Goal: Task Accomplishment & Management: Manage account settings

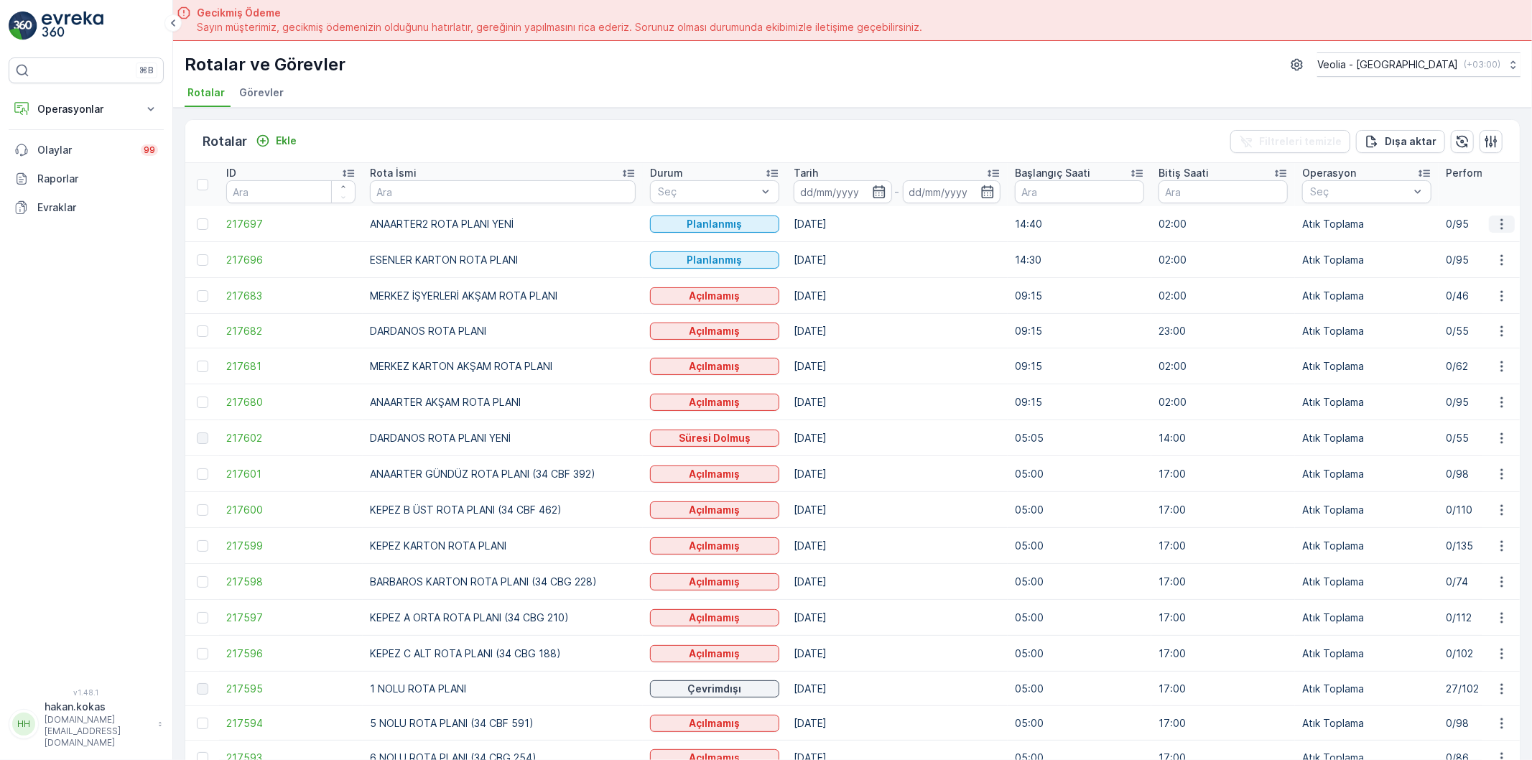
click at [1501, 220] on icon "button" at bounding box center [1502, 224] width 14 height 14
click at [1490, 296] on div "Atanan Kişiyi Değiştir" at bounding box center [1469, 304] width 126 height 20
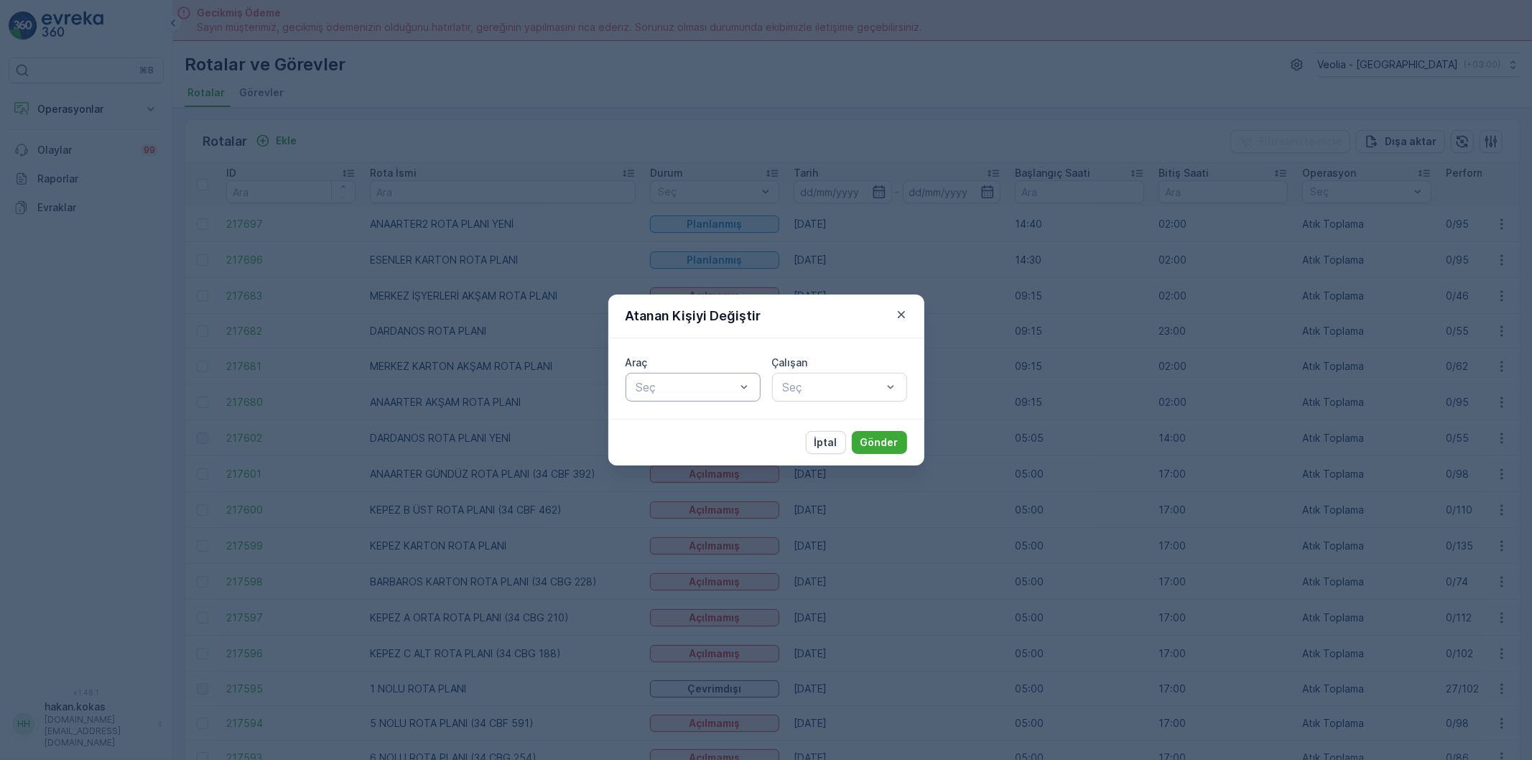
click at [669, 392] on div at bounding box center [686, 387] width 102 height 13
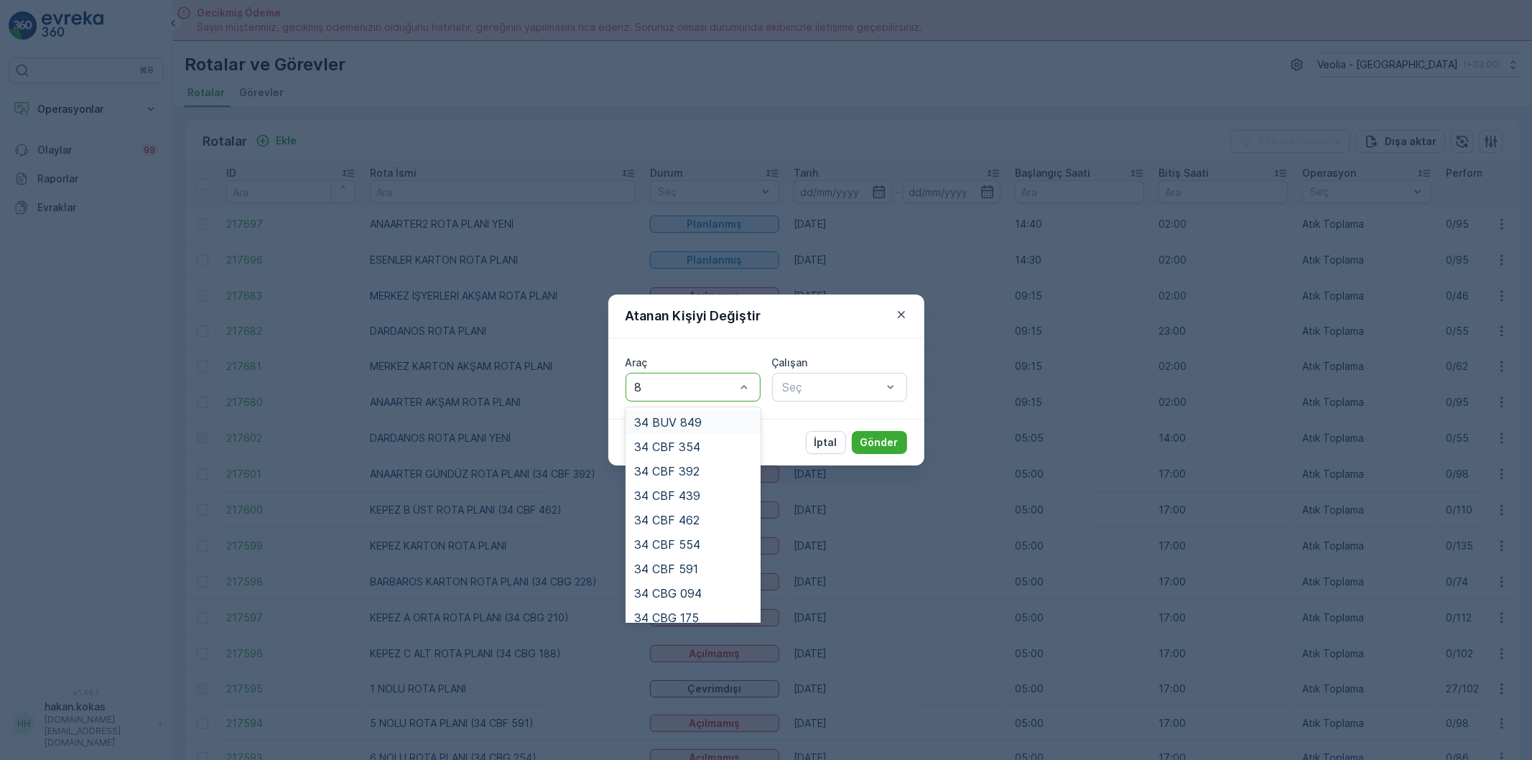
type input "88"
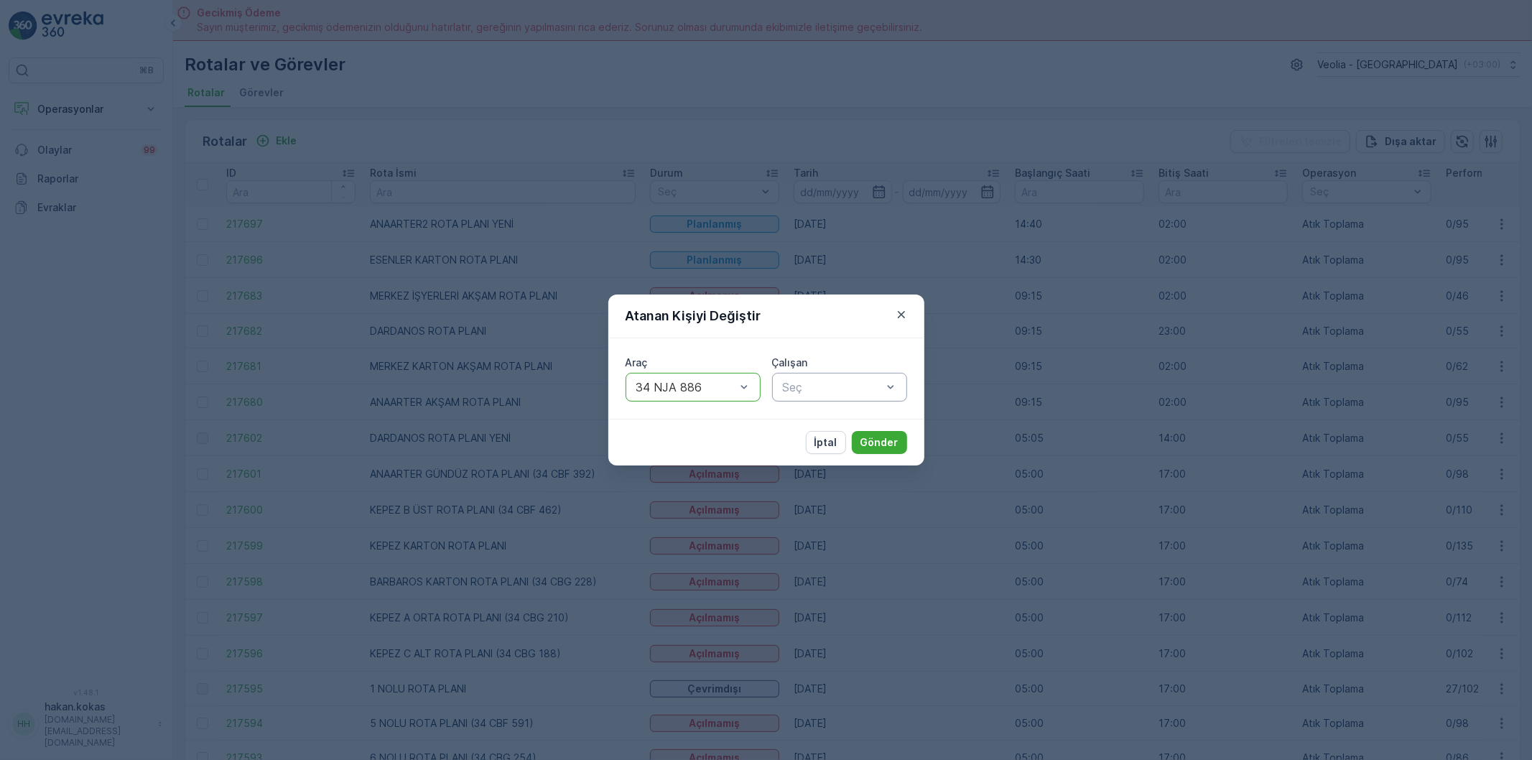
click at [853, 399] on div "Seç" at bounding box center [839, 387] width 135 height 29
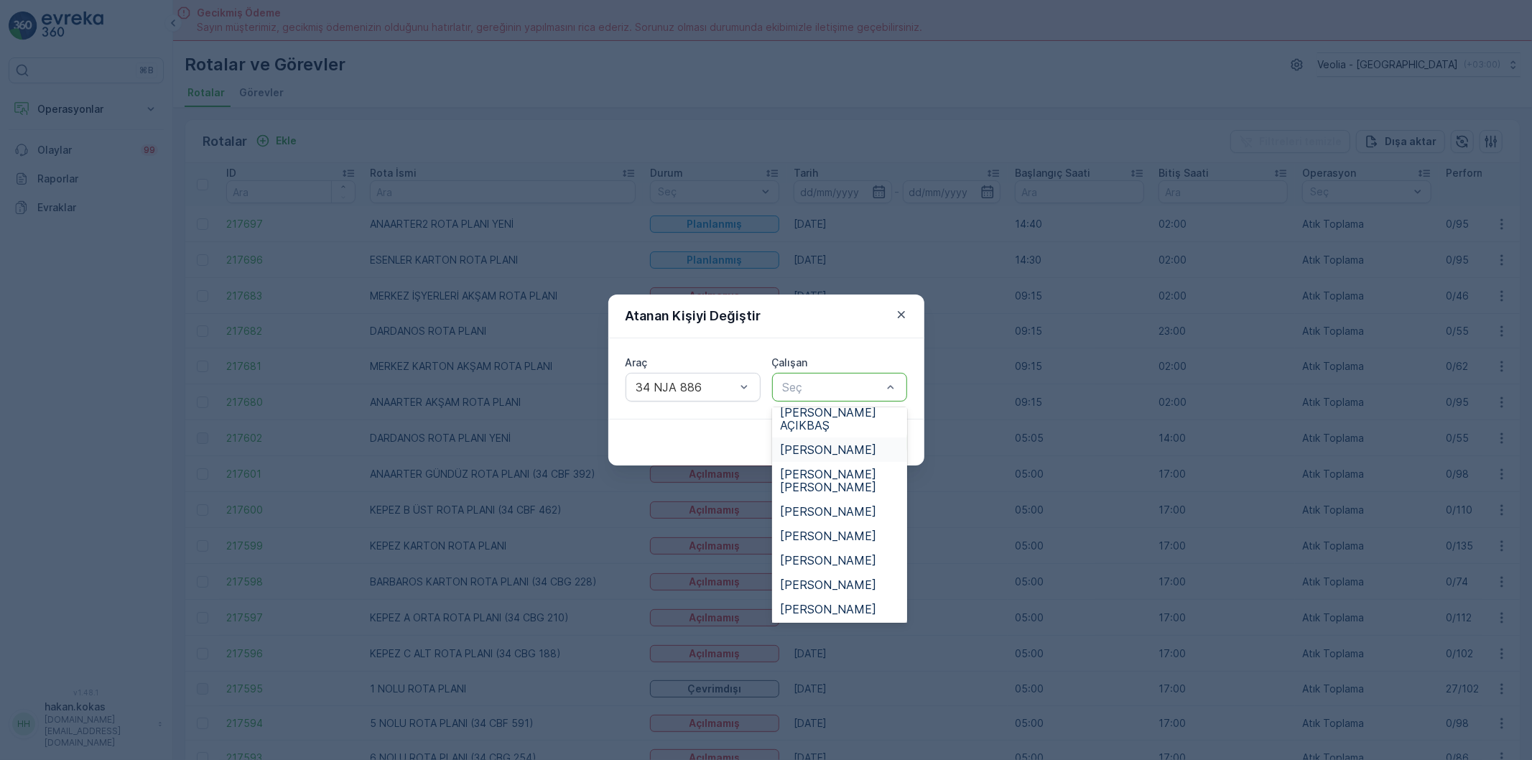
scroll to position [399, 0]
click at [853, 606] on span "[PERSON_NAME]" at bounding box center [829, 612] width 96 height 13
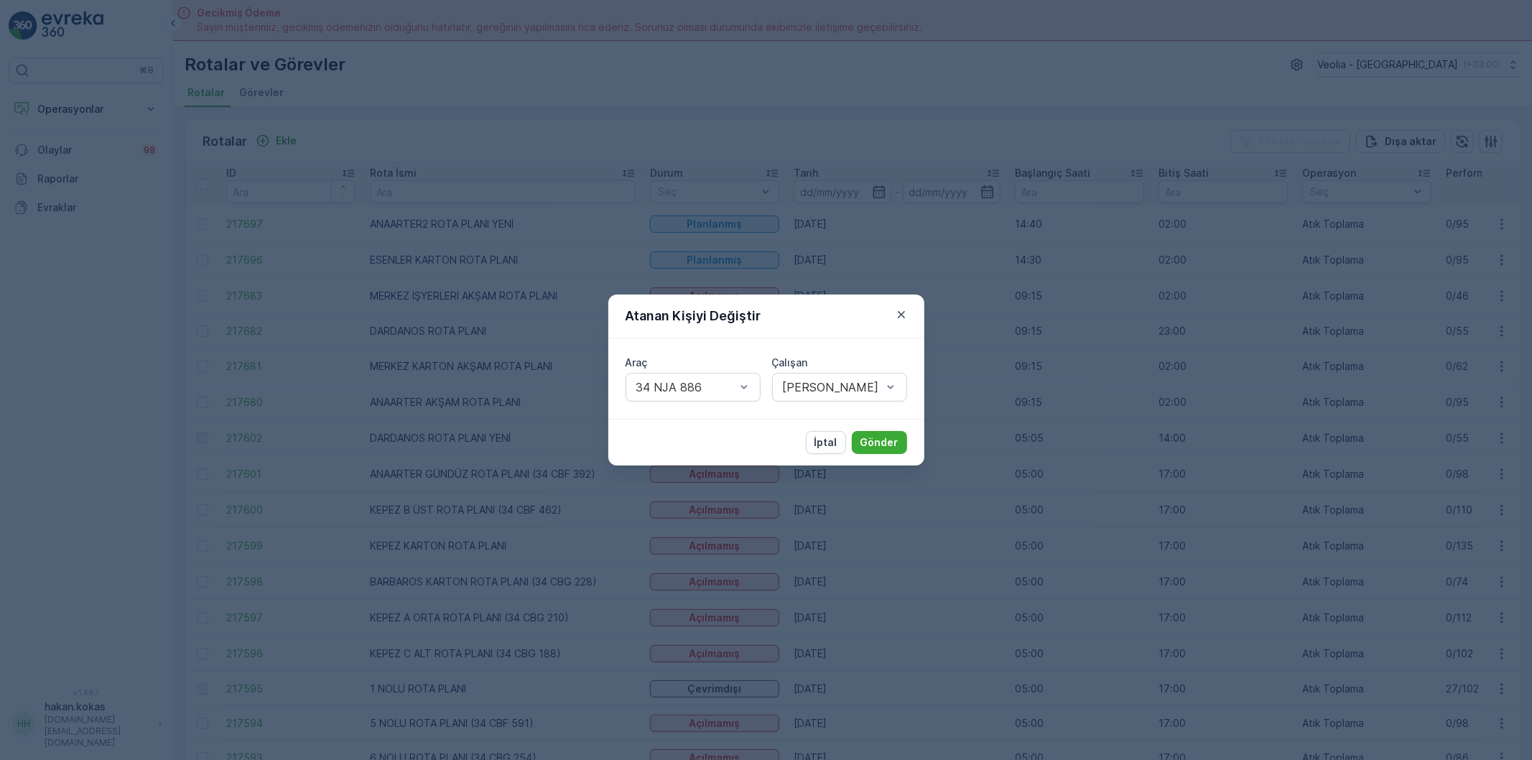
click at [875, 424] on div "İptal Gönder" at bounding box center [766, 442] width 316 height 47
click at [881, 443] on p "Gönder" at bounding box center [879, 442] width 38 height 14
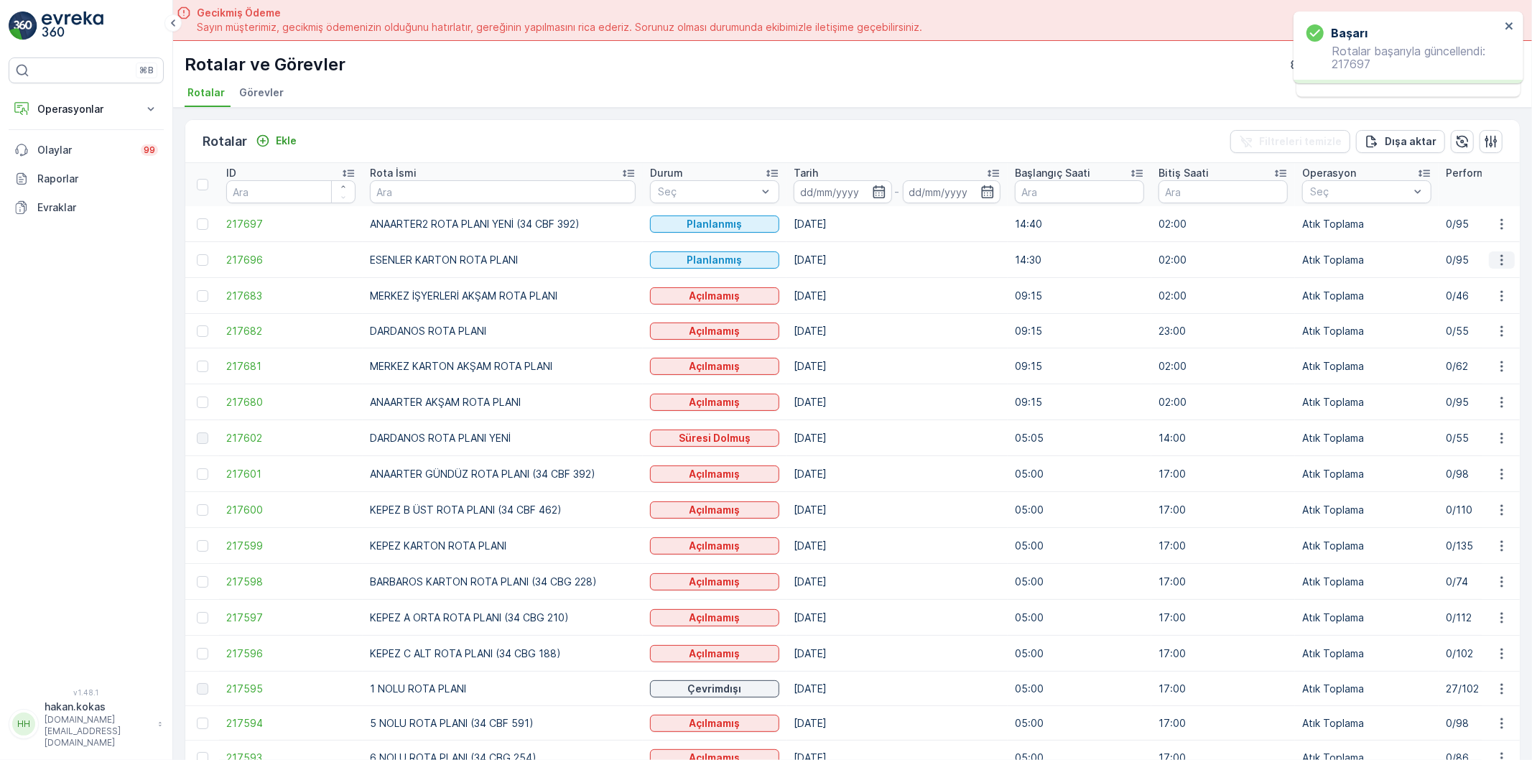
click at [1498, 253] on icon "button" at bounding box center [1502, 260] width 14 height 14
click at [1475, 345] on span "Atanan Kişiyi Değiştir" at bounding box center [1461, 341] width 101 height 14
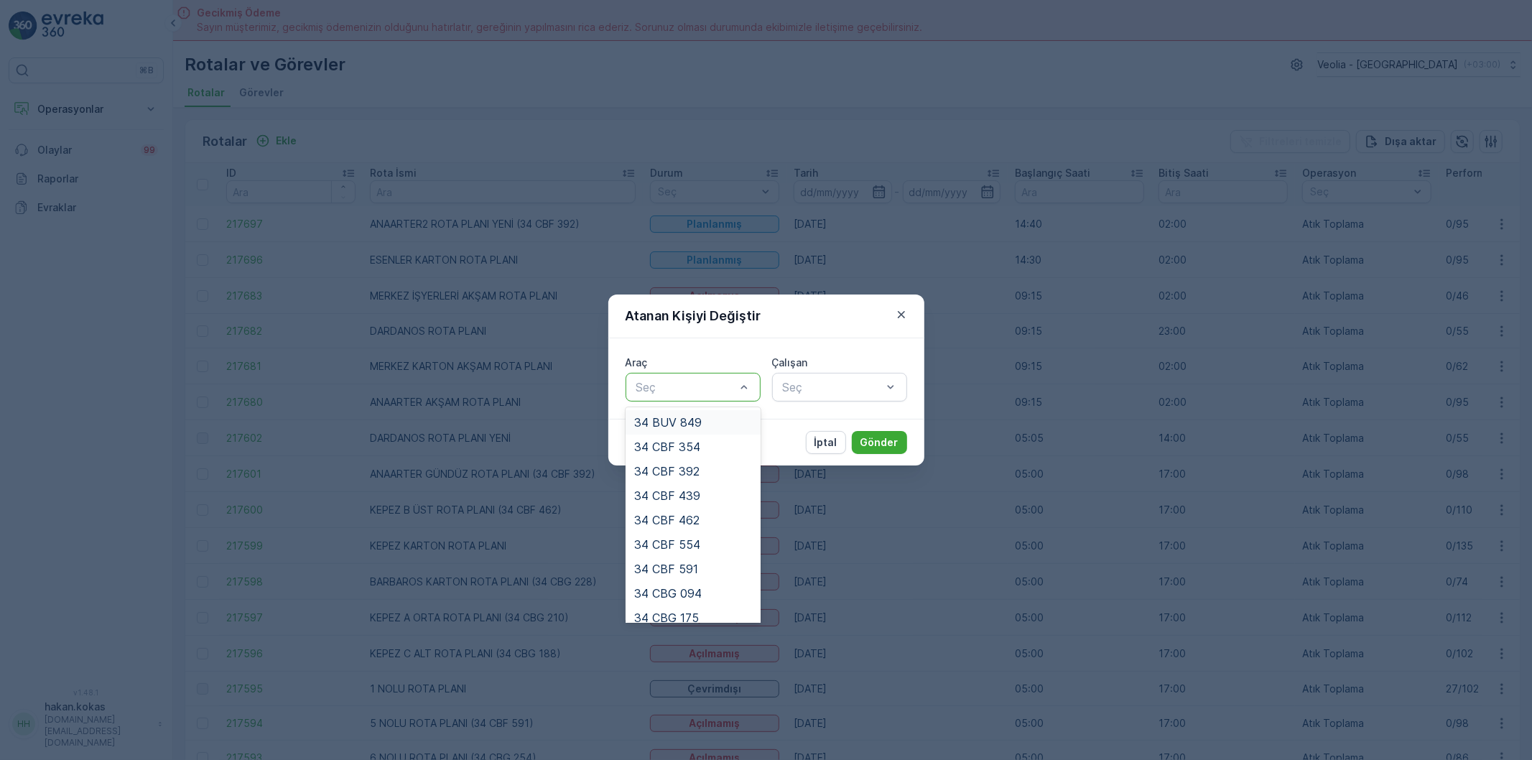
type input "4"
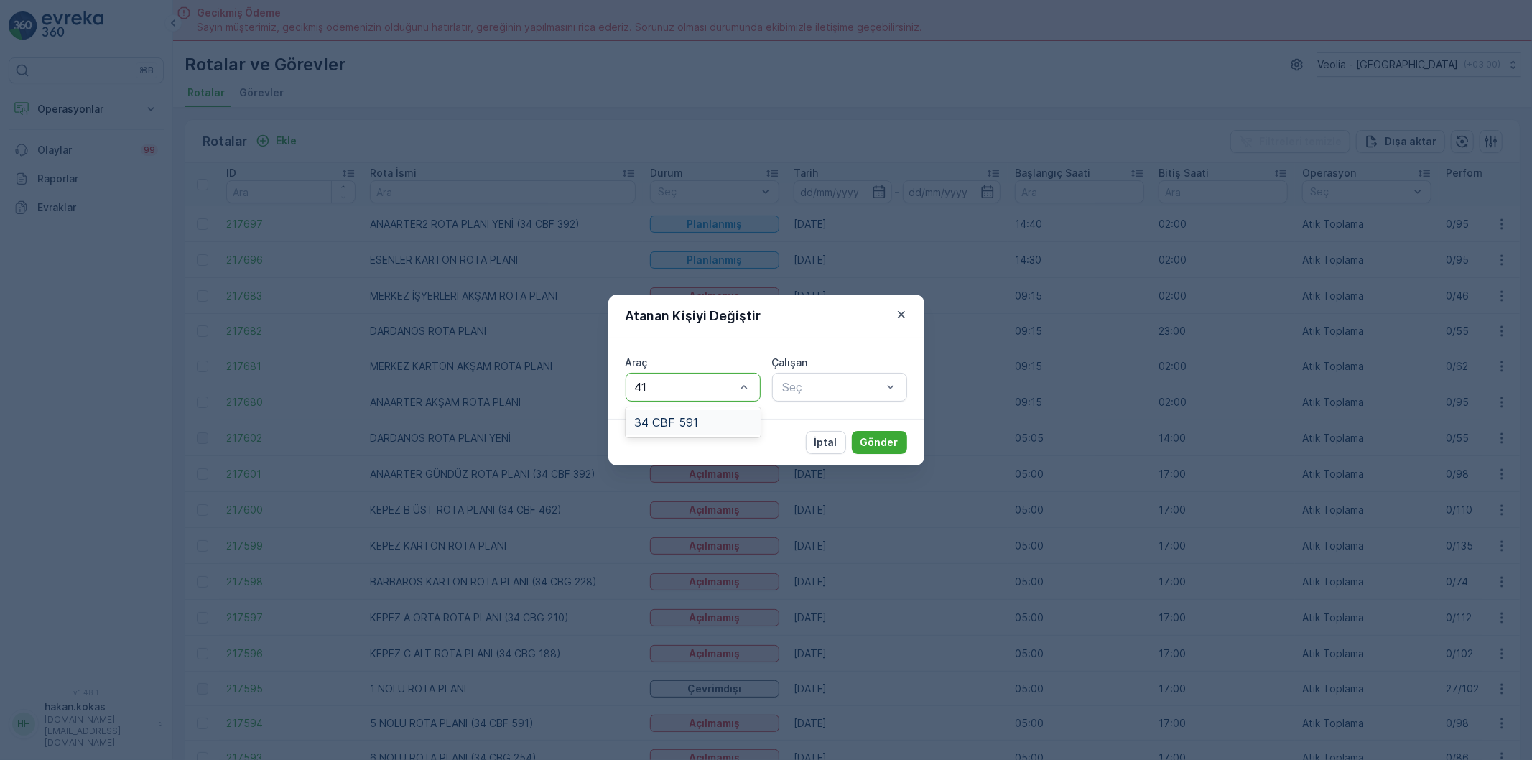
type input "4"
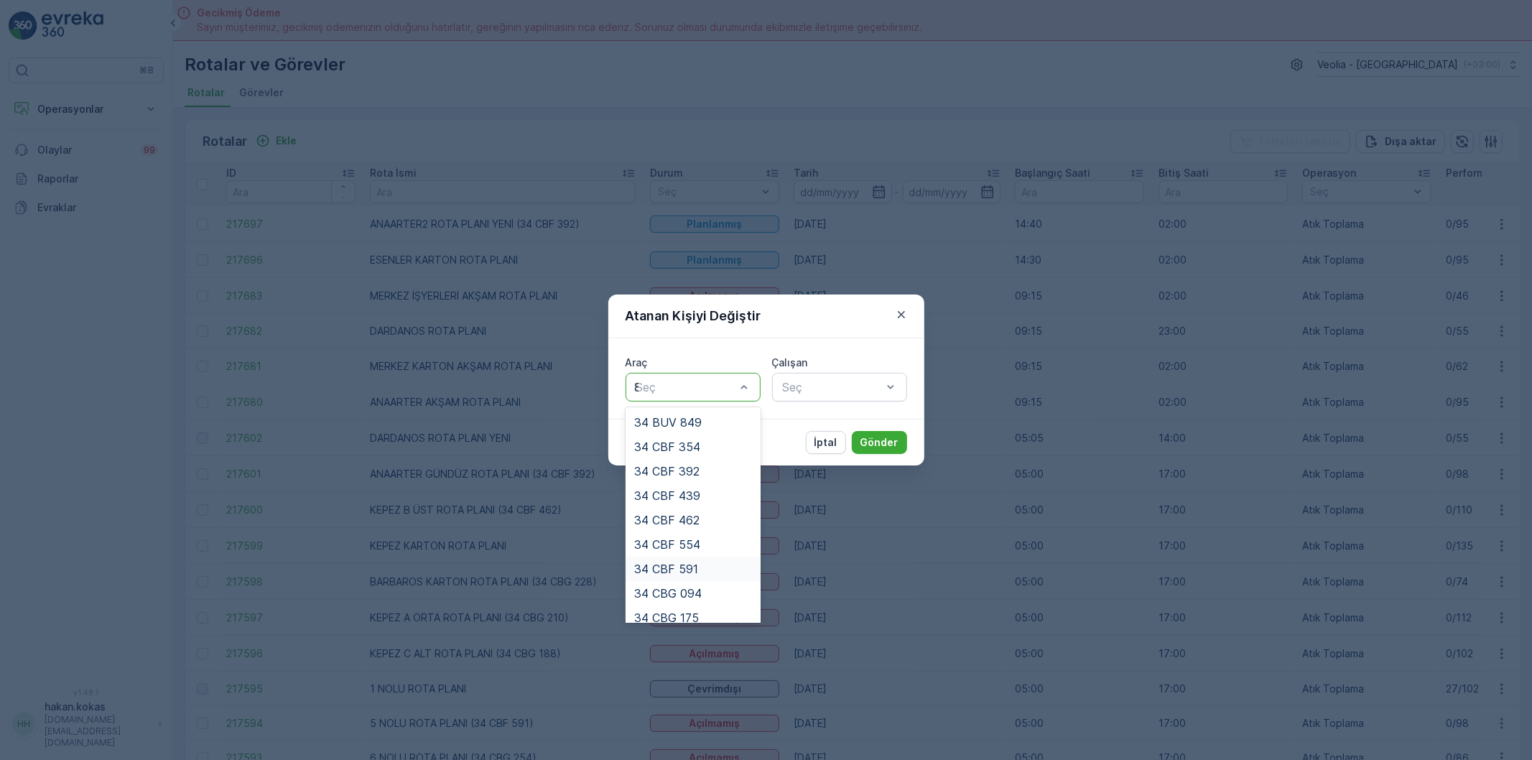
type input "88"
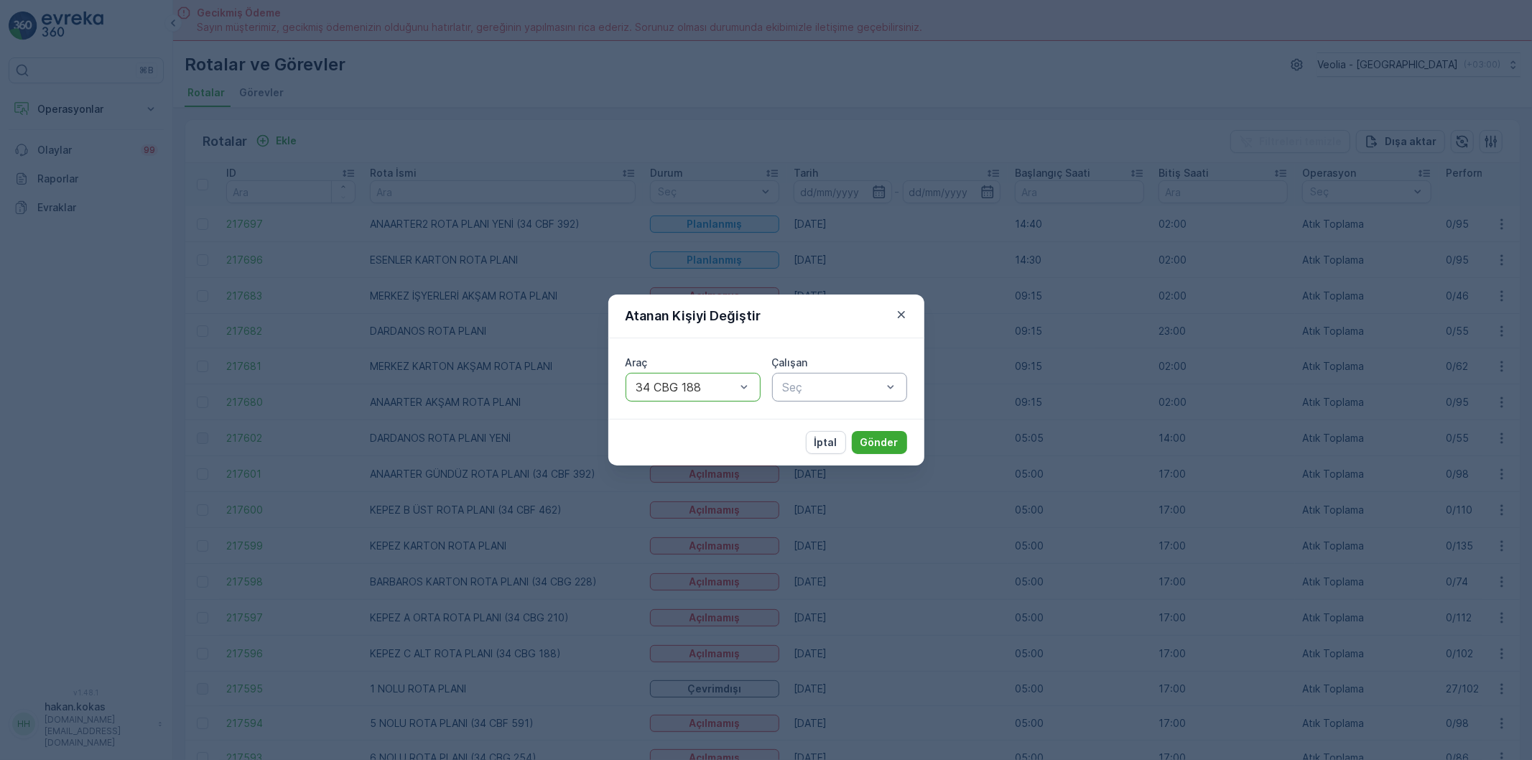
click at [781, 384] on input "text" at bounding box center [783, 387] width 4 height 13
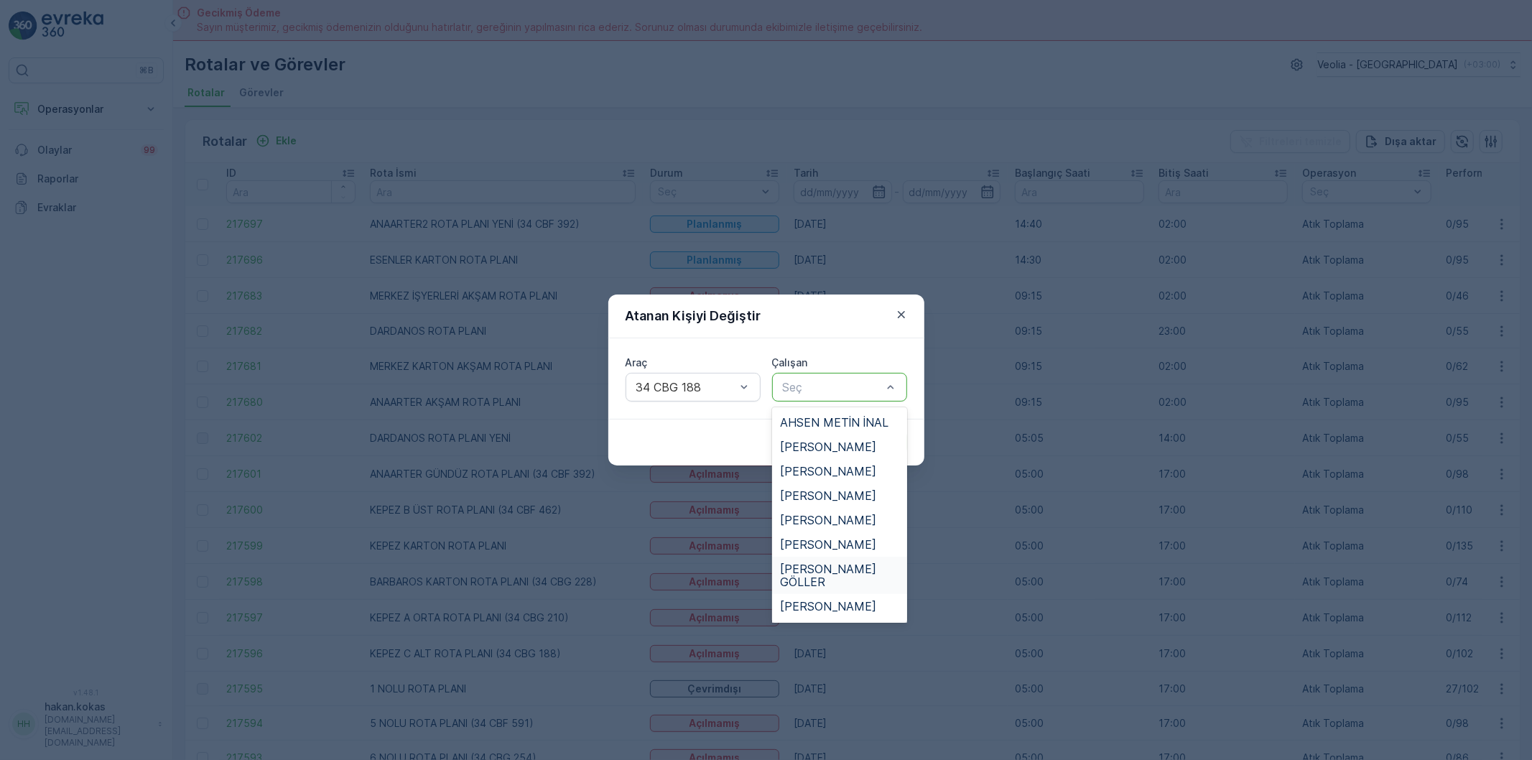
click at [830, 573] on span "[PERSON_NAME] GÖLLER" at bounding box center [840, 575] width 118 height 26
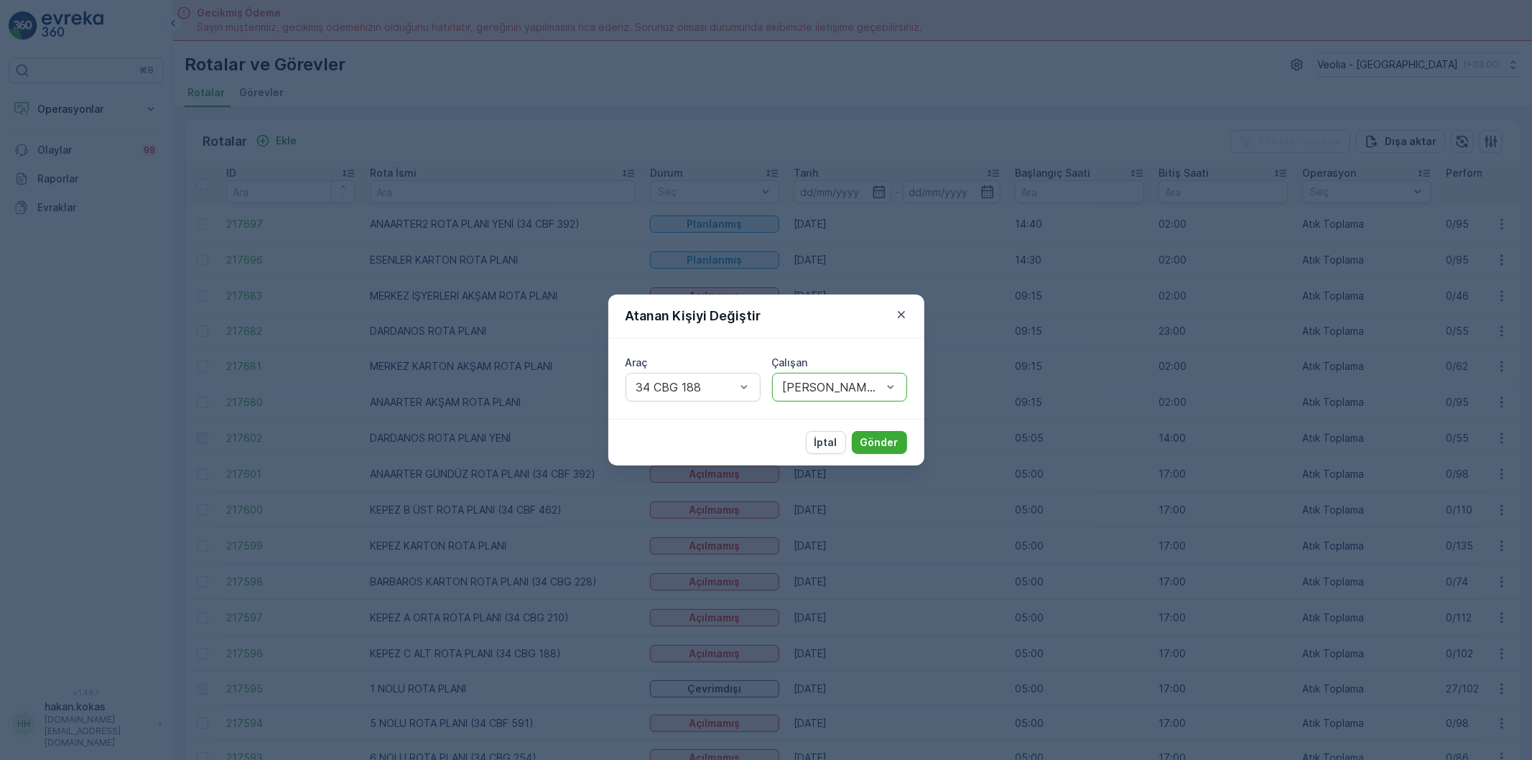
click at [899, 455] on div "İptal Gönder" at bounding box center [766, 442] width 316 height 47
click at [892, 450] on button "Gönder" at bounding box center [879, 442] width 55 height 23
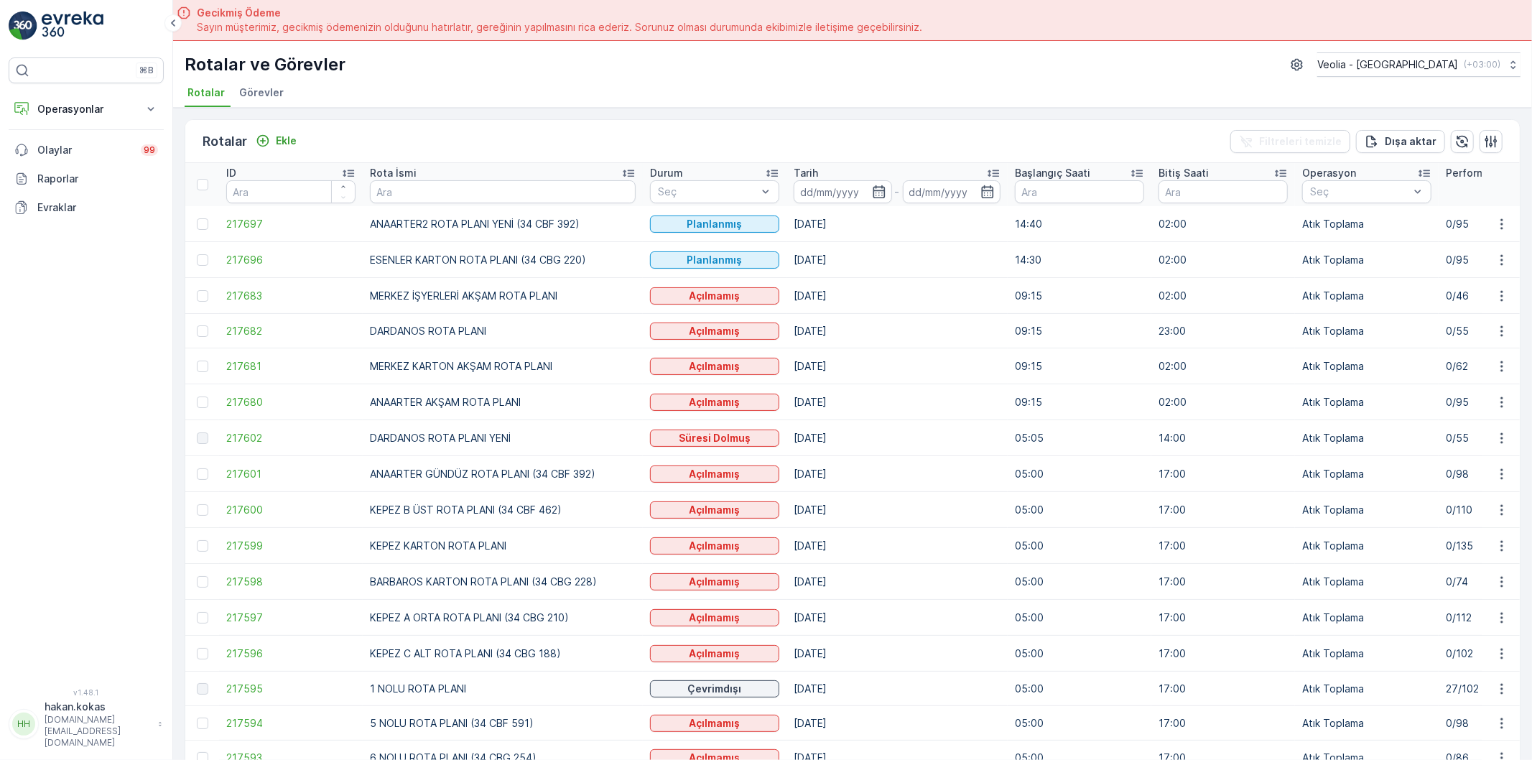
click at [1488, 233] on td at bounding box center [1501, 224] width 39 height 36
click at [1507, 226] on button "button" at bounding box center [1502, 223] width 26 height 17
click at [1483, 297] on span "Atanan Kişiyi Değiştir" at bounding box center [1461, 304] width 101 height 14
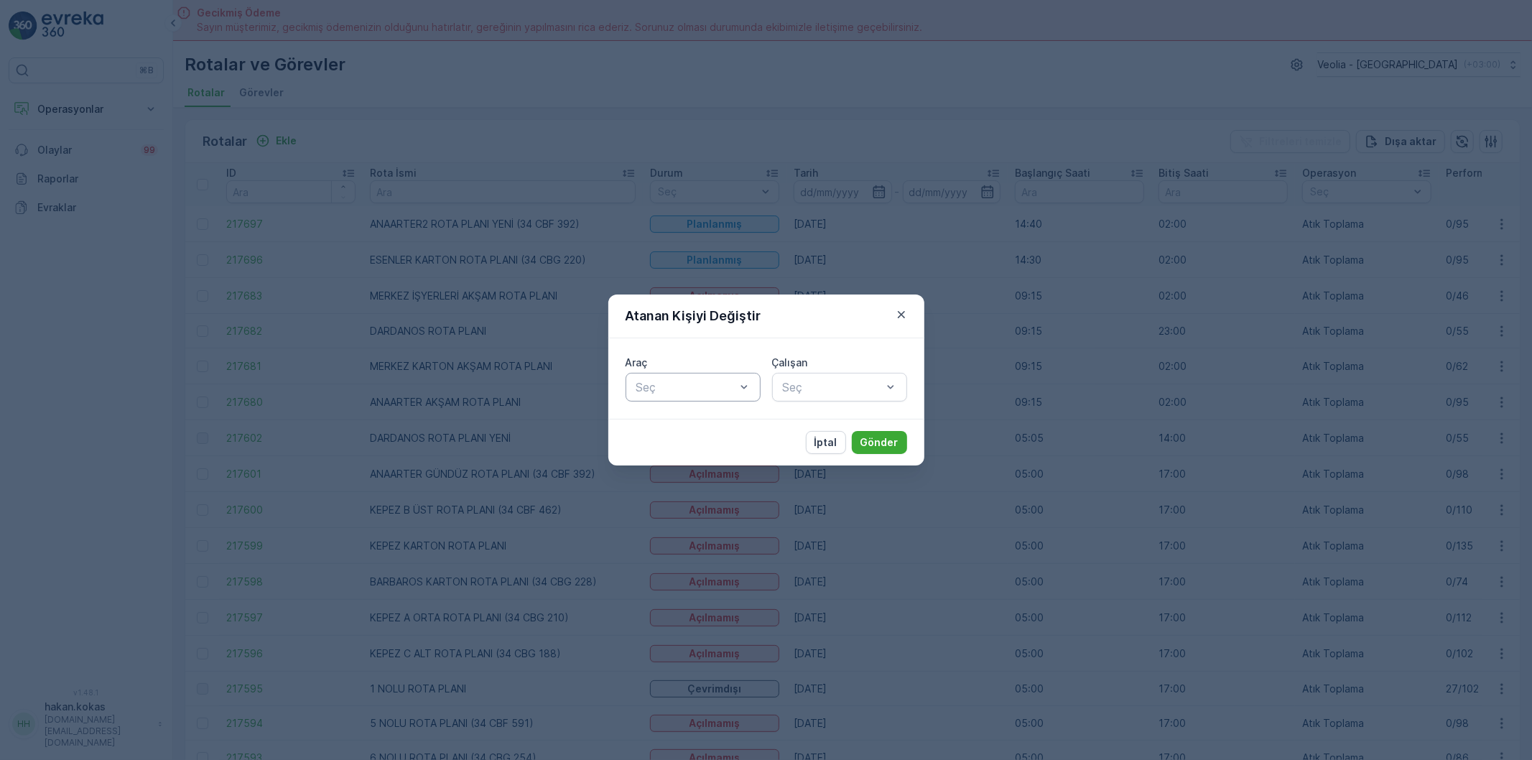
click at [690, 401] on div "Seç" at bounding box center [693, 387] width 135 height 29
type input "88,"
click at [852, 431] on button "Gönder" at bounding box center [879, 442] width 55 height 23
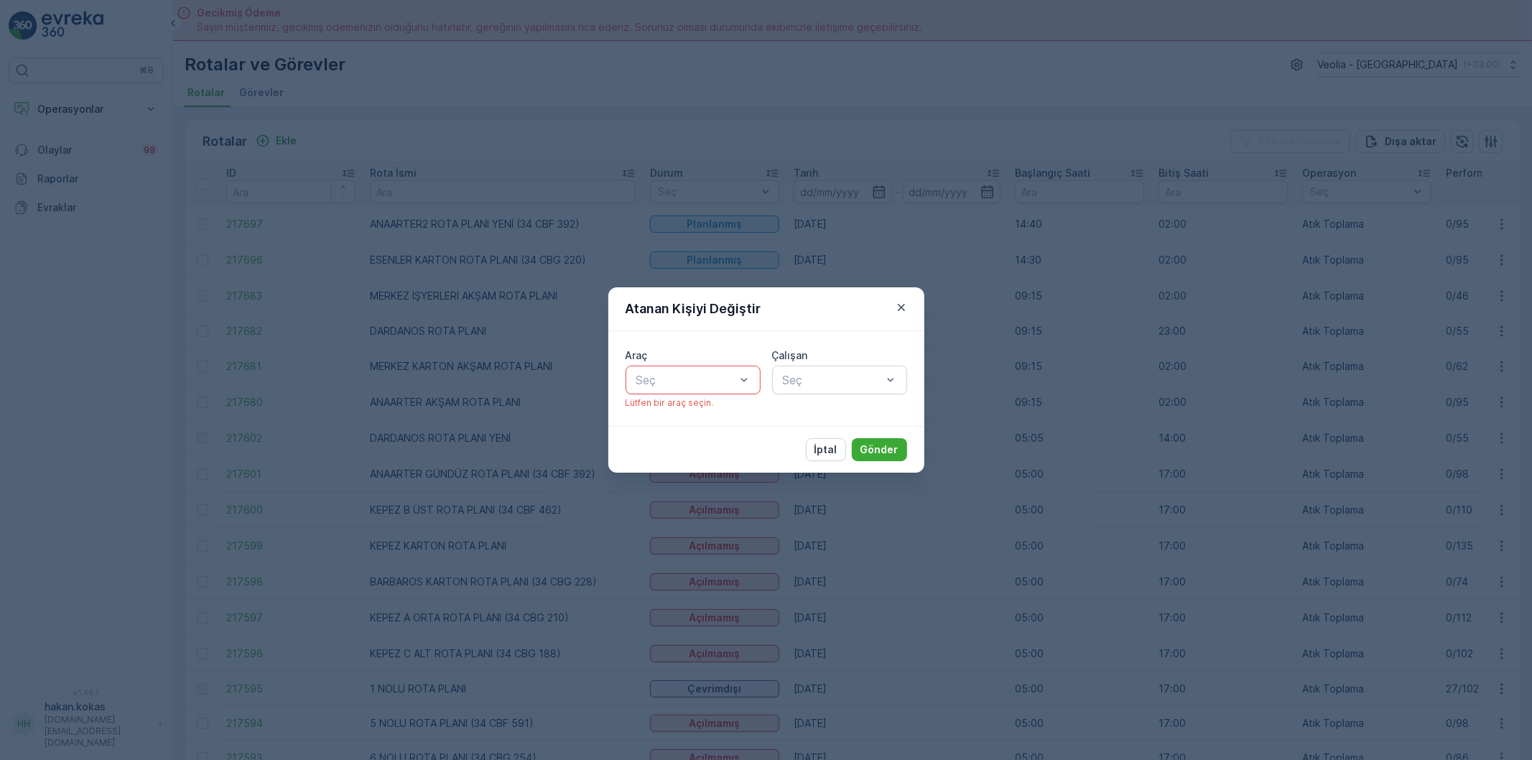
click at [706, 373] on div at bounding box center [686, 379] width 102 height 13
type input "88"
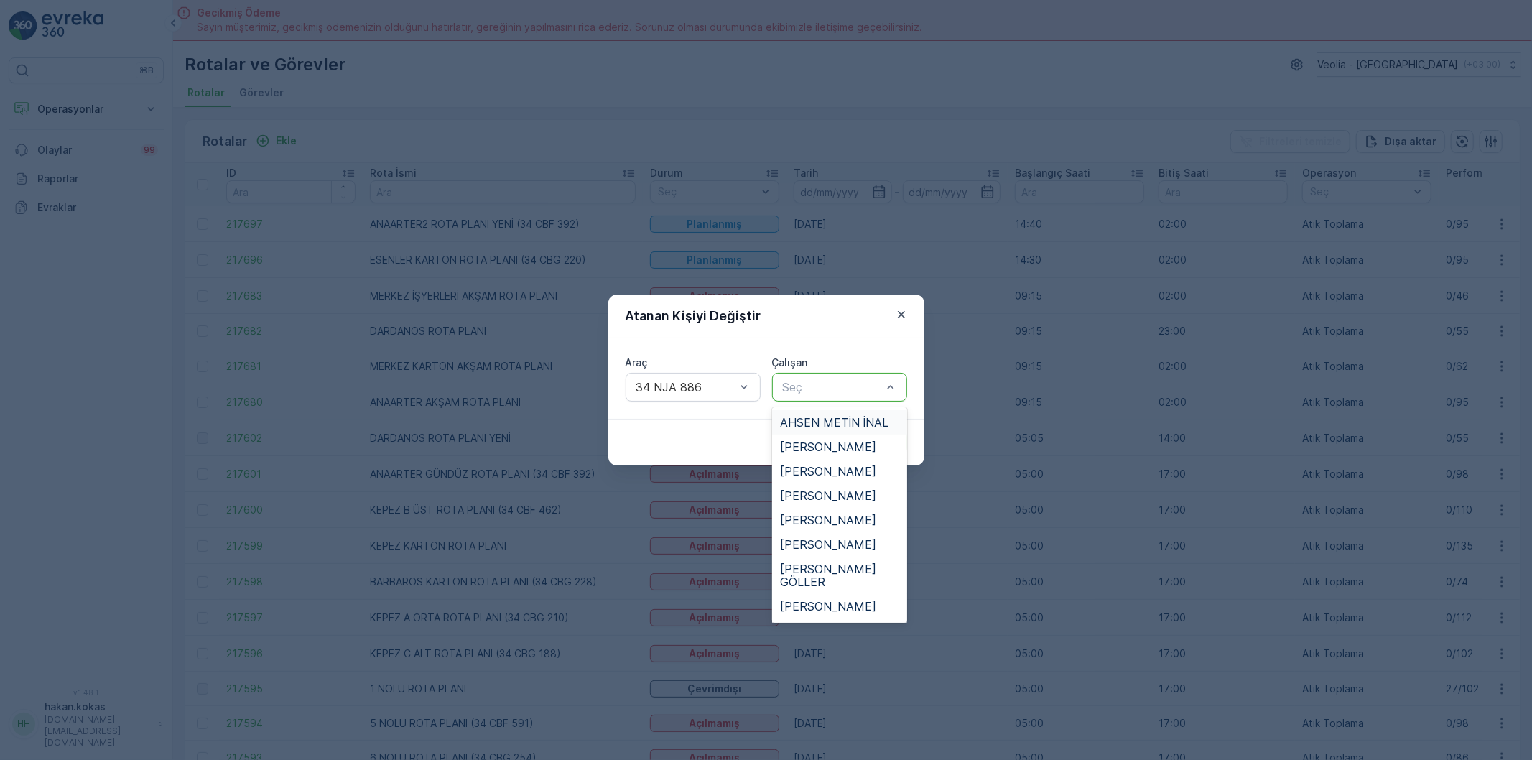
click at [789, 389] on div at bounding box center [832, 387] width 102 height 13
click at [844, 459] on div "[PERSON_NAME] AÇIKBAŞ" at bounding box center [839, 477] width 135 height 37
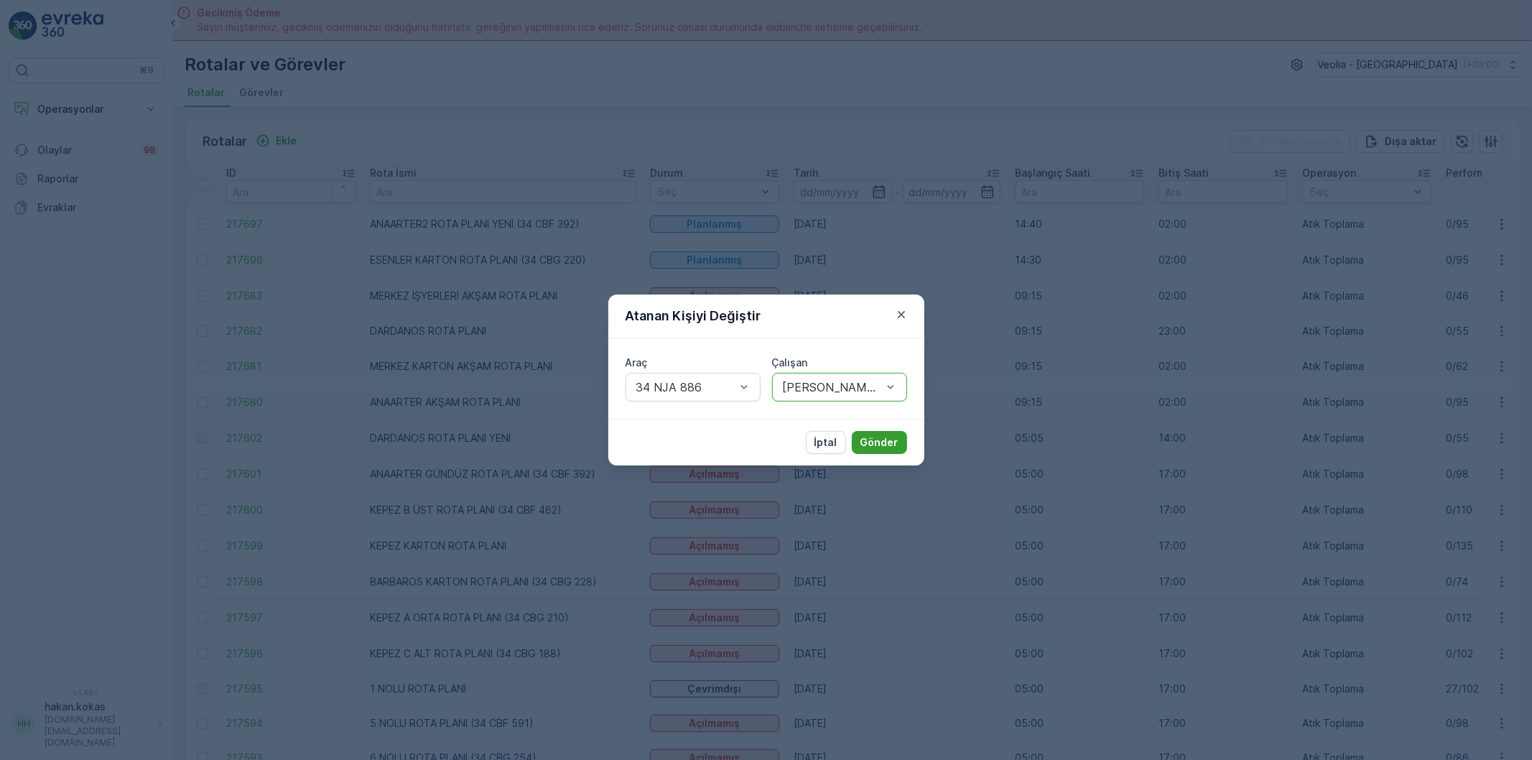
click at [873, 437] on p "Gönder" at bounding box center [879, 442] width 38 height 14
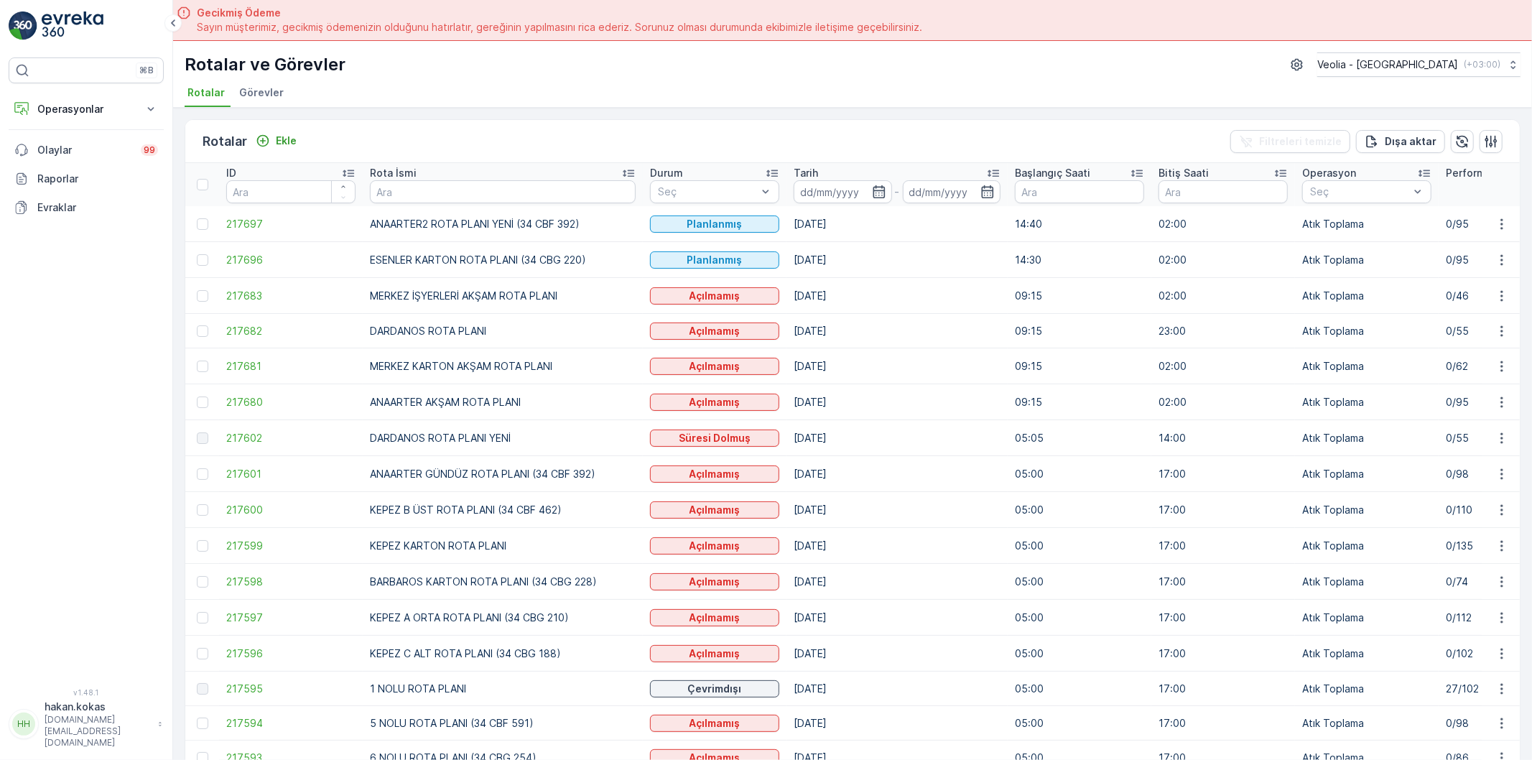
click at [1493, 305] on td at bounding box center [1501, 296] width 39 height 36
click at [1489, 291] on button "button" at bounding box center [1502, 295] width 26 height 17
click at [1505, 384] on span "Atanan Kişiyi Değiştir" at bounding box center [1461, 378] width 101 height 14
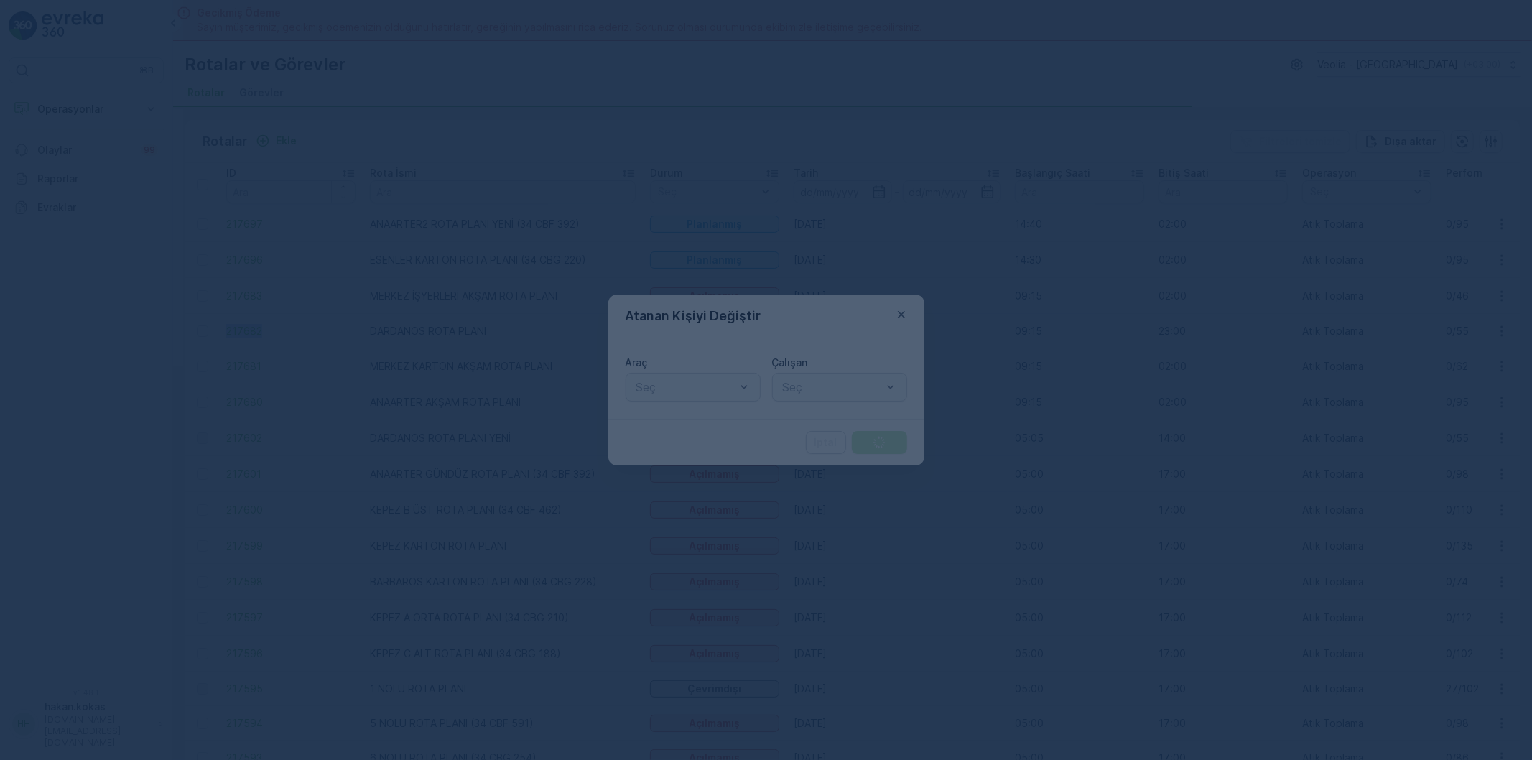
click at [688, 391] on div at bounding box center [686, 387] width 102 height 13
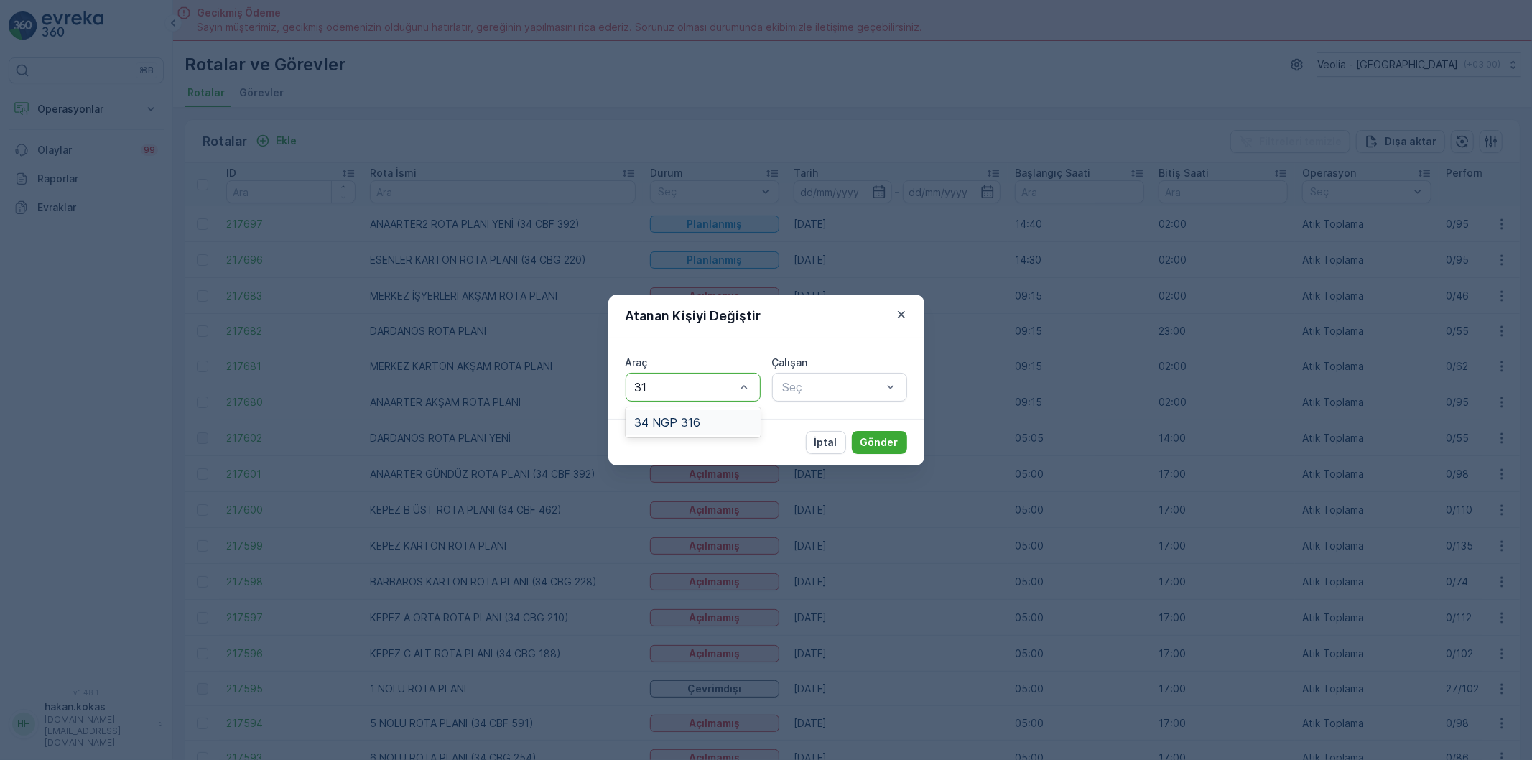
type input "316"
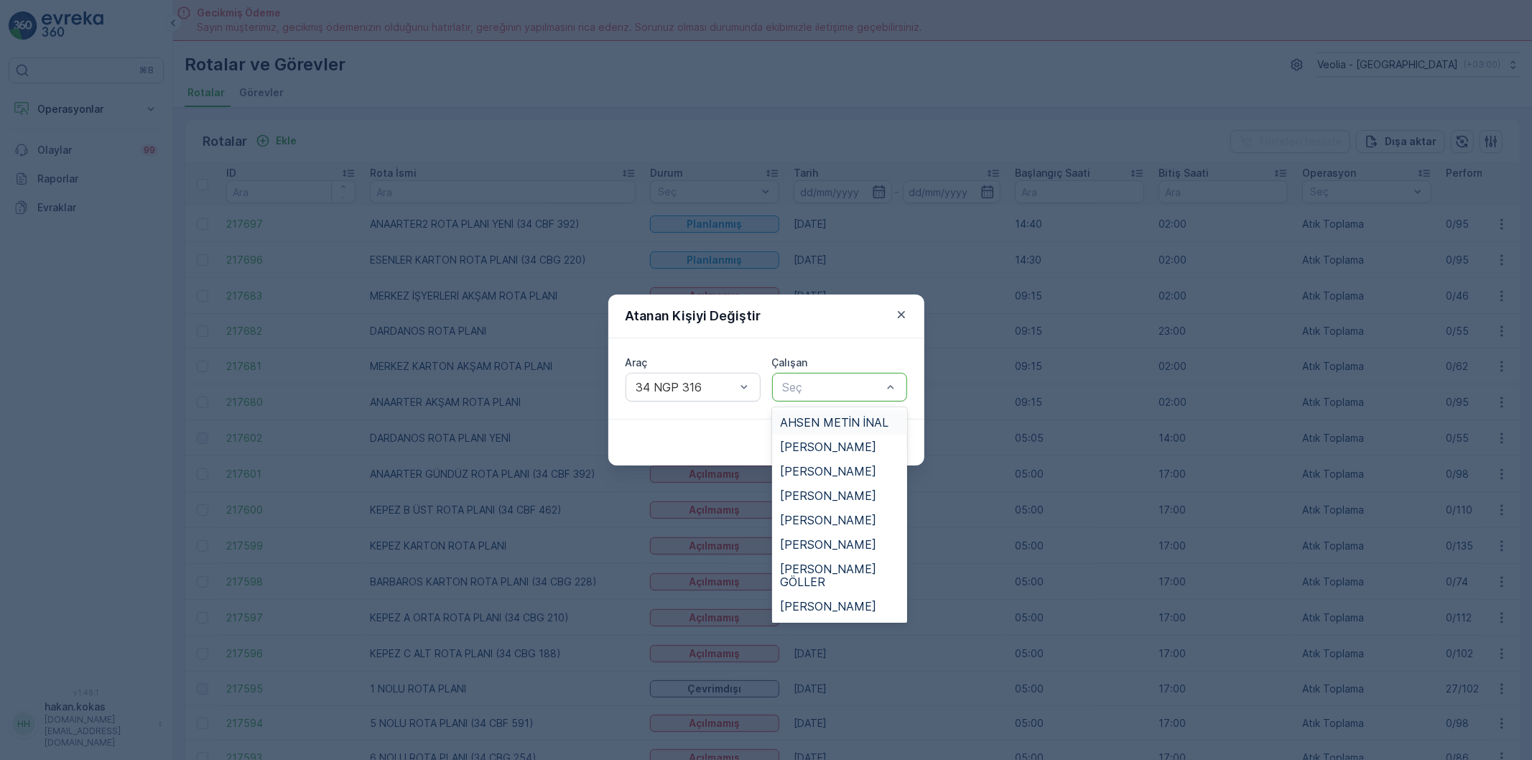
click at [794, 391] on div at bounding box center [832, 387] width 102 height 13
click at [845, 641] on span "[DEMOGRAPHIC_DATA][PERSON_NAME]" at bounding box center [846, 654] width 131 height 26
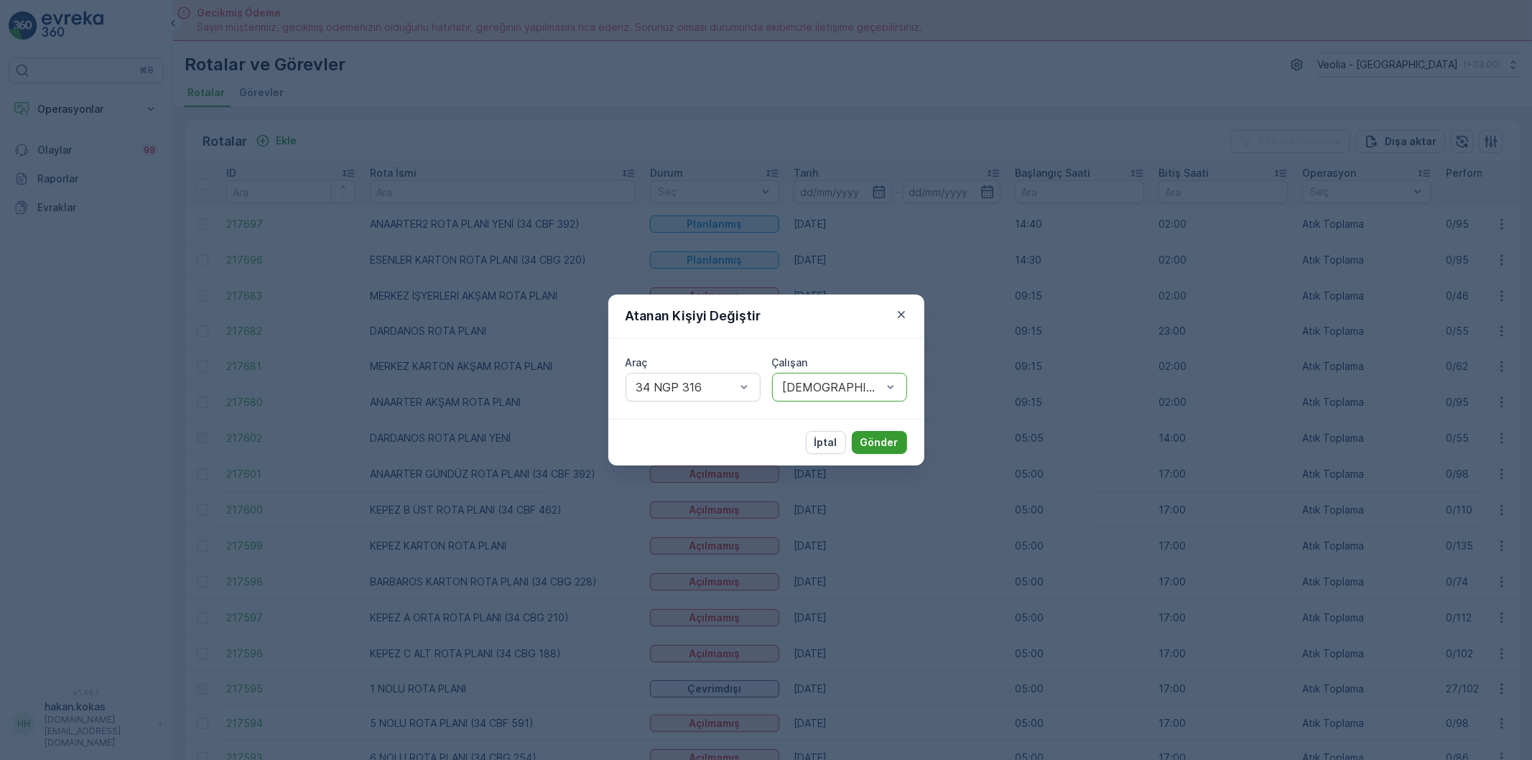
click at [881, 432] on button "Gönder" at bounding box center [879, 442] width 55 height 23
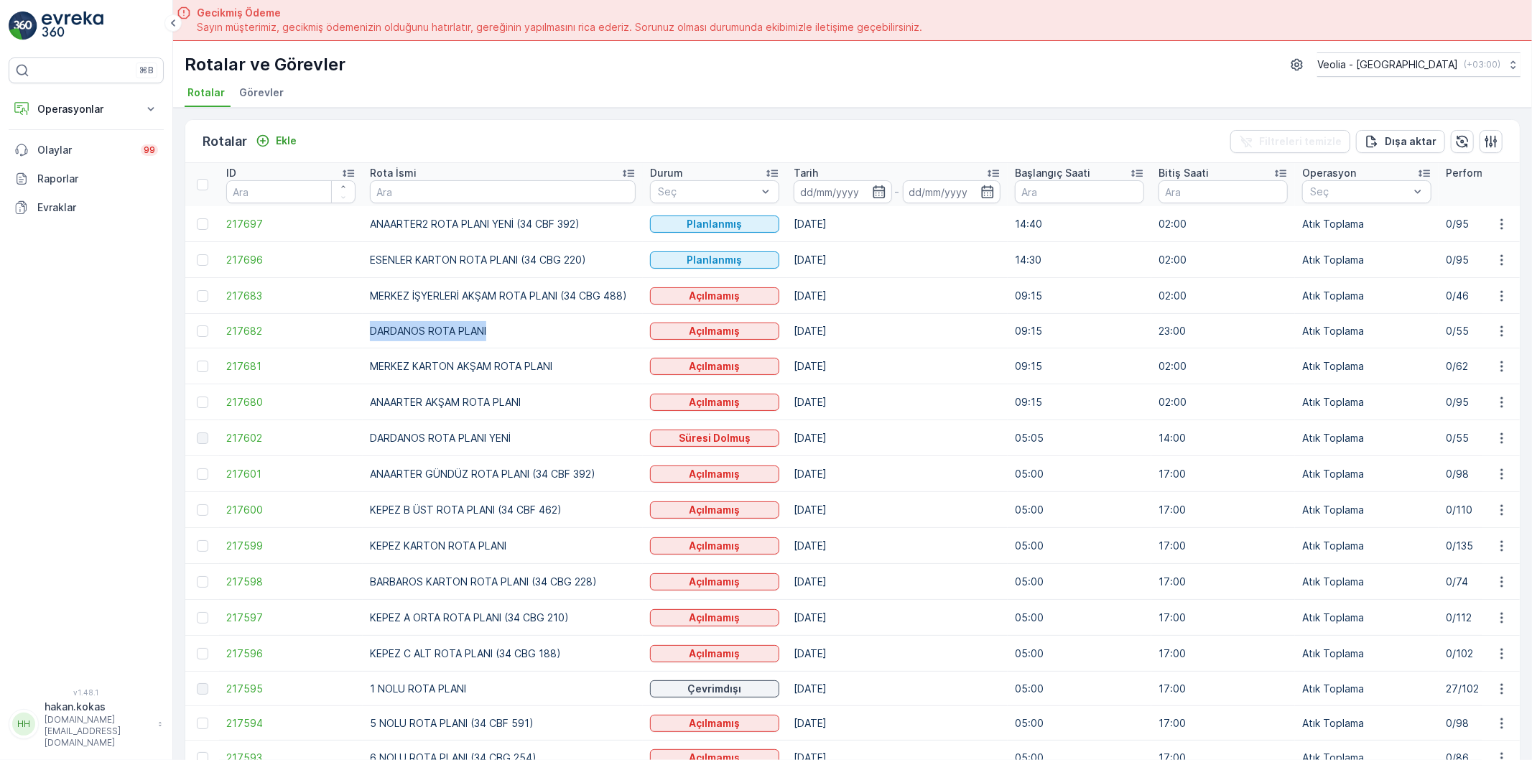
drag, startPoint x: 371, startPoint y: 329, endPoint x: 506, endPoint y: 332, distance: 135.8
click at [490, 332] on td "DARDANOS ROTA PLANI" at bounding box center [503, 331] width 280 height 34
click at [506, 332] on td "DARDANOS ROTA PLANI" at bounding box center [503, 331] width 280 height 34
click at [1497, 333] on icon "button" at bounding box center [1502, 331] width 14 height 14
click at [1466, 413] on span "Atanan Kişiyi Değiştir" at bounding box center [1461, 413] width 101 height 14
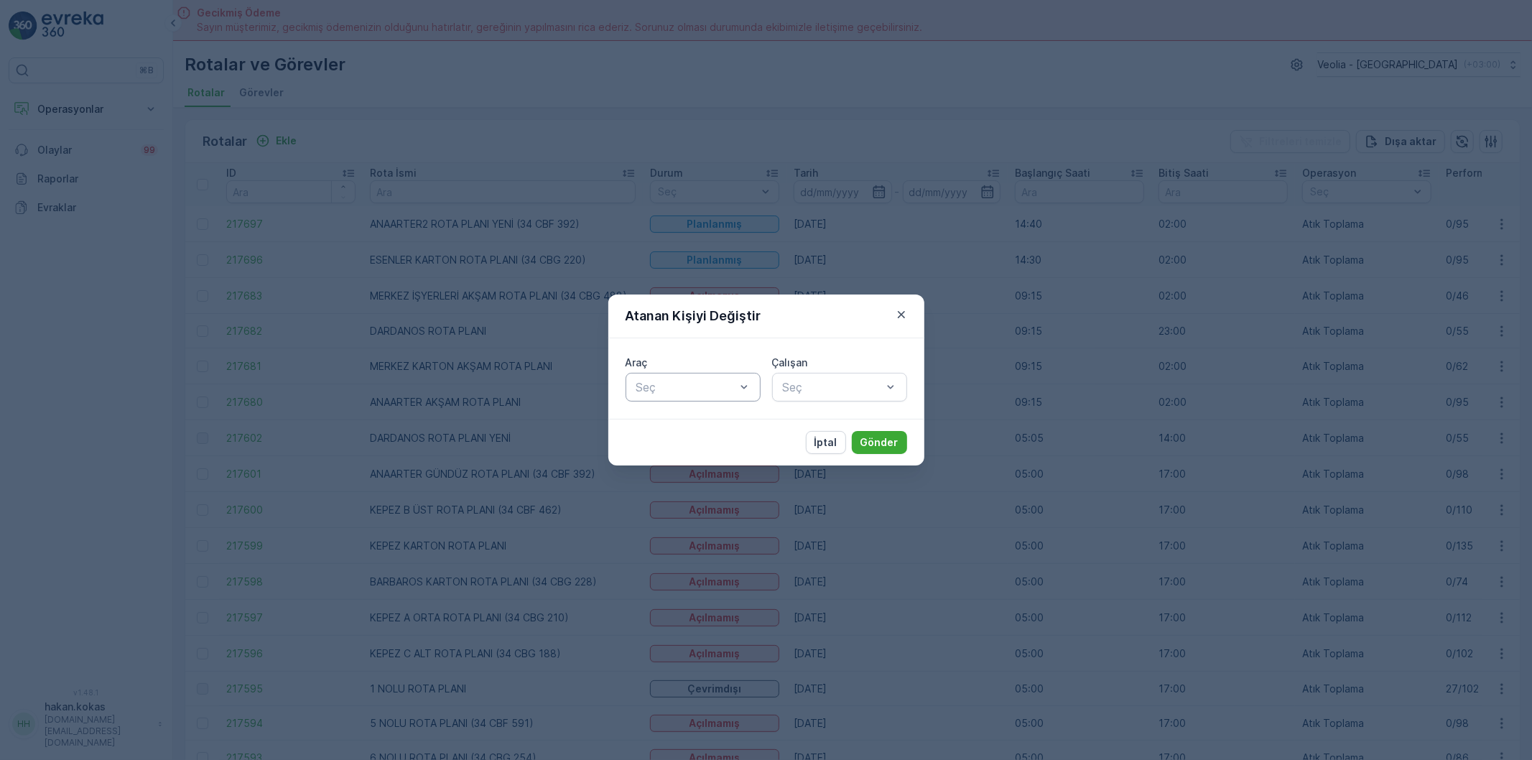
click at [671, 388] on div at bounding box center [686, 387] width 102 height 13
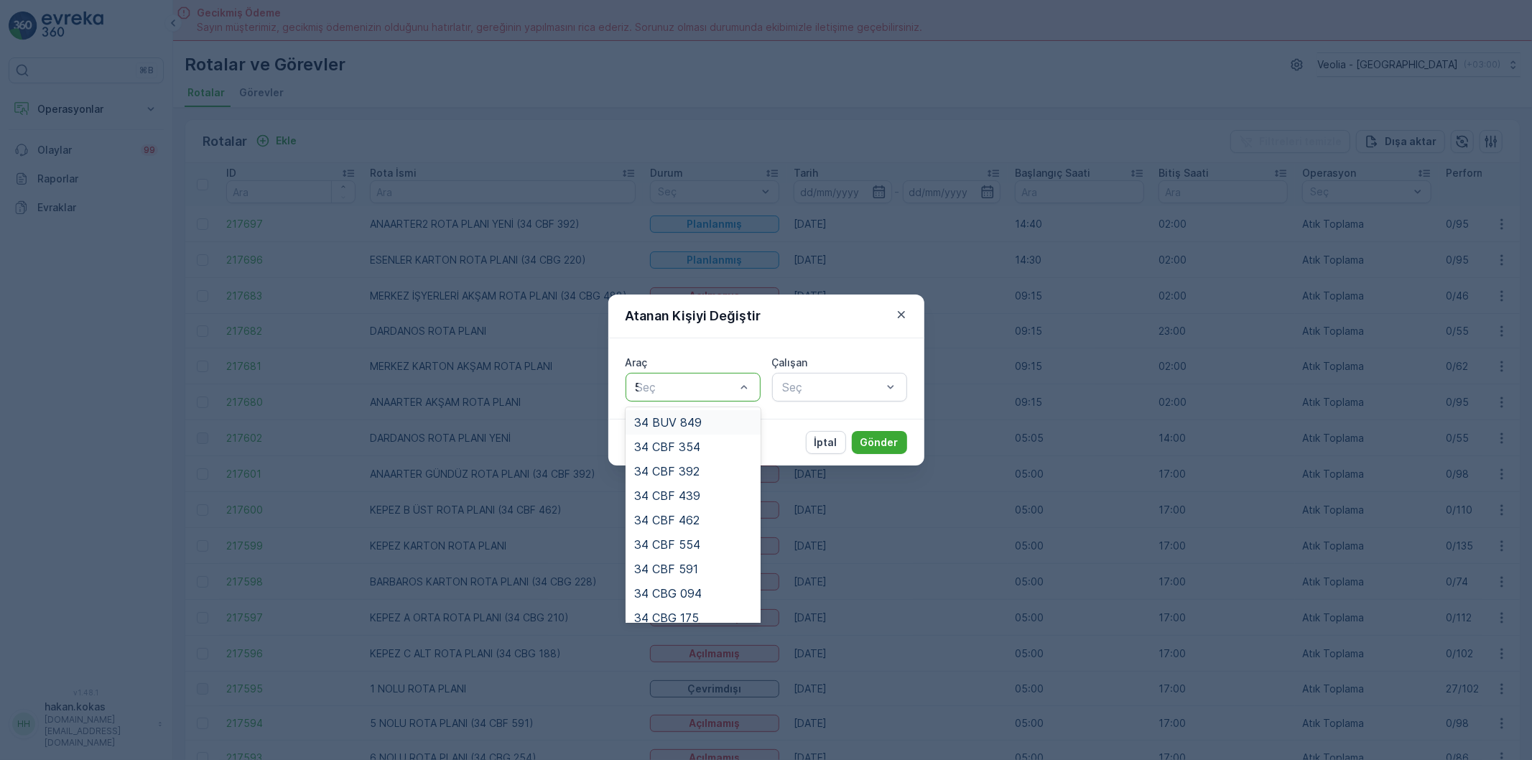
type input "55"
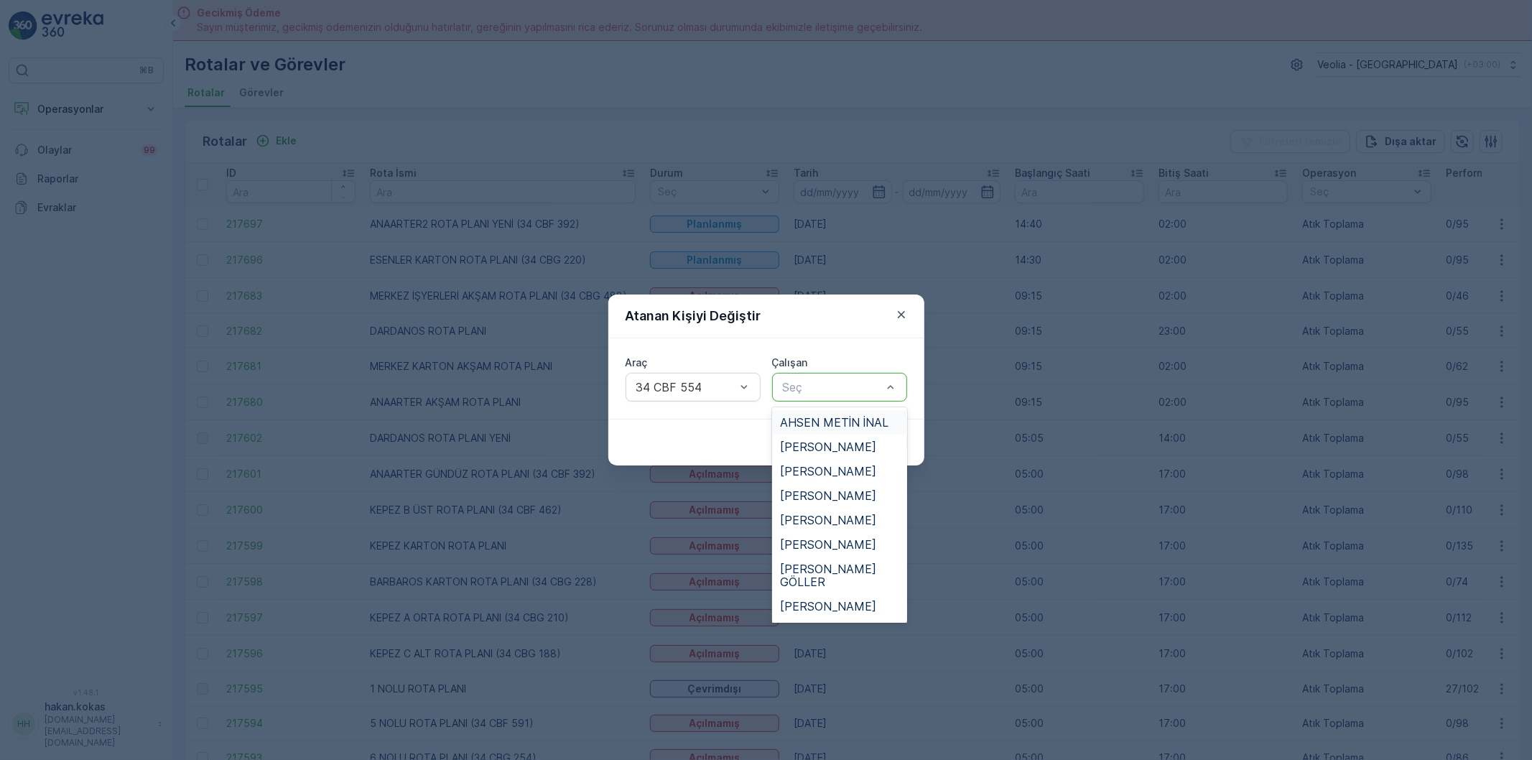
click at [797, 388] on div at bounding box center [832, 387] width 102 height 13
click at [825, 489] on span "[PERSON_NAME]" at bounding box center [829, 495] width 96 height 13
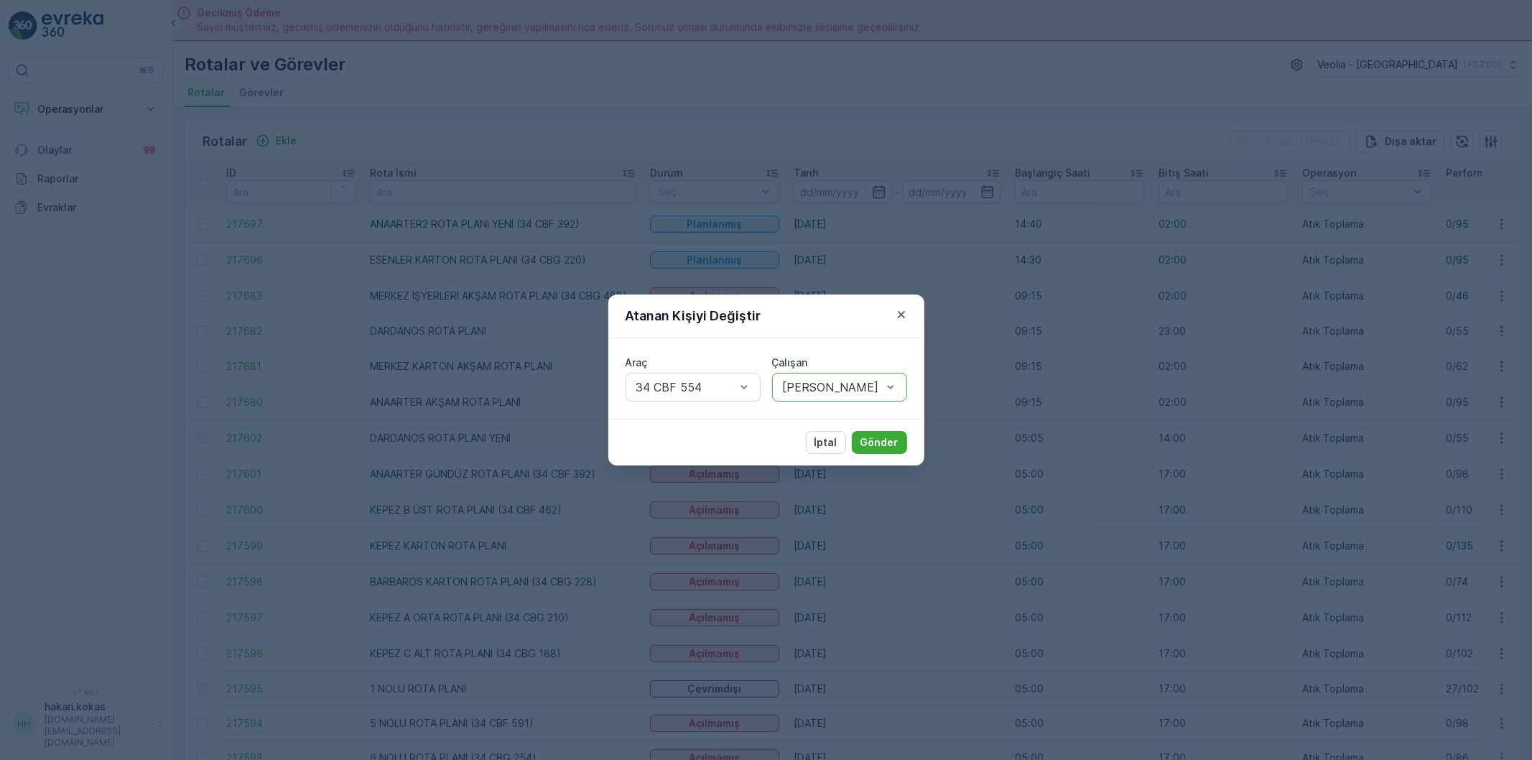
click at [871, 418] on div "Araç 34 CBF 554 Çalışan option [PERSON_NAME], selected. [PERSON_NAME]" at bounding box center [766, 378] width 316 height 80
click at [873, 455] on div "İptal Gönder" at bounding box center [766, 442] width 316 height 47
click at [875, 444] on p "Gönder" at bounding box center [879, 442] width 38 height 14
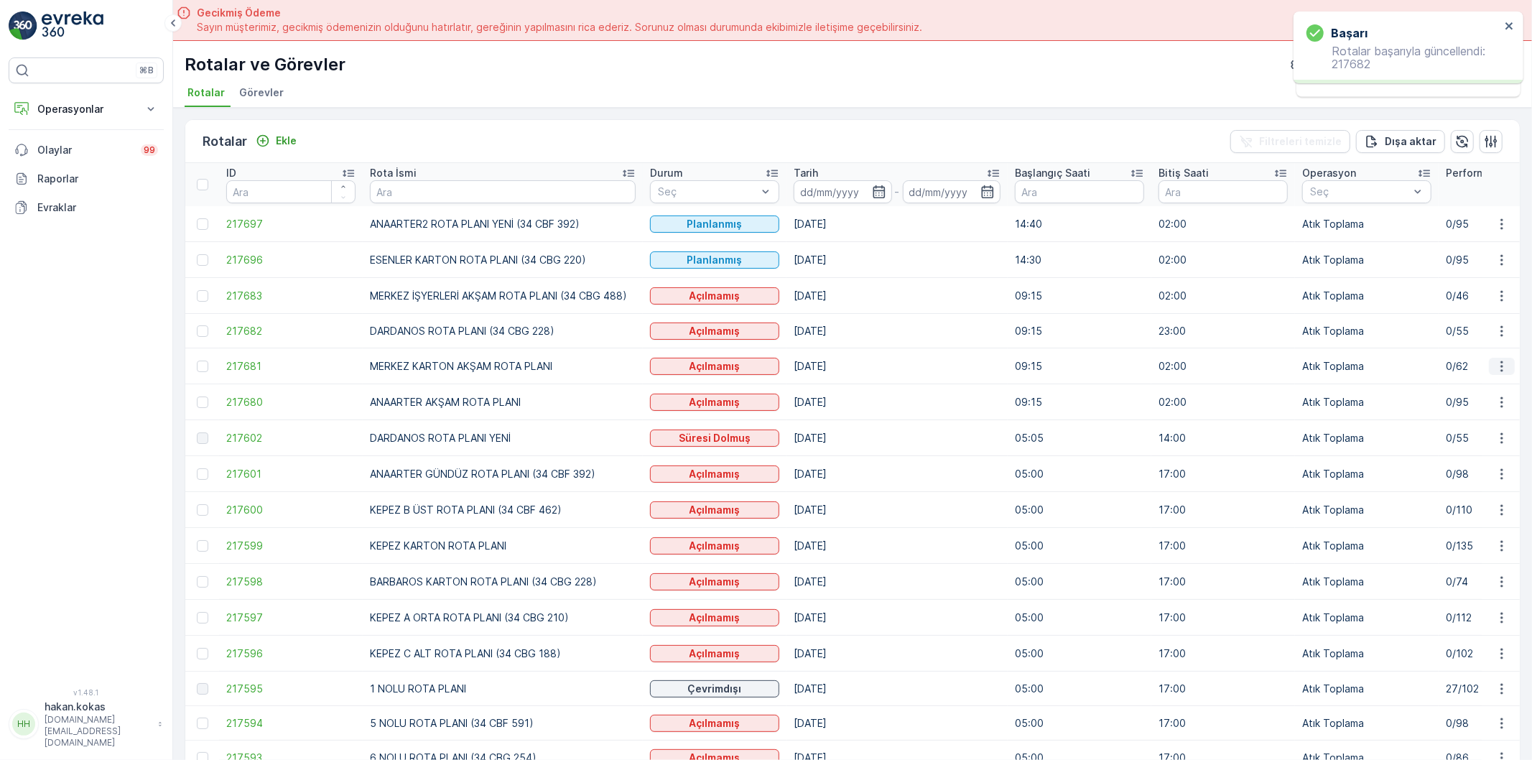
click at [1489, 361] on button "button" at bounding box center [1502, 366] width 26 height 17
click at [1501, 447] on span "Atanan Kişiyi Değiştir" at bounding box center [1461, 448] width 101 height 14
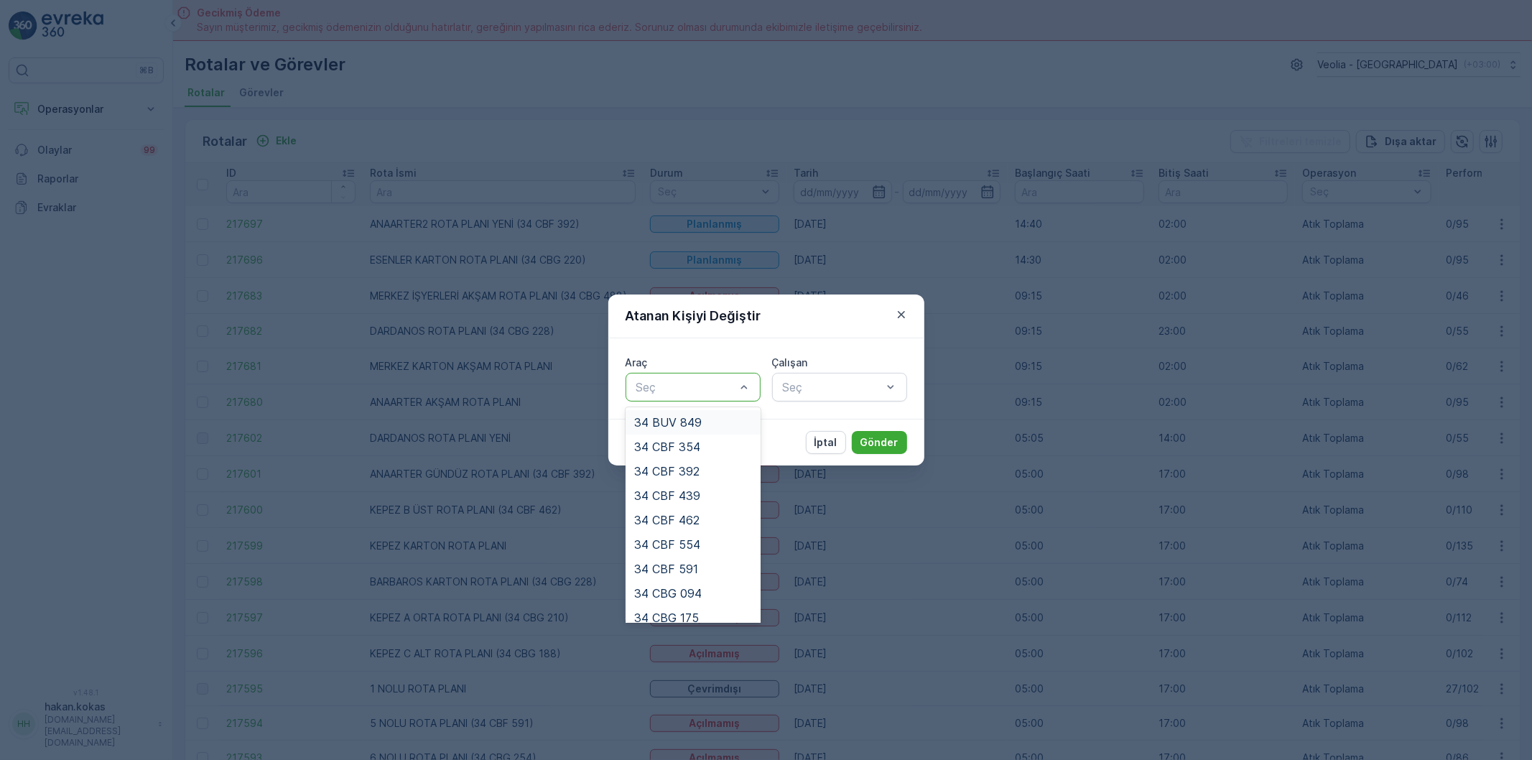
click at [681, 388] on div at bounding box center [686, 387] width 102 height 13
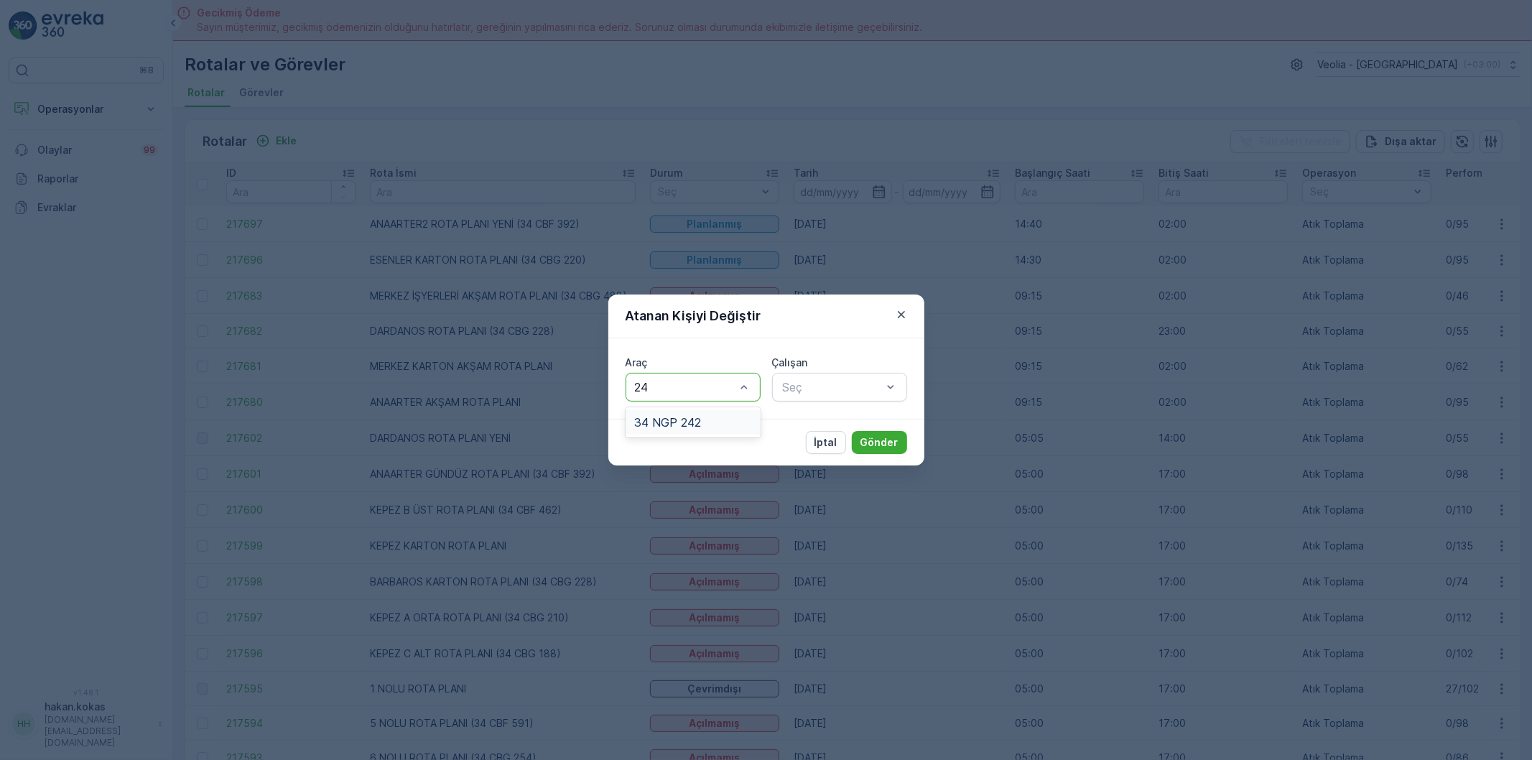
type input "242"
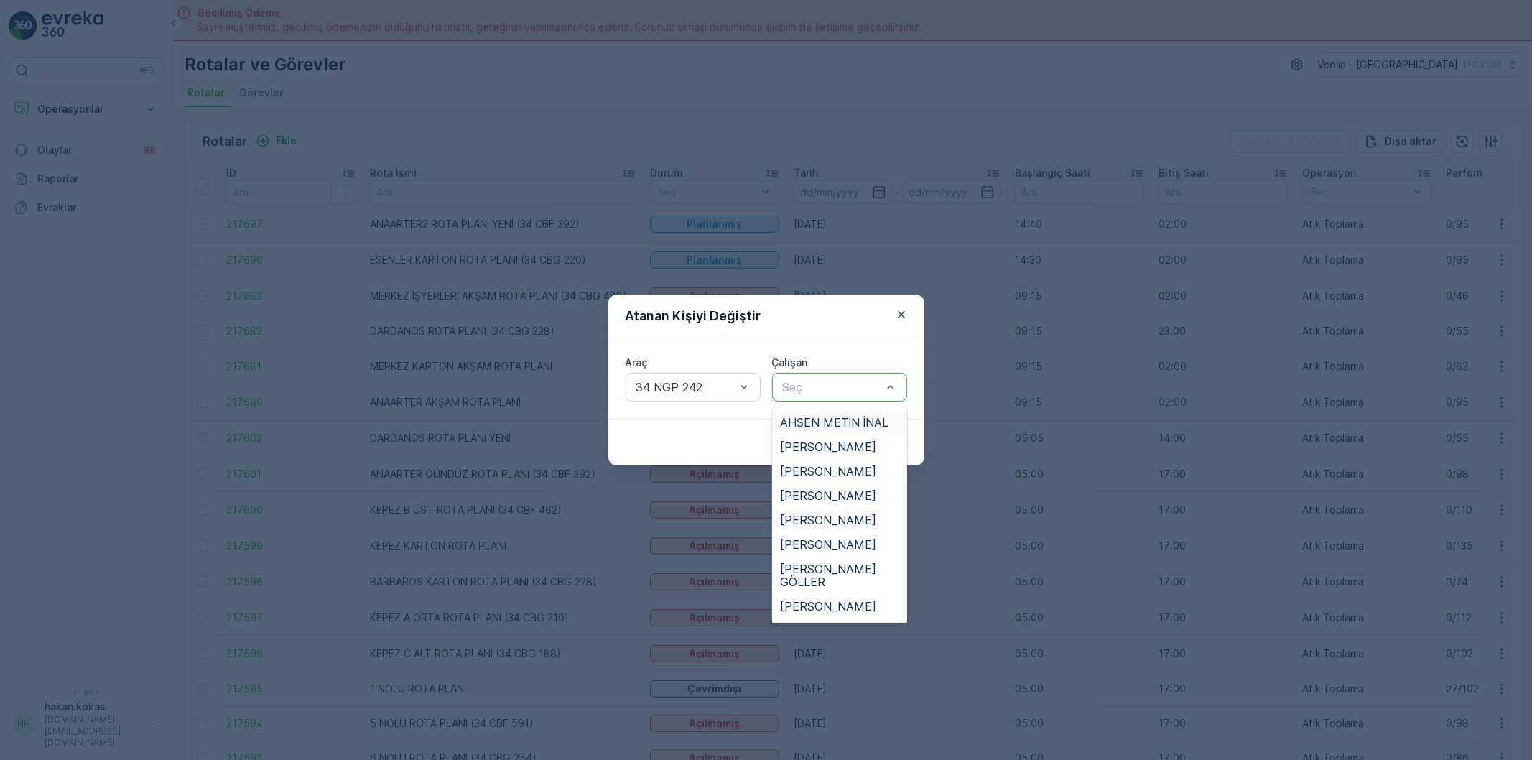
click at [824, 376] on div "Seç" at bounding box center [839, 387] width 135 height 29
click at [825, 514] on div "[PERSON_NAME]" at bounding box center [839, 526] width 135 height 24
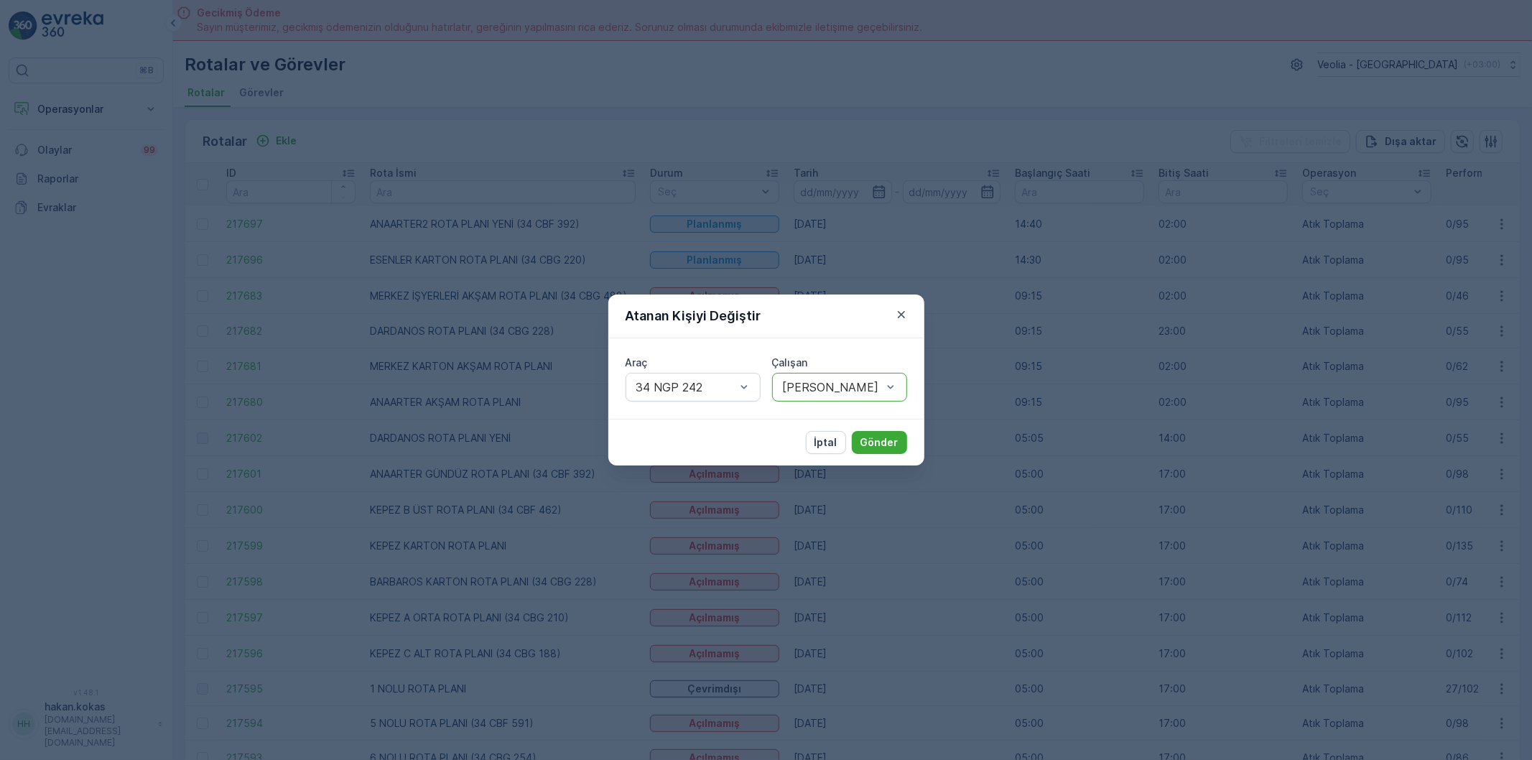
click at [855, 407] on div "Araç 34 NGP 242 Çalışan option [PERSON_NAME], selected. [PERSON_NAME]" at bounding box center [766, 378] width 316 height 80
click at [860, 389] on div at bounding box center [832, 387] width 102 height 13
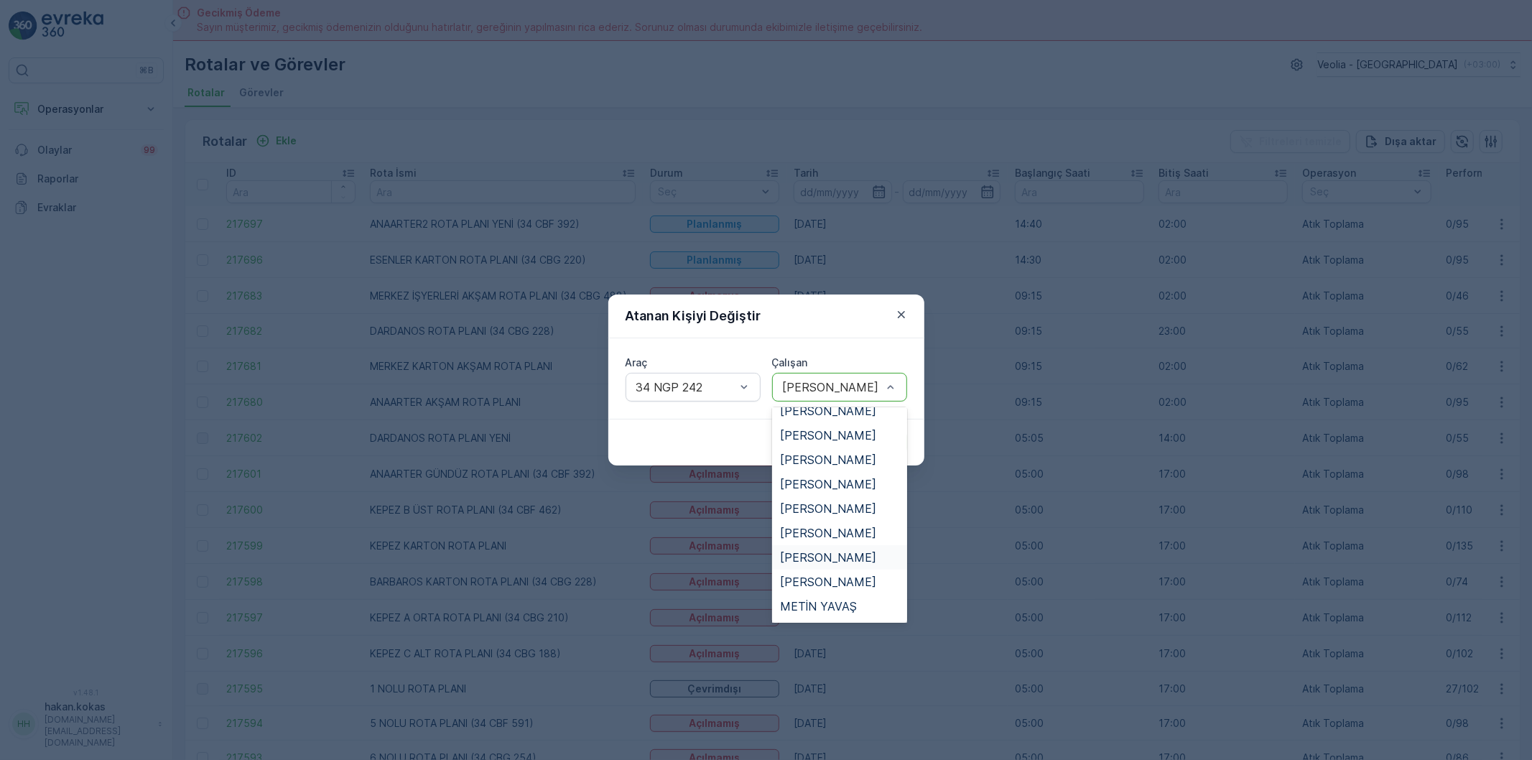
scroll to position [719, 0]
click at [838, 494] on span "SALİH UÇAR" at bounding box center [815, 500] width 68 height 13
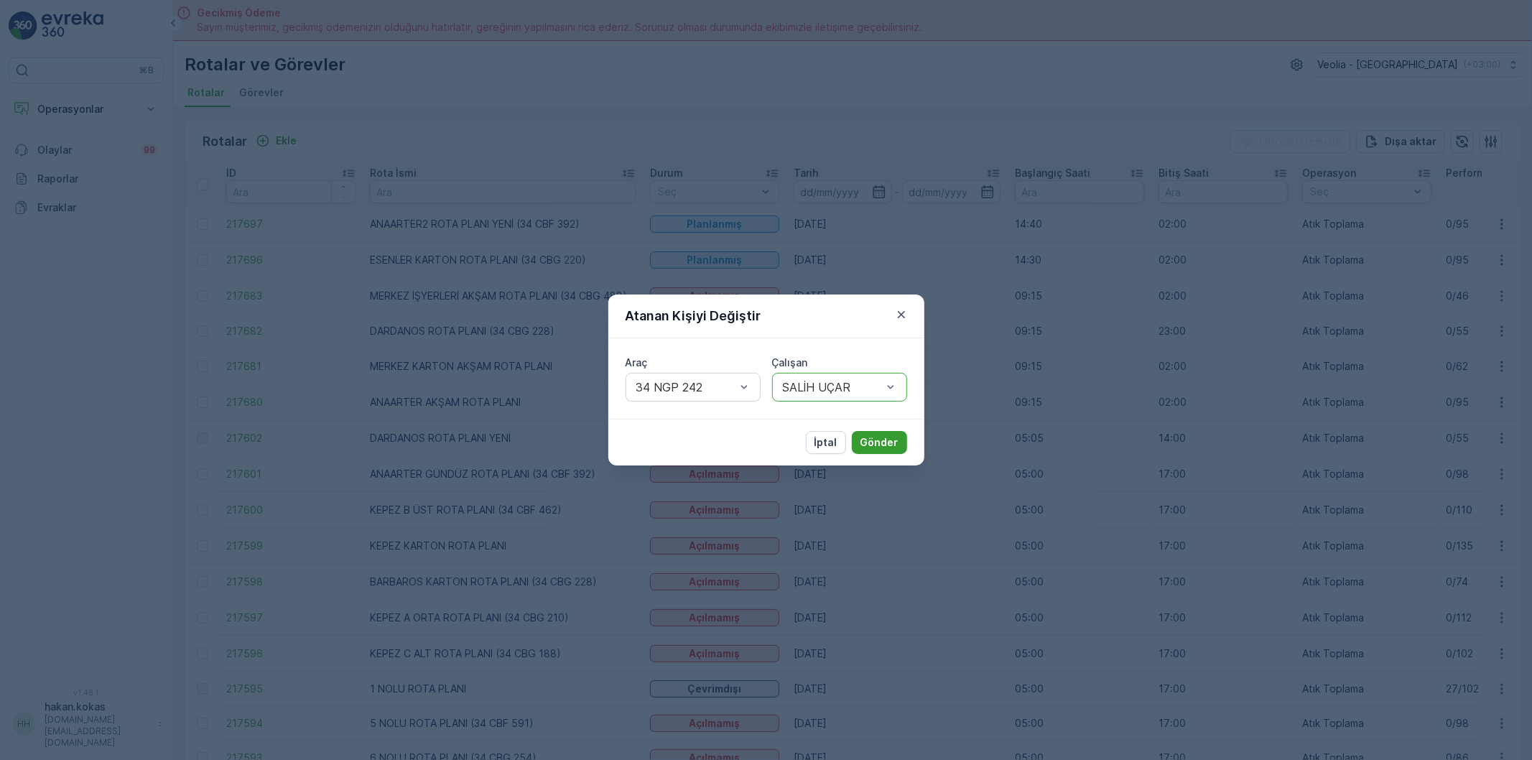
click at [877, 444] on p "Gönder" at bounding box center [879, 442] width 38 height 14
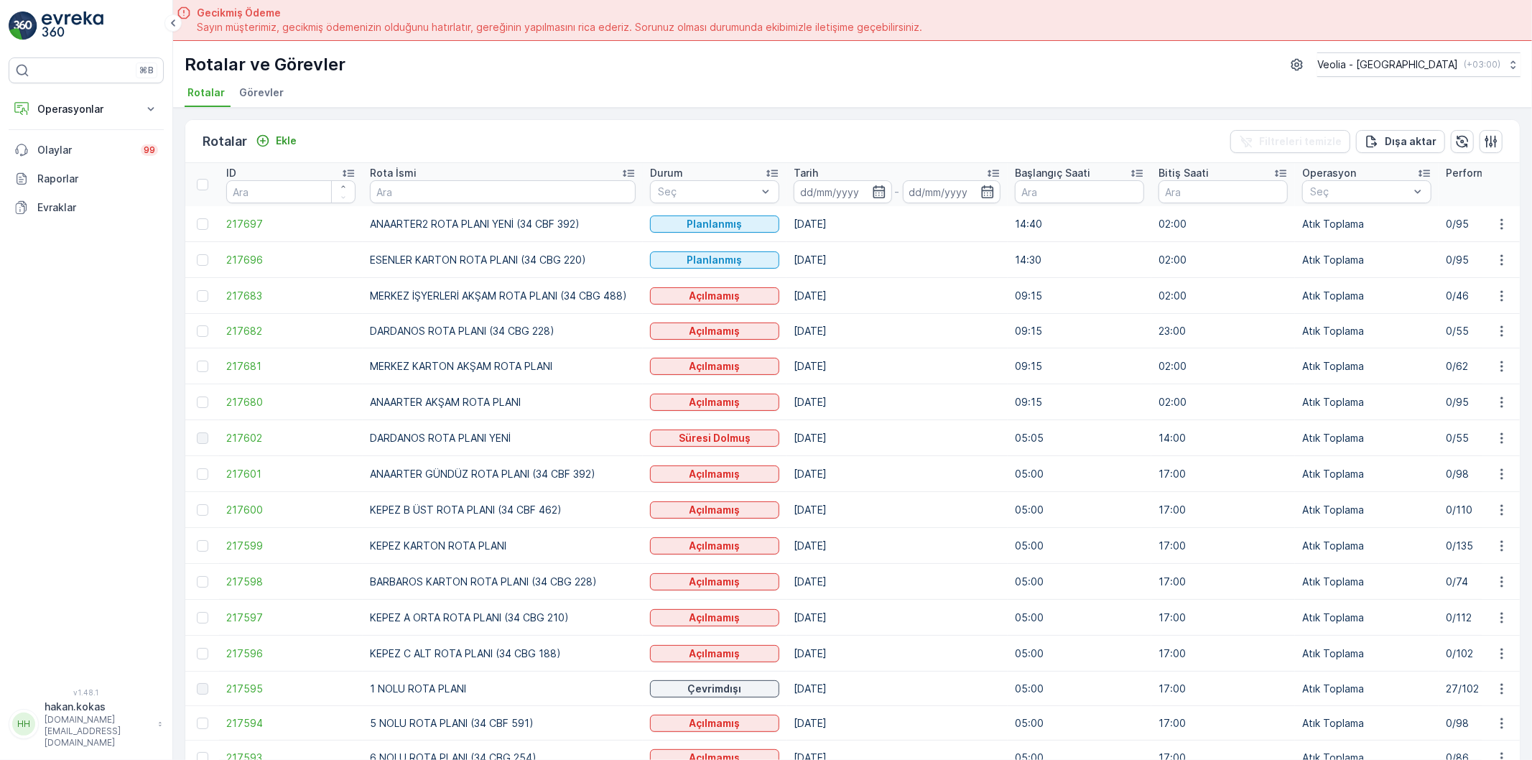
click at [252, 232] on td "217697" at bounding box center [291, 224] width 144 height 36
click at [272, 400] on span "217680" at bounding box center [290, 402] width 129 height 14
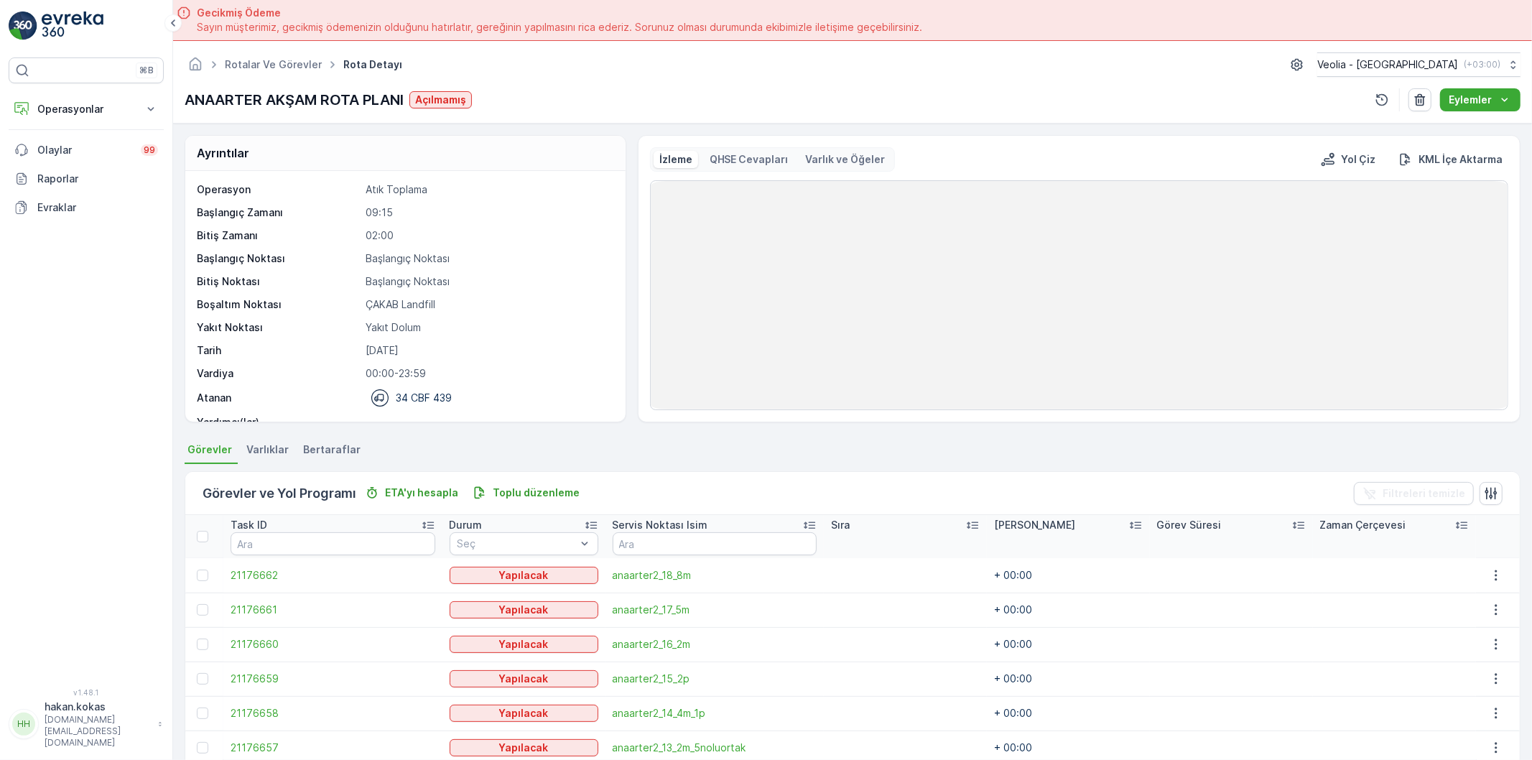
scroll to position [45, 0]
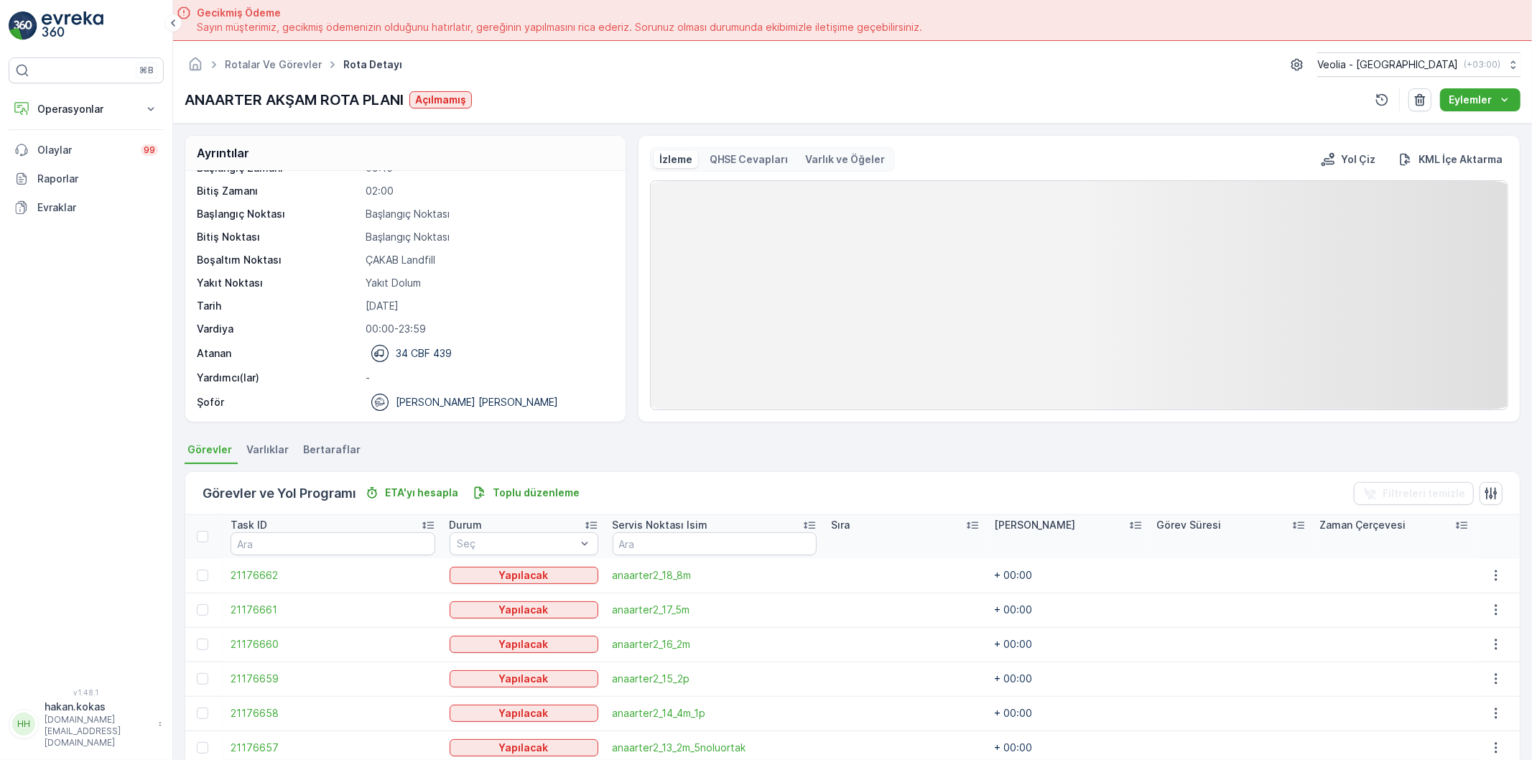
click at [440, 346] on p "34 CBF 439" at bounding box center [424, 353] width 56 height 14
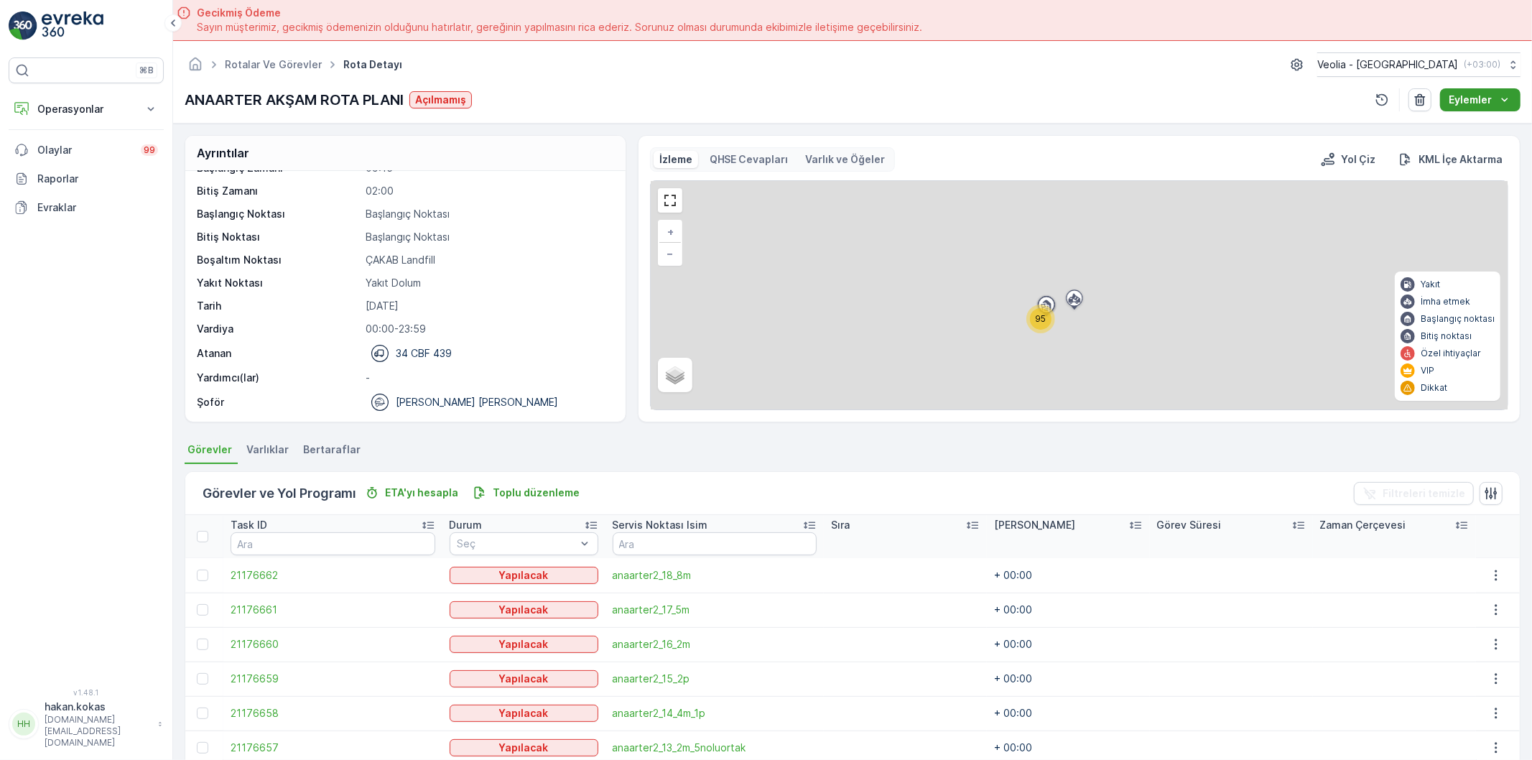
click at [1488, 93] on p "Eylemler" at bounding box center [1470, 100] width 43 height 14
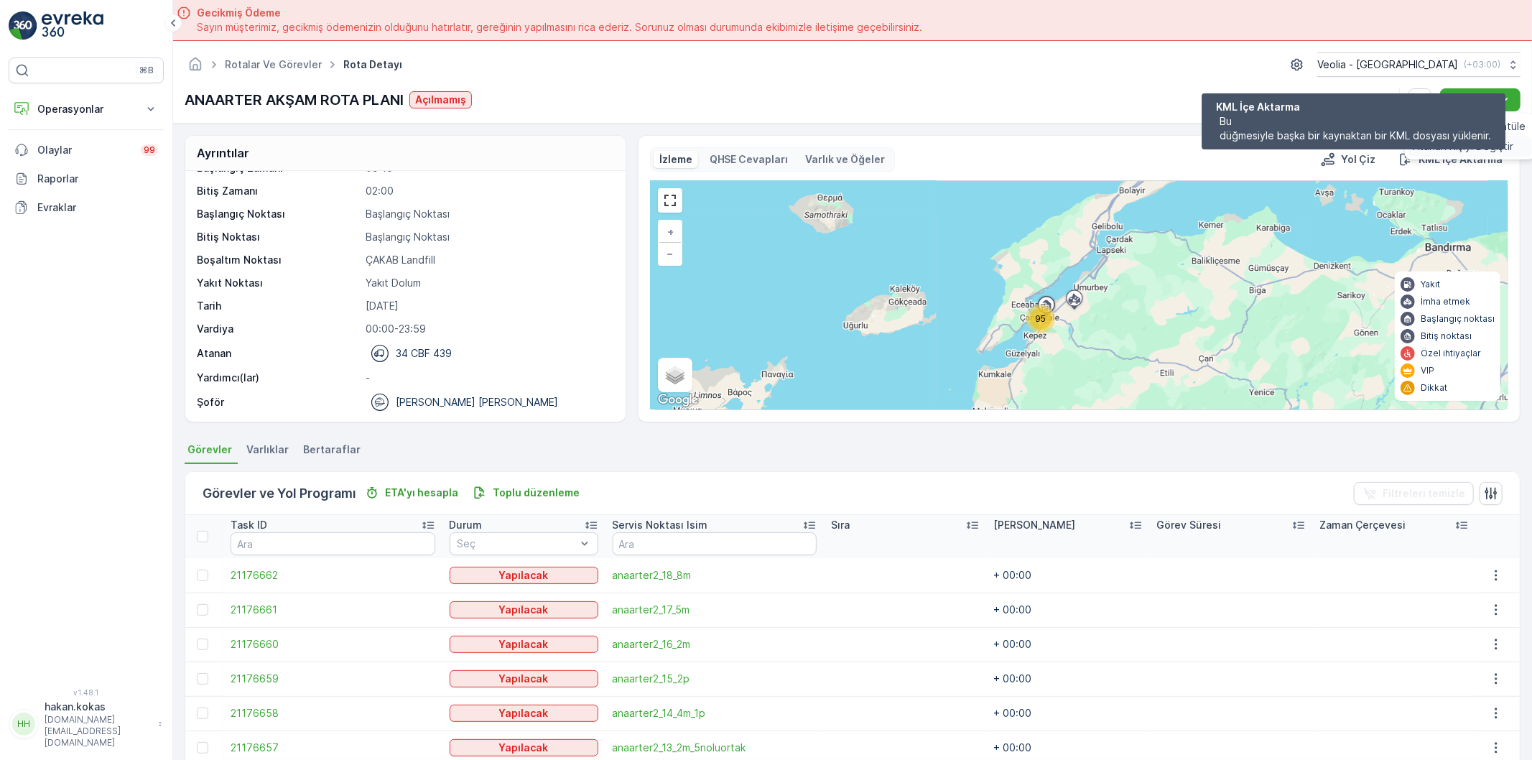
click at [1459, 155] on div "Atanan Kişiyi Değiştir" at bounding box center [1470, 146] width 124 height 20
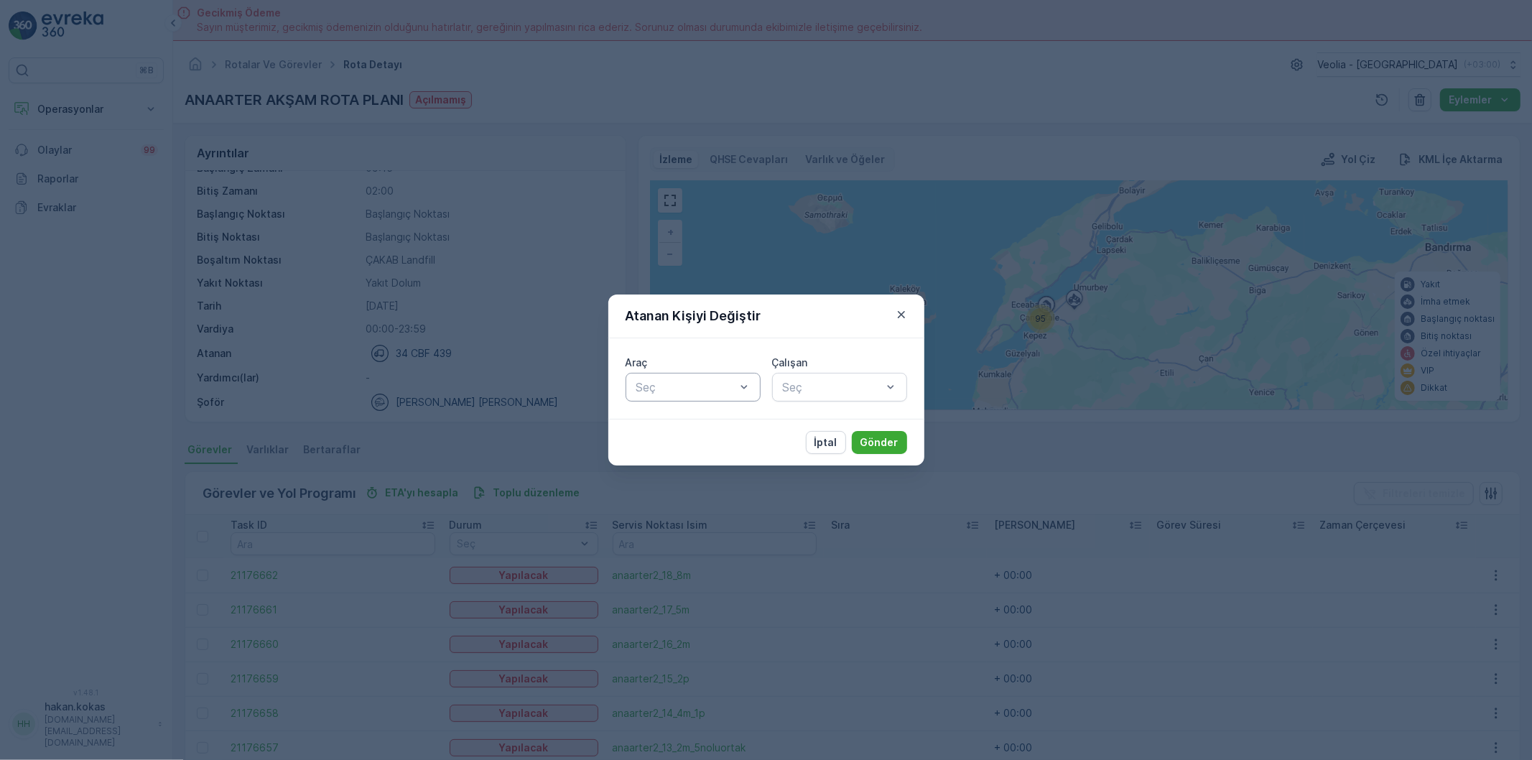
click at [672, 386] on div at bounding box center [686, 387] width 102 height 13
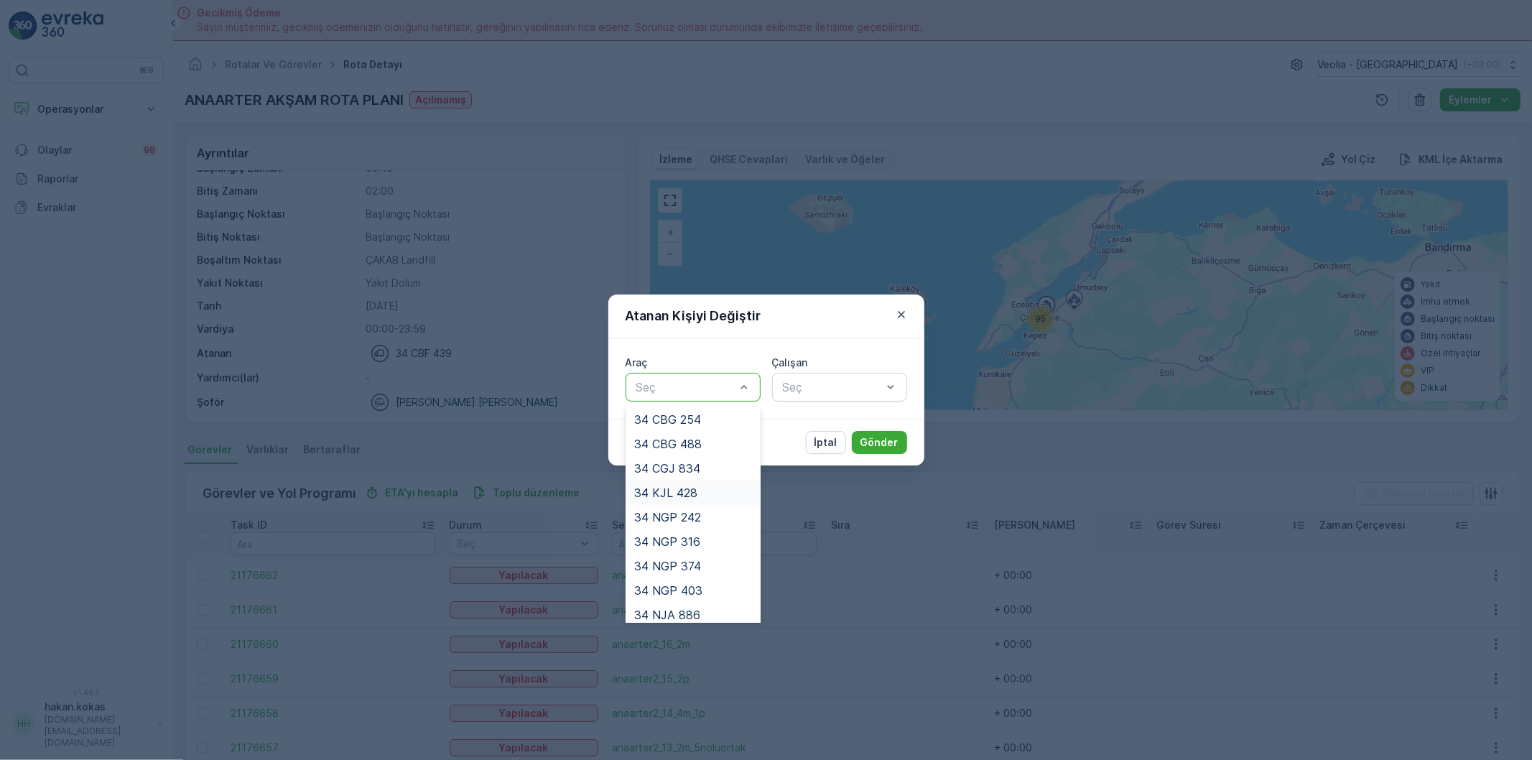
scroll to position [327, 0]
click at [692, 605] on span "34 NJA 886" at bounding box center [667, 608] width 66 height 13
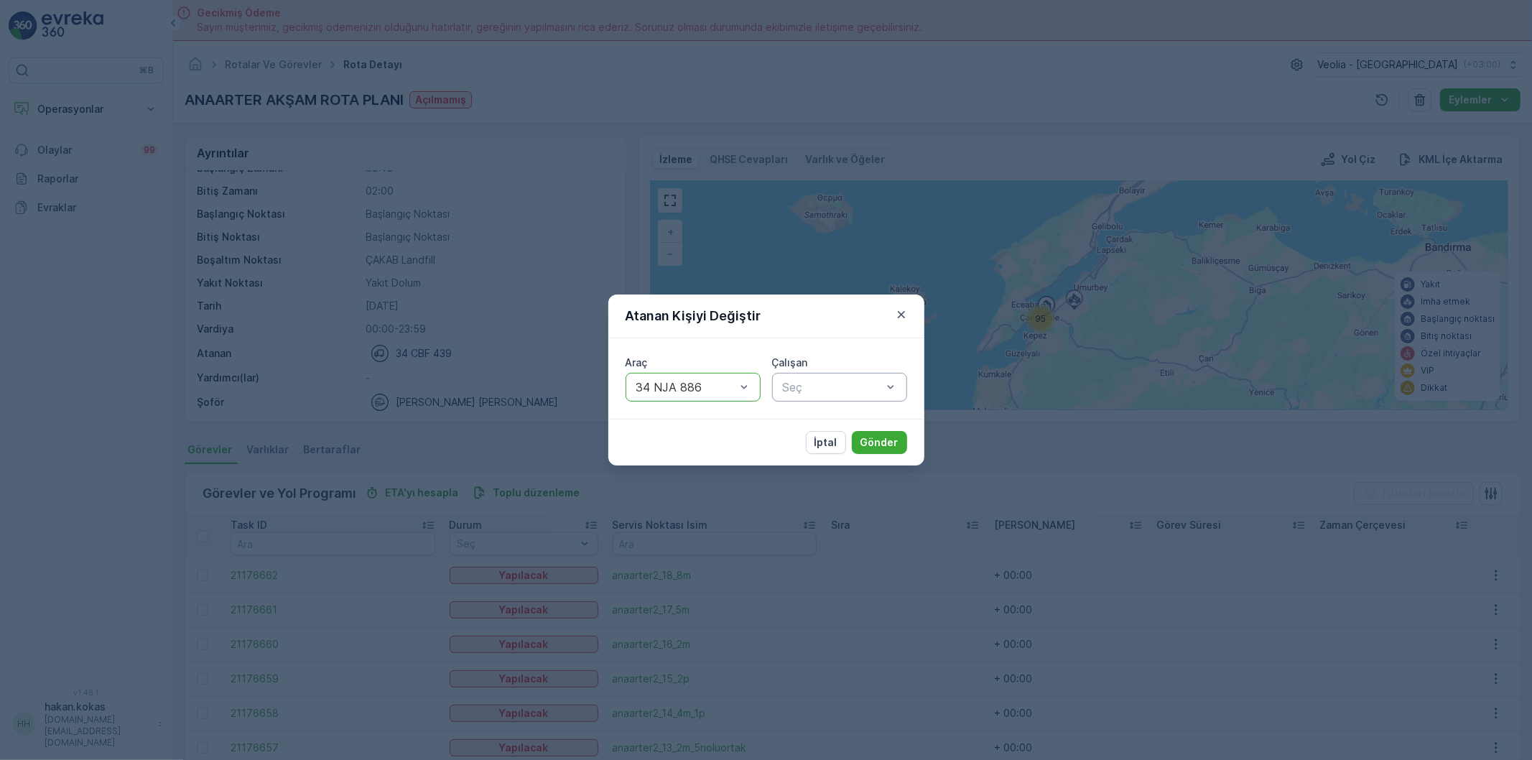
click at [873, 373] on div "Seç" at bounding box center [839, 387] width 135 height 29
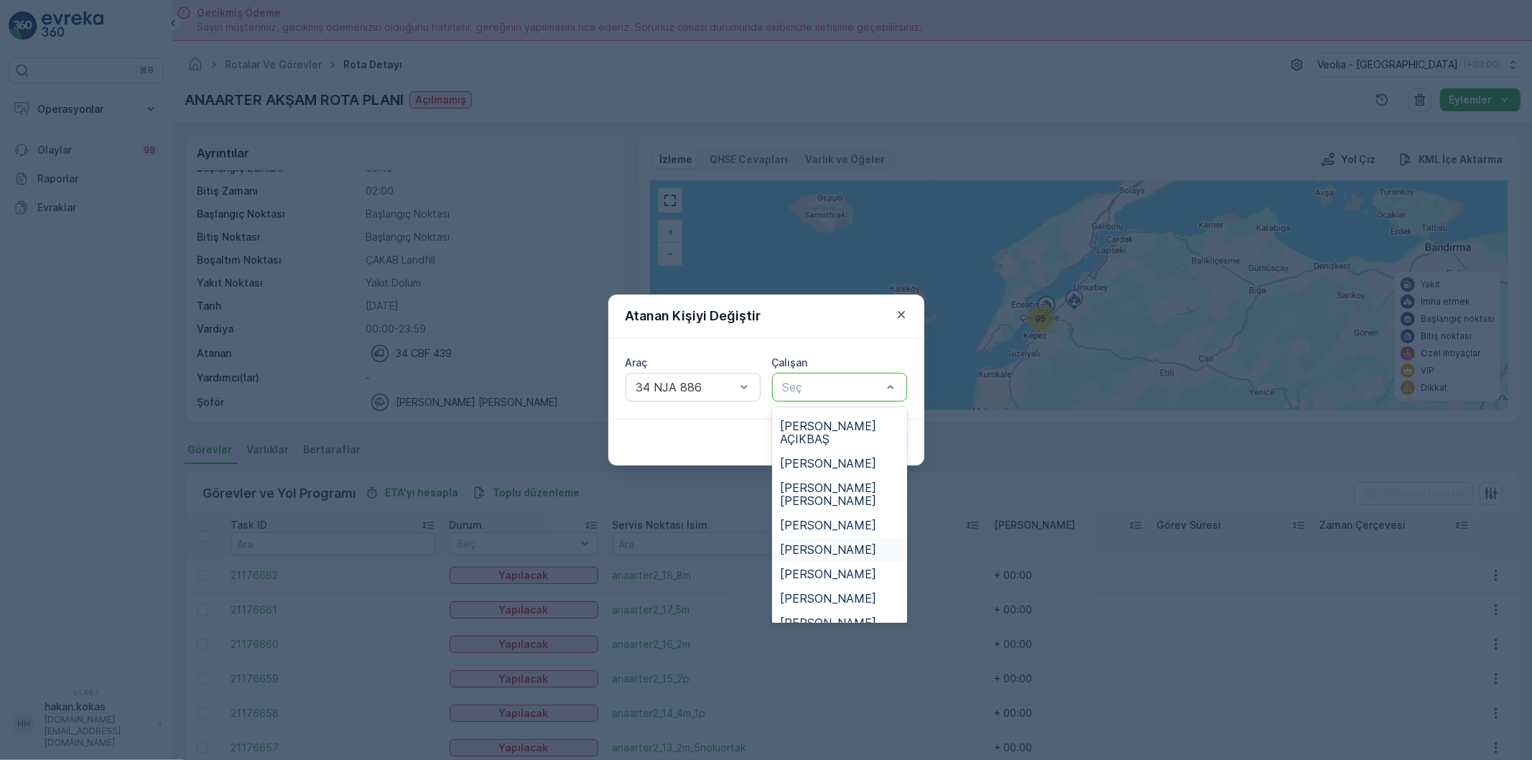
scroll to position [399, 0]
click at [853, 606] on span "[PERSON_NAME]" at bounding box center [829, 612] width 96 height 13
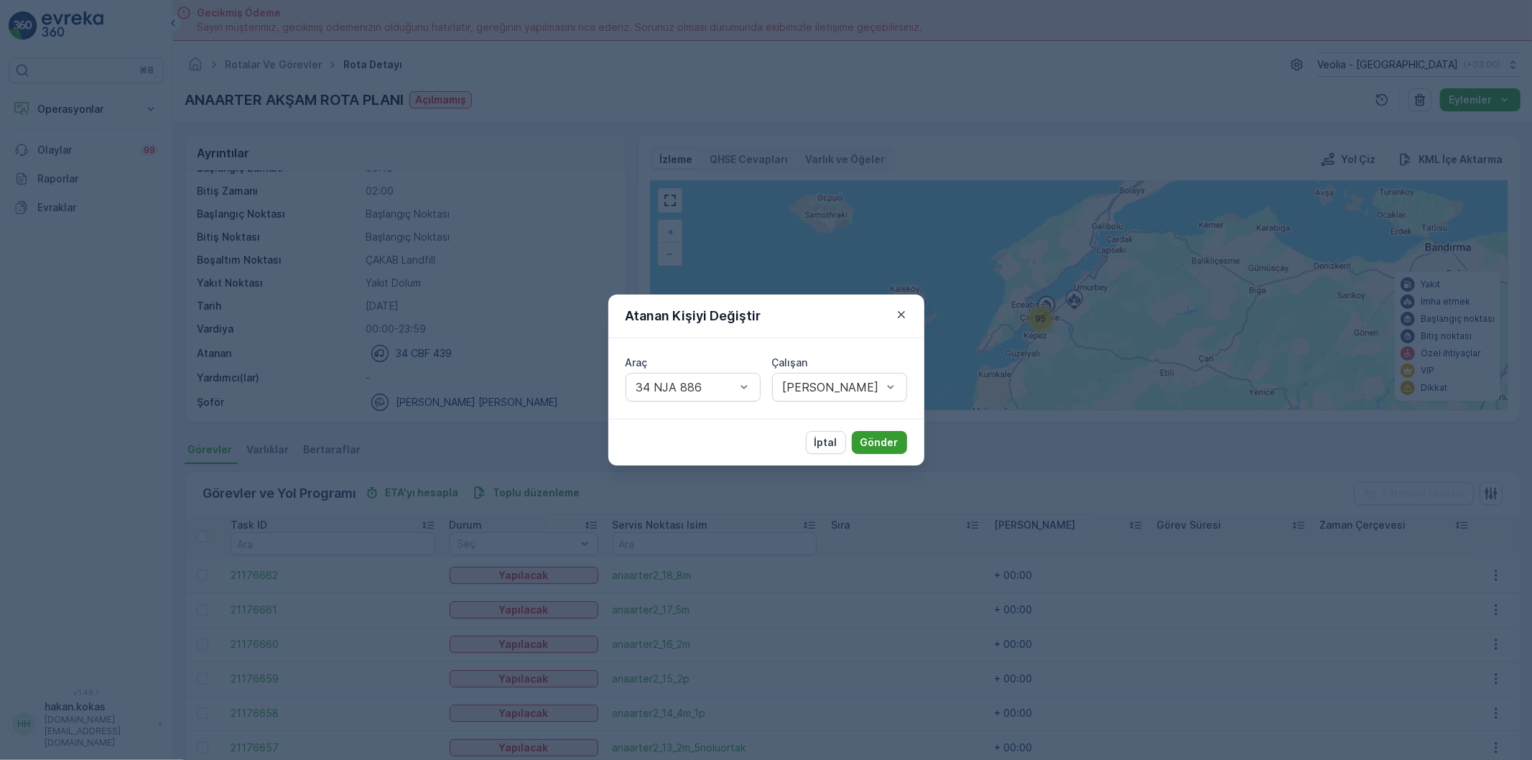
click at [878, 448] on p "Gönder" at bounding box center [879, 442] width 38 height 14
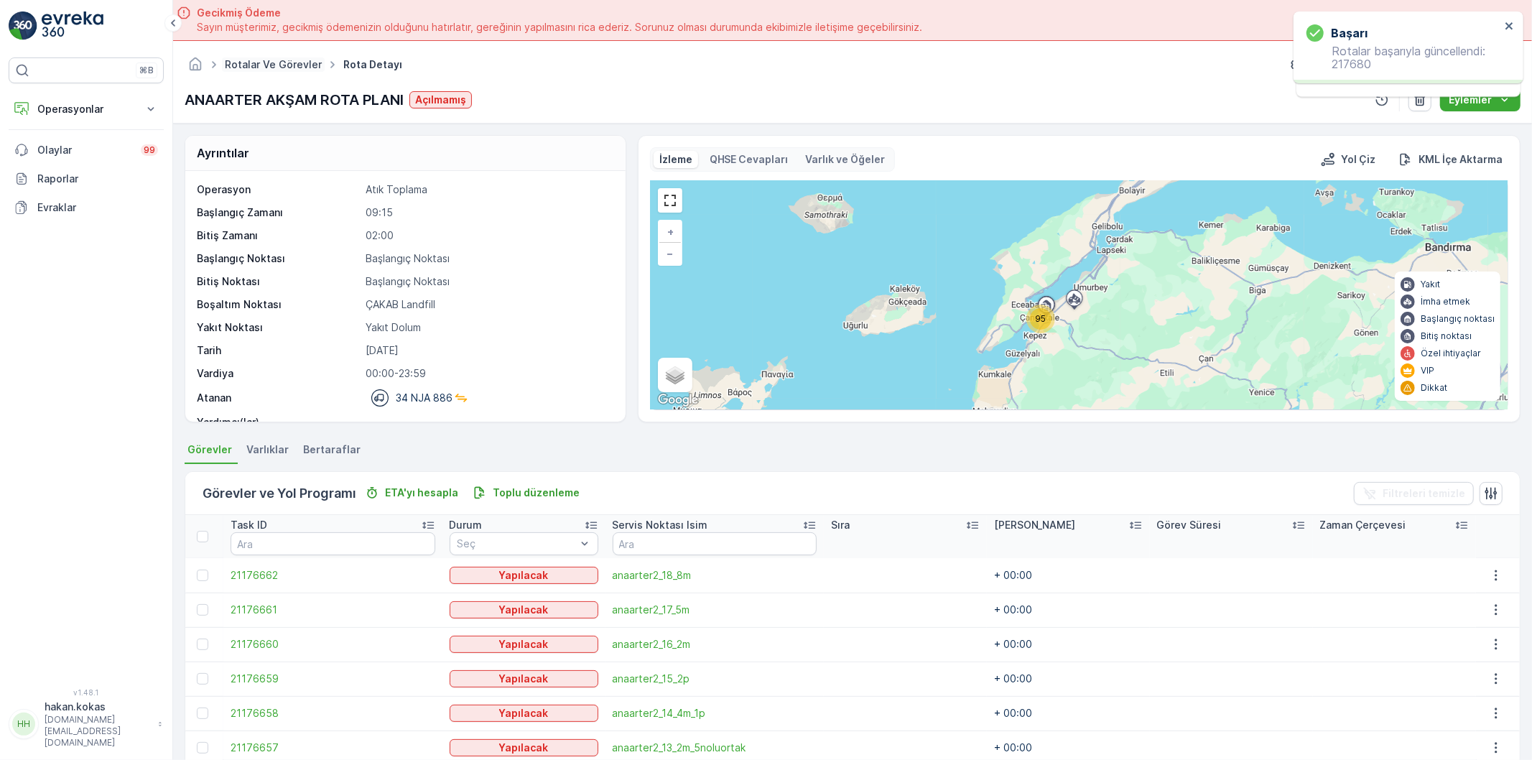
click at [290, 62] on link "Rotalar ve Görevler" at bounding box center [273, 64] width 97 height 12
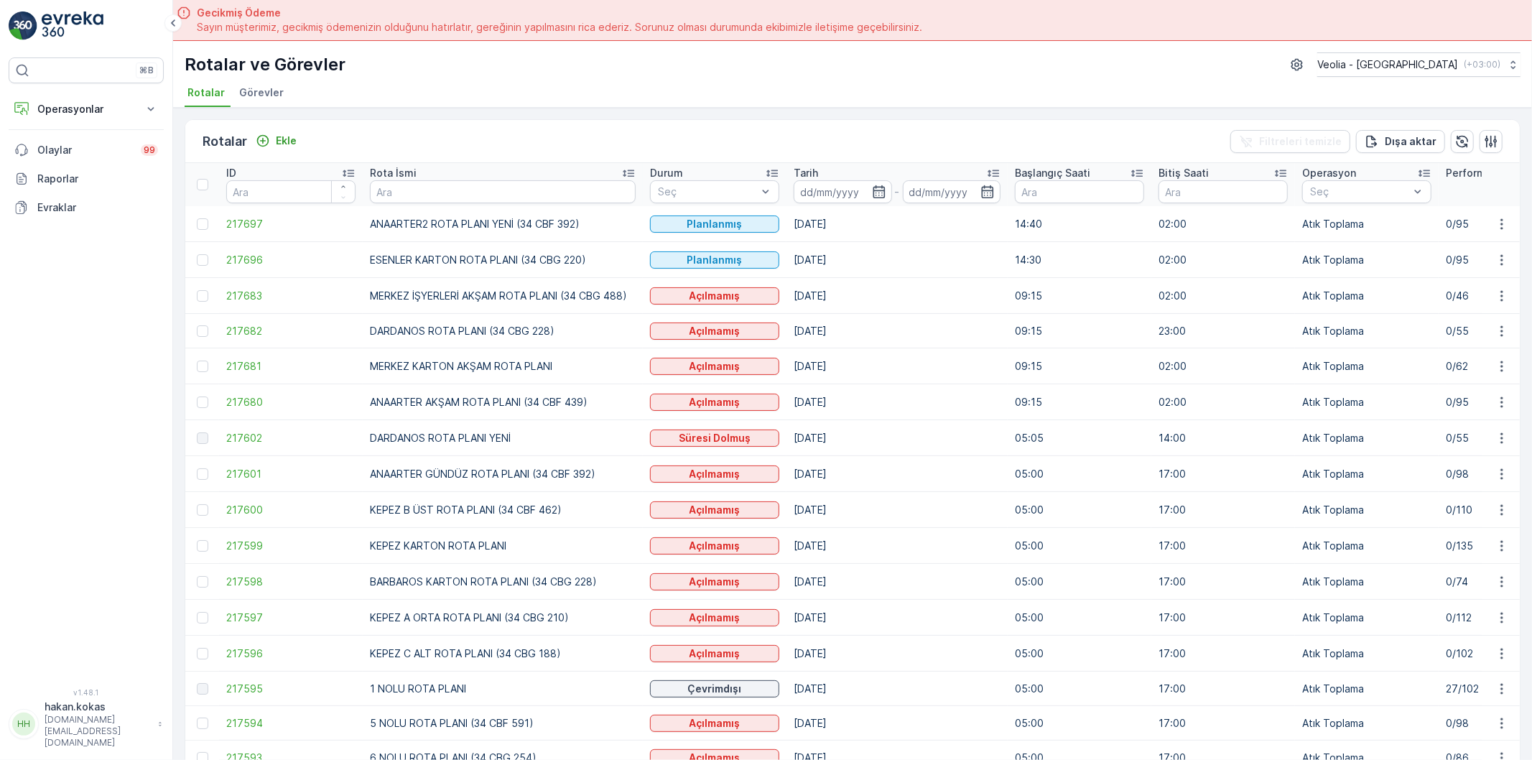
scroll to position [80, 0]
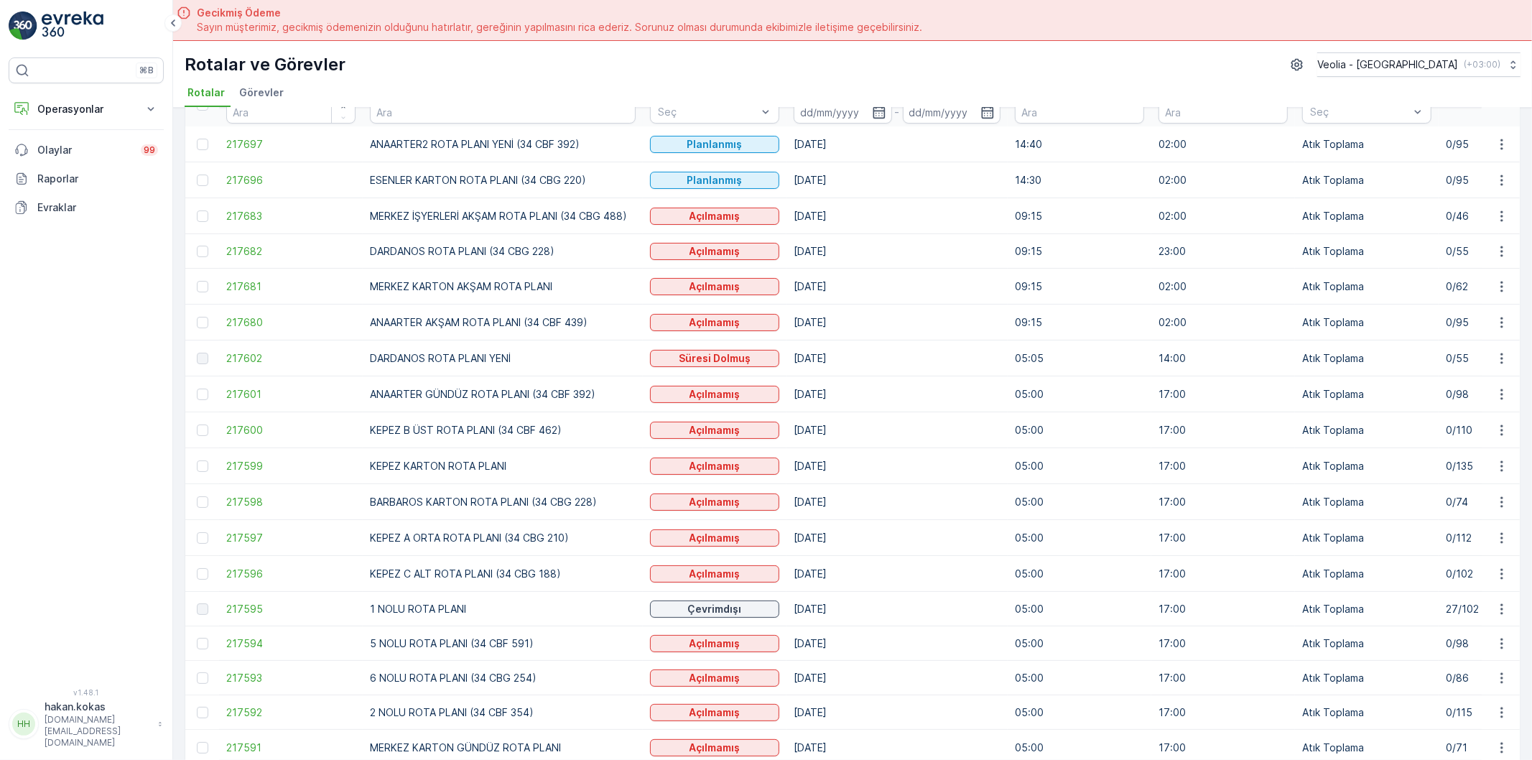
click at [596, 353] on td "DARDANOS ROTA PLANI YENİ" at bounding box center [503, 358] width 280 height 36
drag, startPoint x: 546, startPoint y: 286, endPoint x: 442, endPoint y: 274, distance: 104.9
click at [442, 274] on td "MERKEZ KARTON AKŞAM ROTA PLANI" at bounding box center [503, 287] width 280 height 36
click at [557, 255] on td "DARDANOS ROTA PLANI (34 CBG 228)" at bounding box center [503, 251] width 280 height 34
click at [243, 147] on span "217697" at bounding box center [290, 144] width 129 height 14
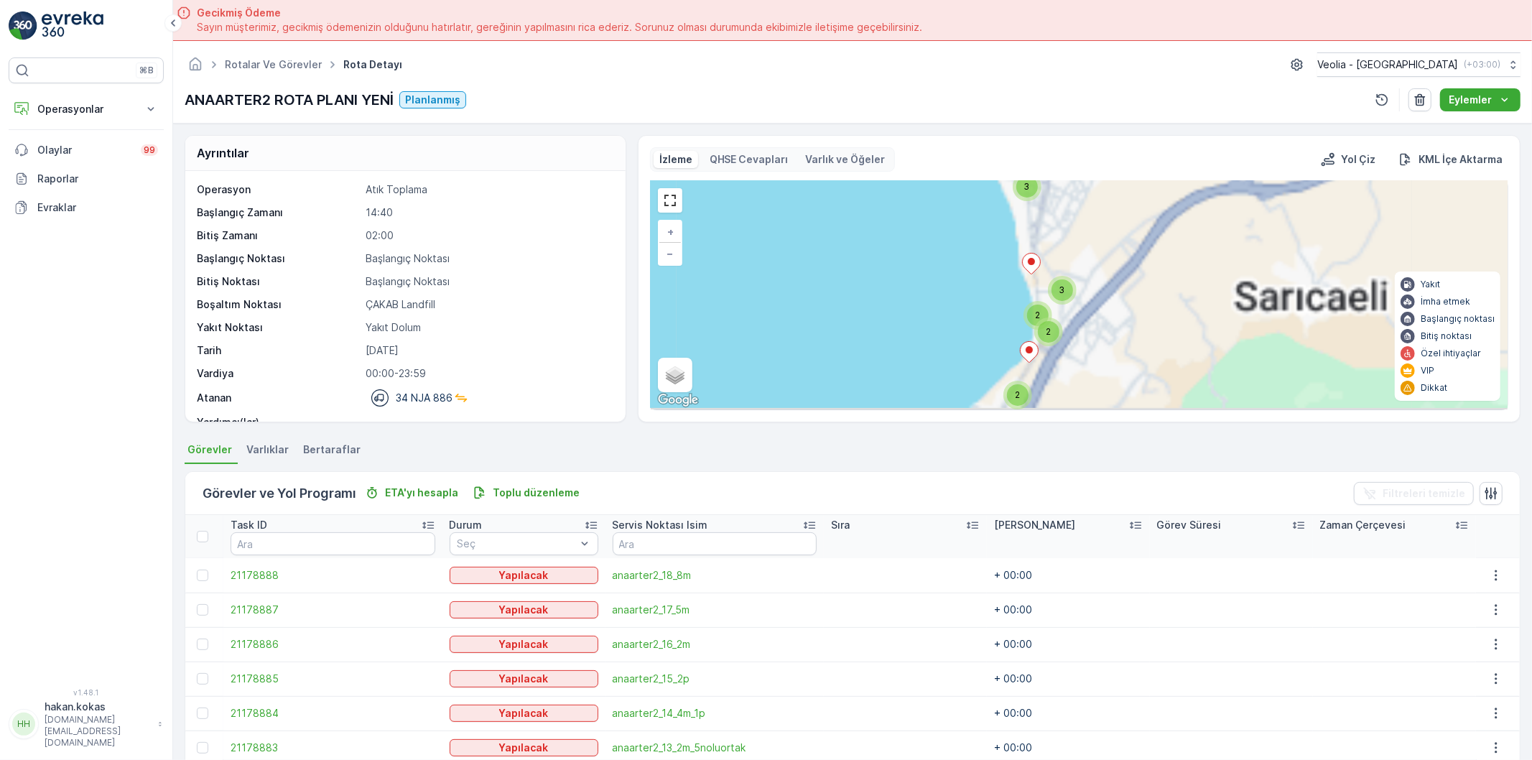
drag, startPoint x: 1047, startPoint y: 267, endPoint x: 1036, endPoint y: 361, distance: 94.6
click at [1036, 361] on div "11 2 37 45 2 2 3 2 4 3 3 6 7 3 10 3 9 5 3 5 4 9 6 + − Uydu Yol haritası Arazi K…" at bounding box center [1079, 295] width 857 height 228
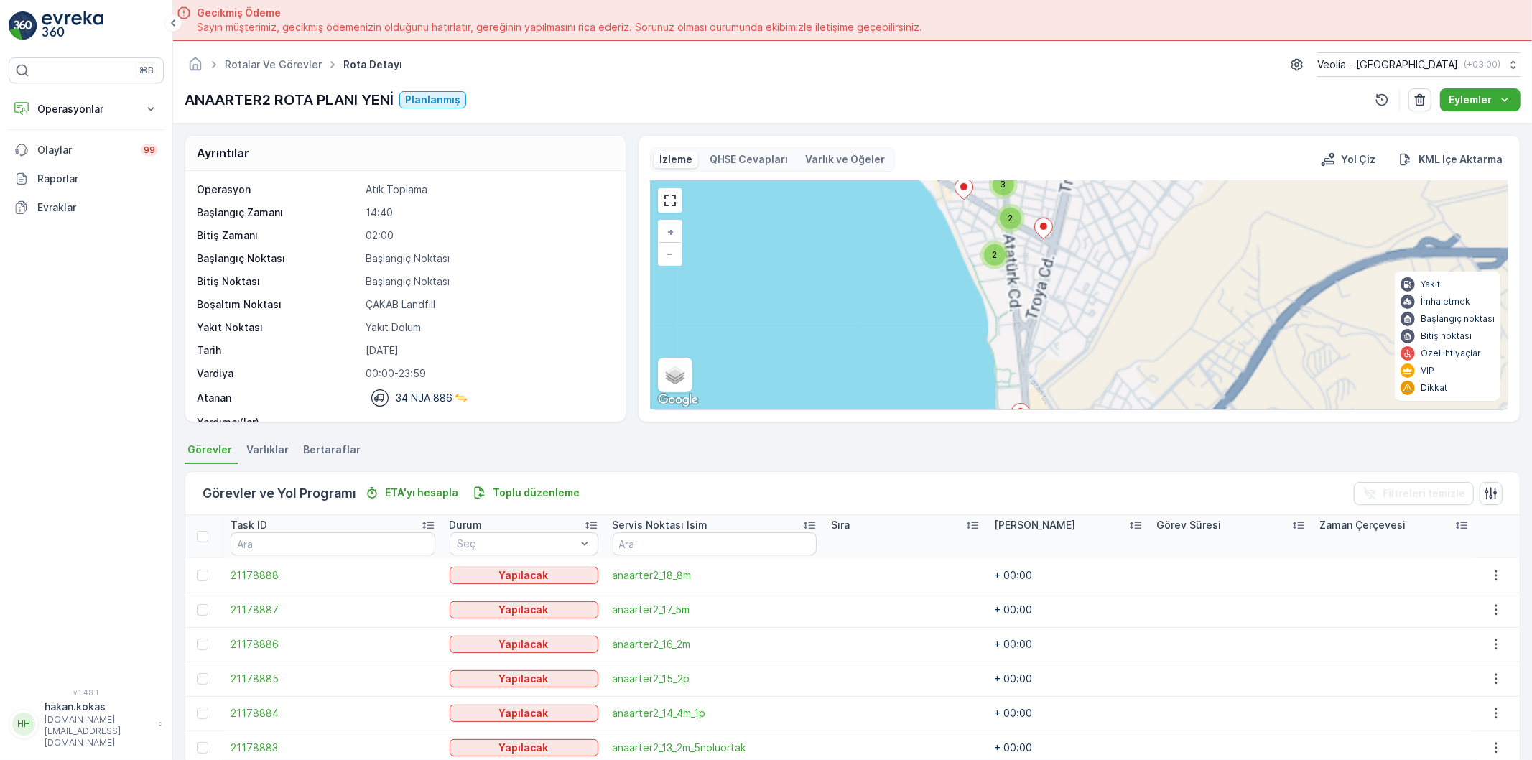
drag, startPoint x: 1031, startPoint y: 274, endPoint x: 1075, endPoint y: 382, distance: 117.0
click at [1075, 389] on div "3 4 3 3 6 7 3 10 3 9 5 3 5 4 9 6 2 2 2 2 2 2 2 3 2 2 3 6 3 2 3 4 2 3 3 3 2 3 4 …" at bounding box center [1079, 295] width 857 height 228
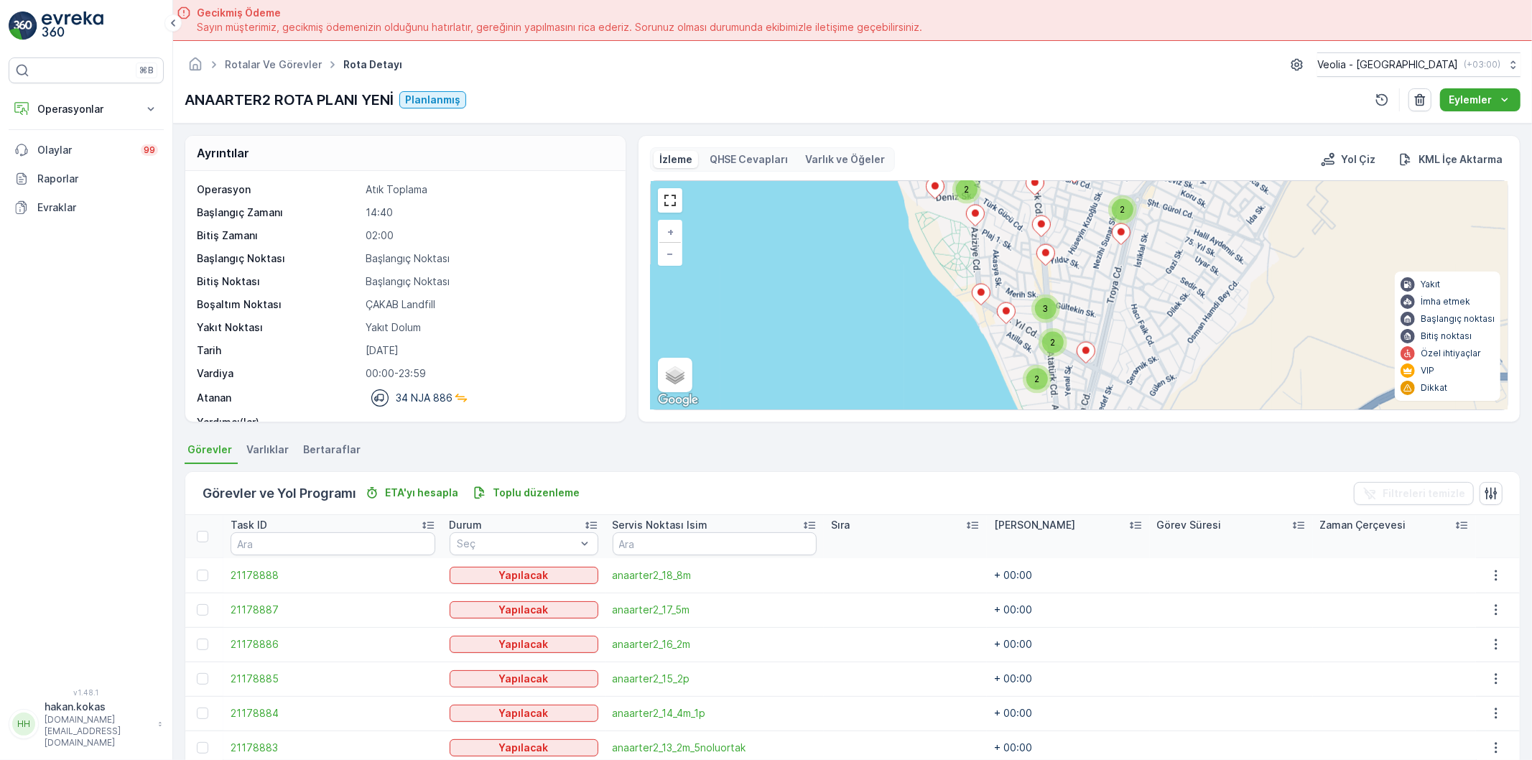
drag, startPoint x: 1067, startPoint y: 293, endPoint x: 1066, endPoint y: 348, distance: 55.3
click at [1066, 348] on div "2 2 2 2 2 2 2 3 2 2 3 6 3 2 3 4 2 3 3 3 2 3 4 2 + − Uydu Yol haritası Arazi Kar…" at bounding box center [1079, 295] width 857 height 228
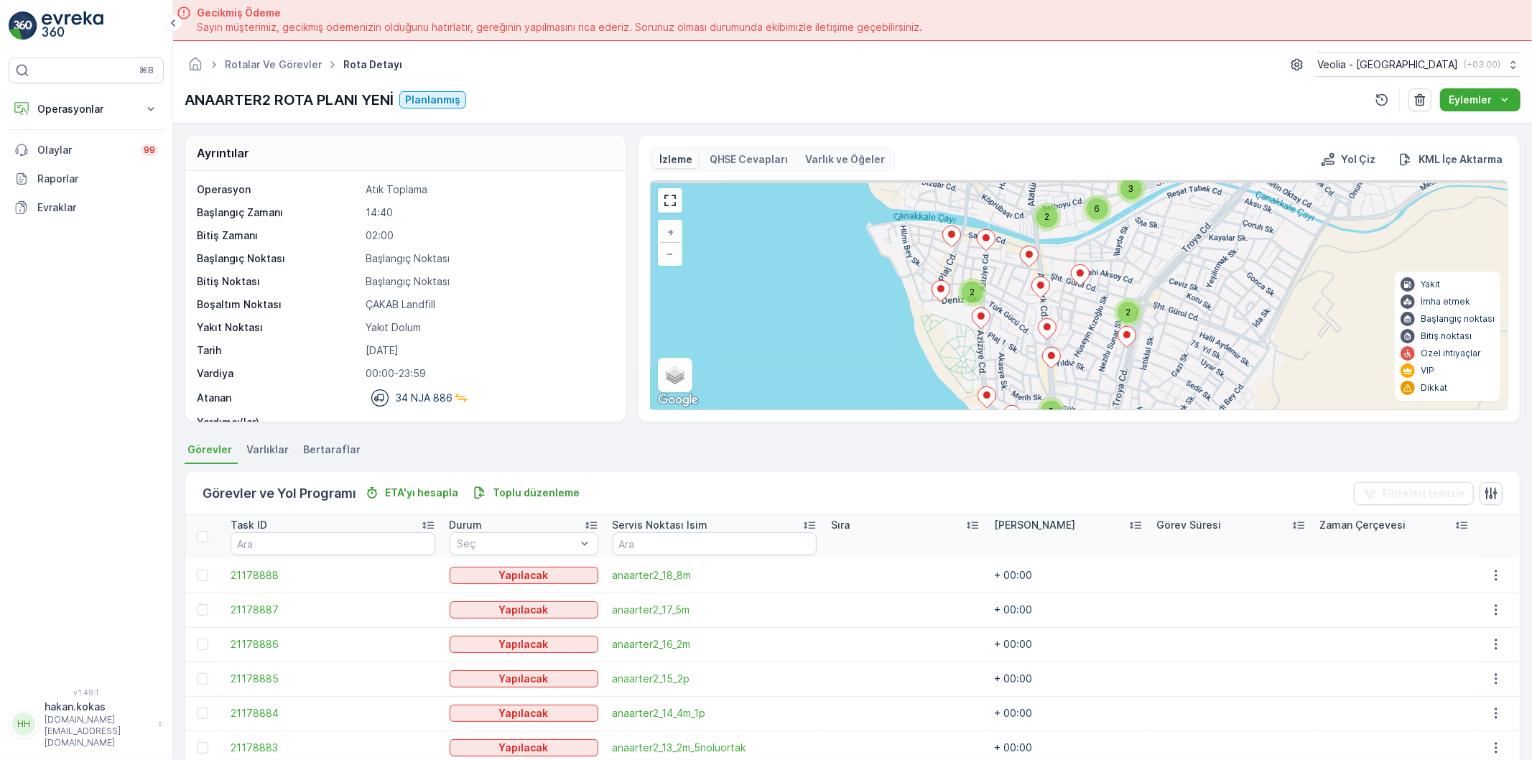
click at [1052, 331] on icon at bounding box center [1047, 328] width 18 height 21
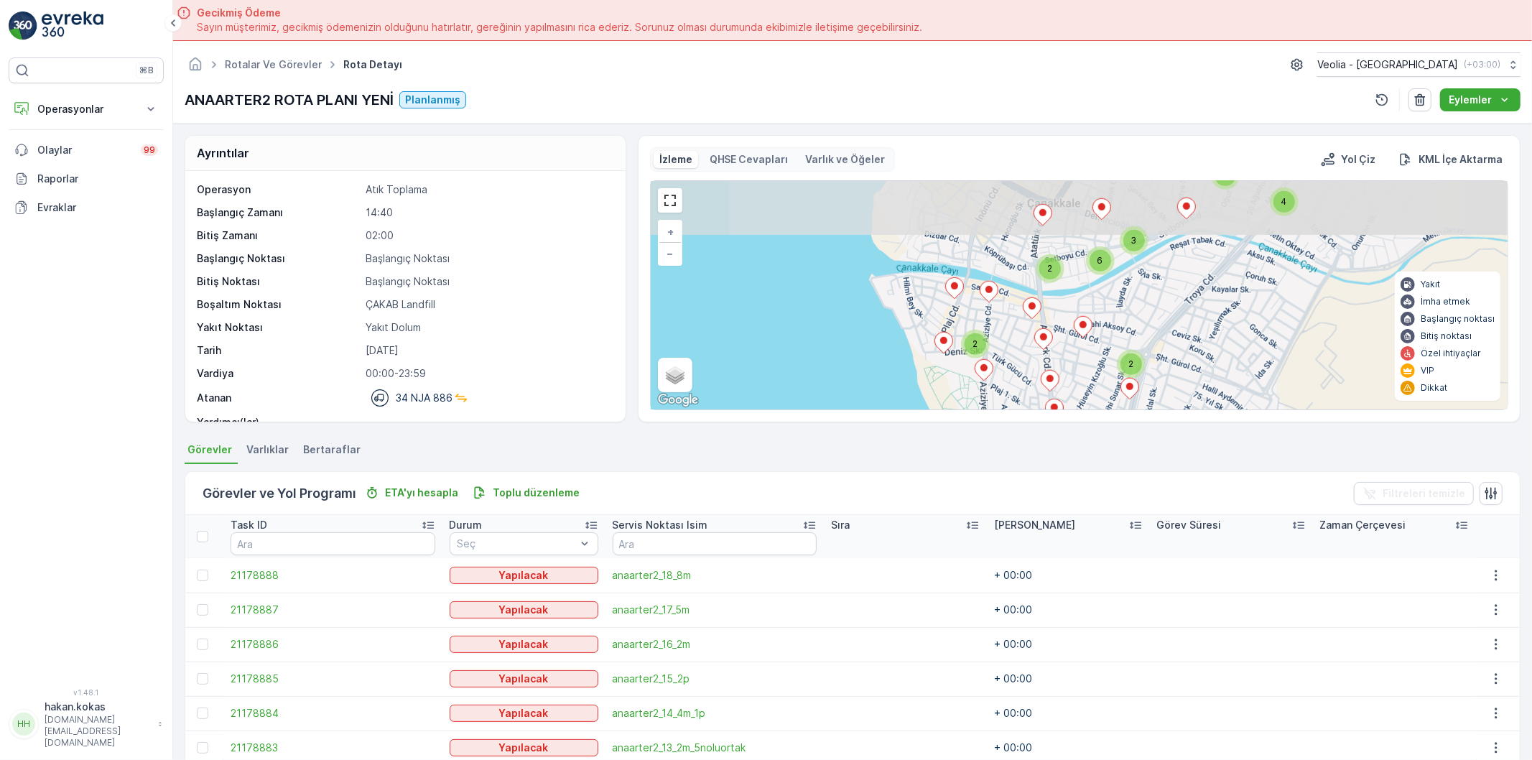
drag, startPoint x: 1027, startPoint y: 320, endPoint x: 1024, endPoint y: 284, distance: 36.0
click at [1029, 323] on div at bounding box center [1032, 309] width 19 height 25
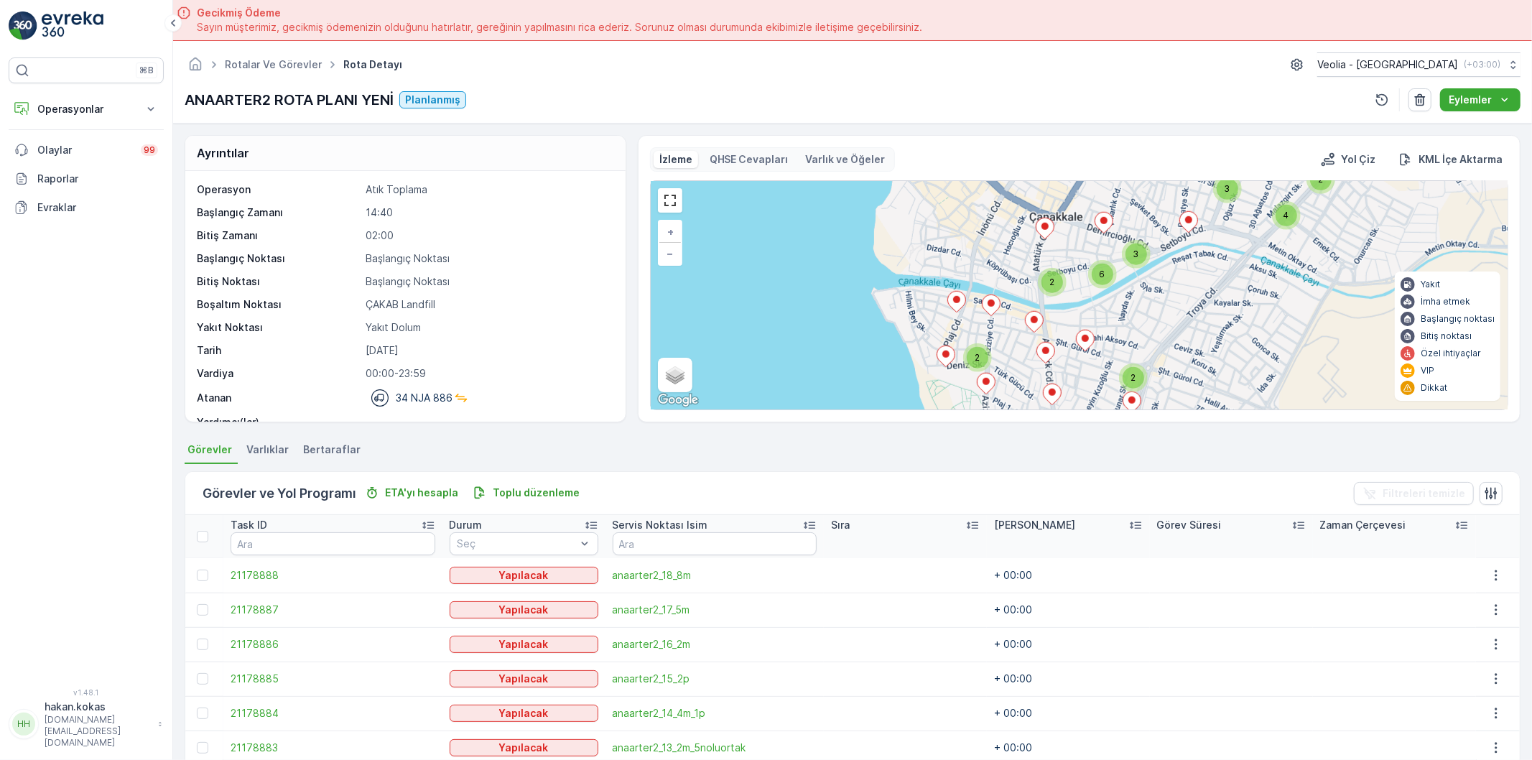
click at [1021, 312] on div "2 2 2 2 2 2 2 3 2 2 3 6 3 2 3 4 2 3 3 3 2 3 4 2 + − Uydu Yol haritası Arazi Kar…" at bounding box center [1079, 295] width 857 height 228
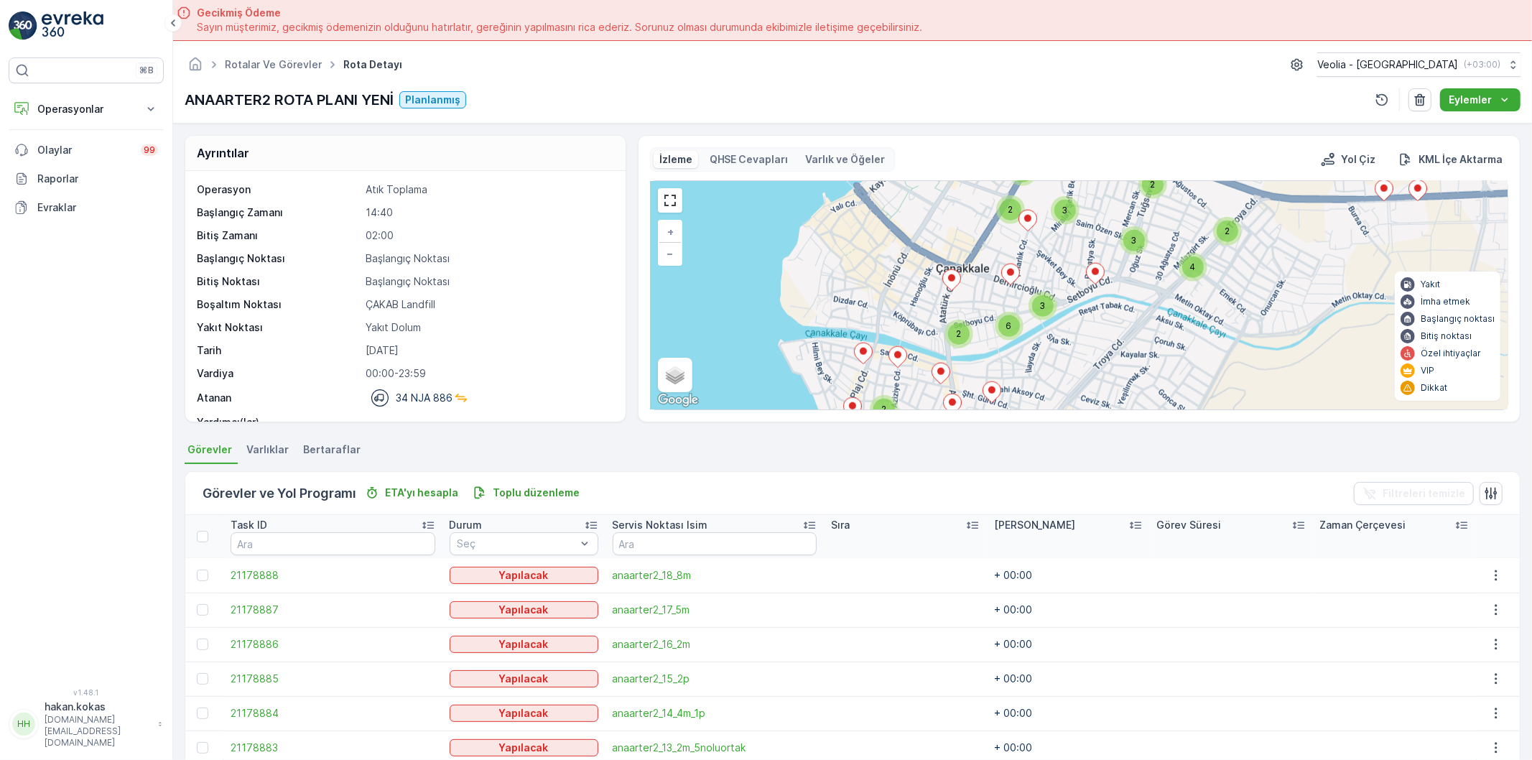
drag, startPoint x: 1021, startPoint y: 263, endPoint x: 928, endPoint y: 272, distance: 93.8
click at [928, 272] on div "2 2 2 2 2 2 2 3 2 2 3 6 3 2 3 4 2 3 3 3 2 3 4 2 + − Uydu Yol haritası Arazi Kar…" at bounding box center [1079, 295] width 857 height 228
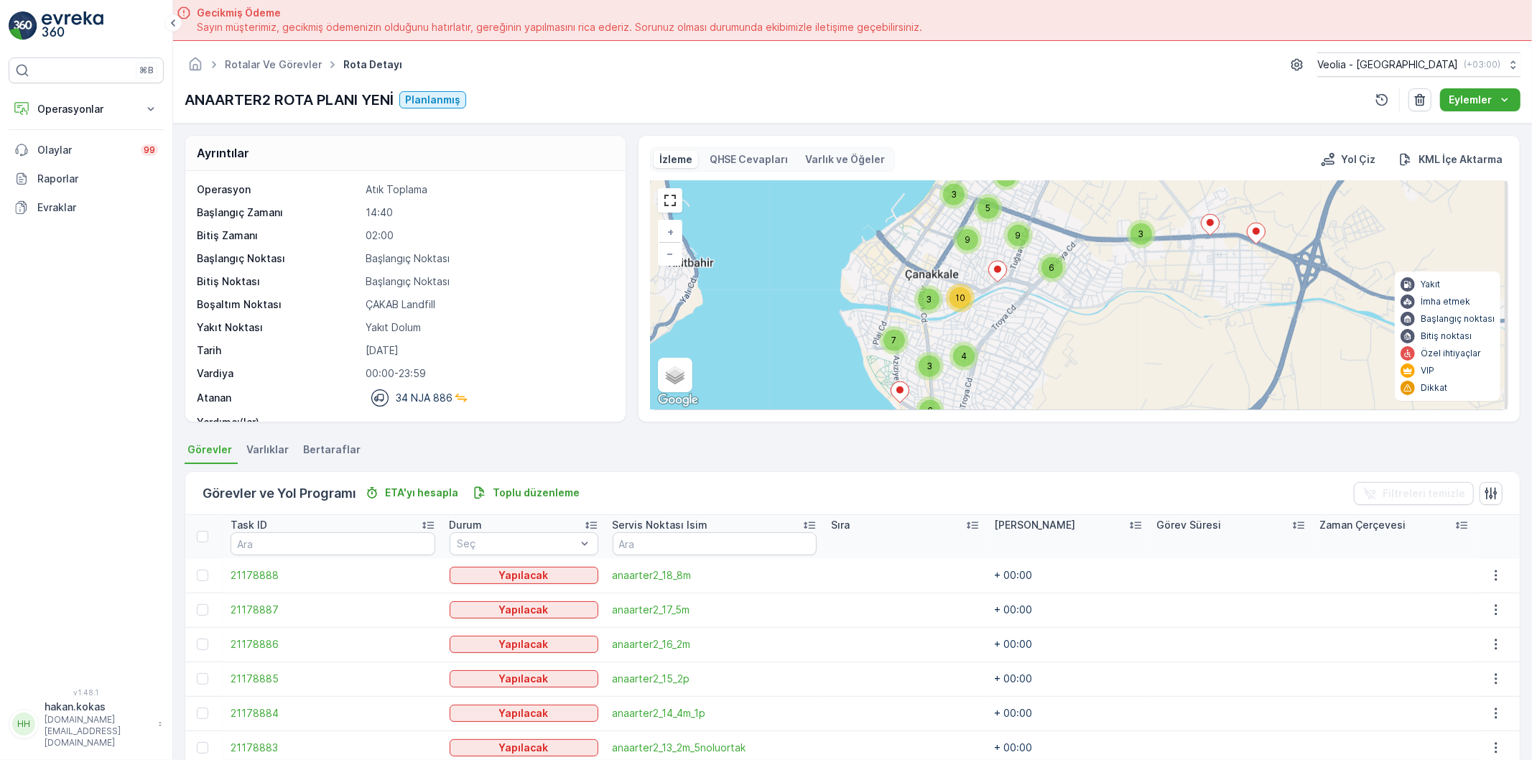
drag, startPoint x: 1001, startPoint y: 274, endPoint x: 960, endPoint y: 318, distance: 60.0
click at [988, 282] on icon at bounding box center [997, 272] width 19 height 22
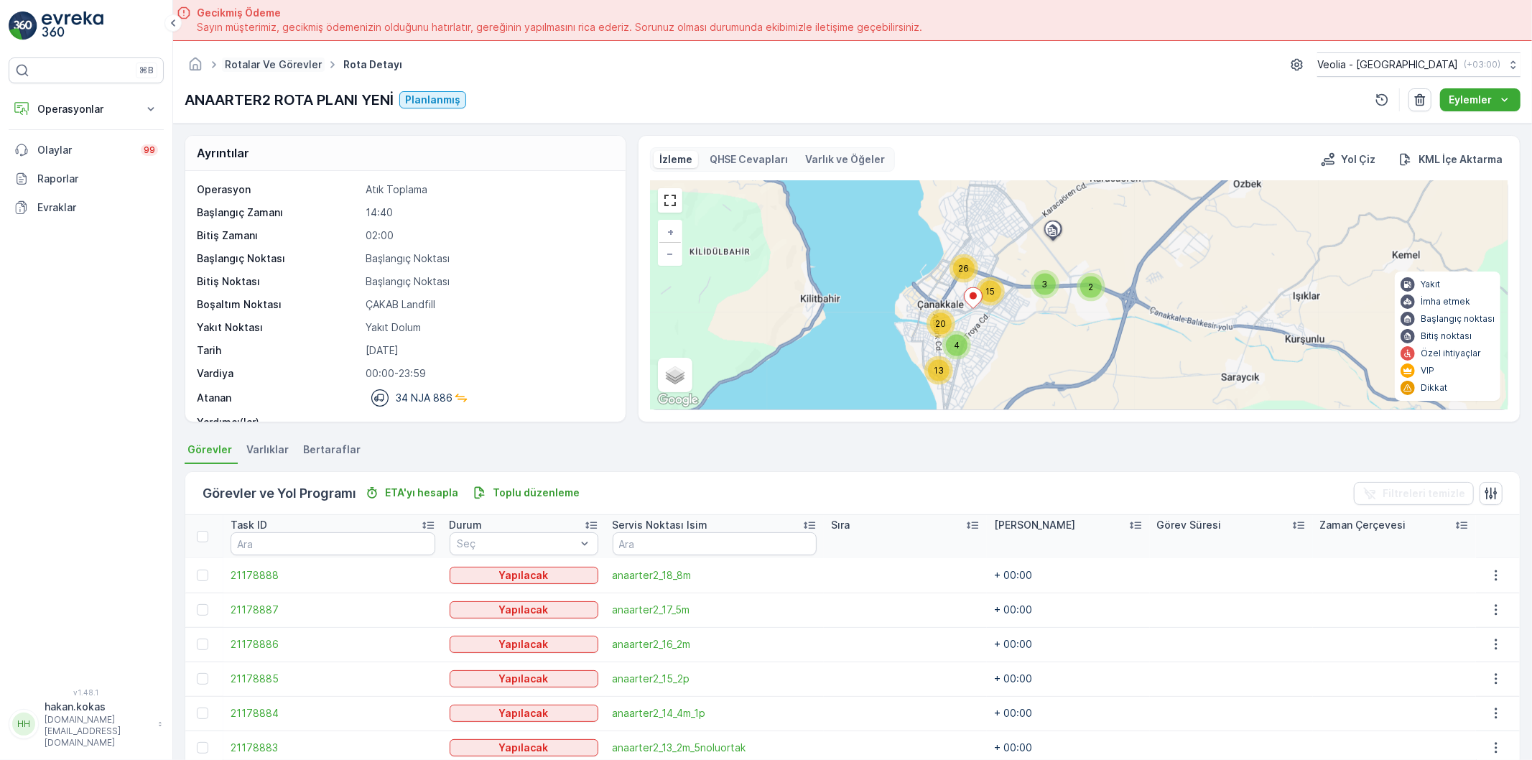
click at [293, 62] on link "Rotalar ve Görevler" at bounding box center [273, 64] width 97 height 12
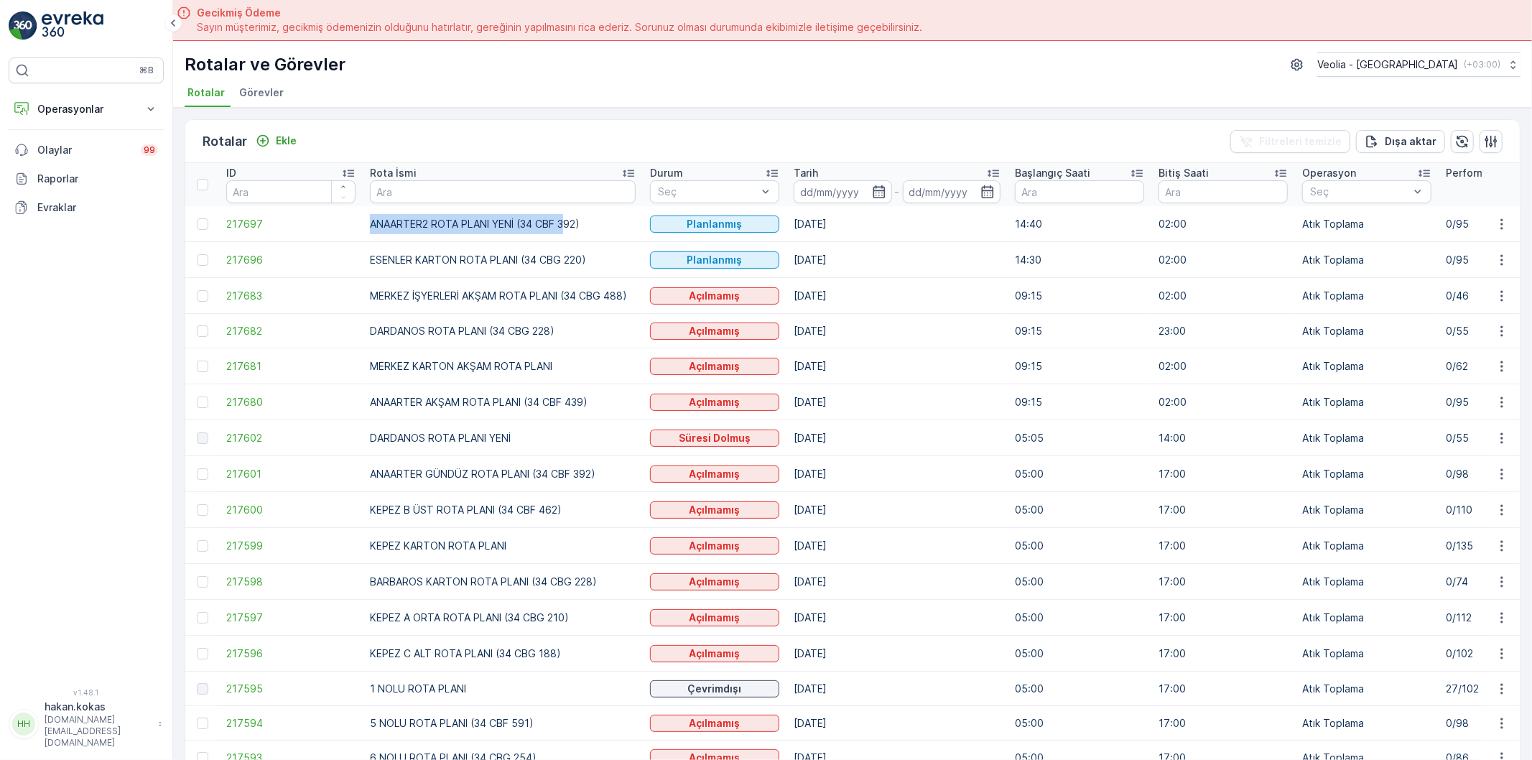
drag, startPoint x: 368, startPoint y: 226, endPoint x: 570, endPoint y: 233, distance: 201.2
click at [570, 233] on td "ANAARTER2 ROTA PLANI YENİ (34 CBF 392)" at bounding box center [503, 224] width 280 height 36
drag, startPoint x: 375, startPoint y: 399, endPoint x: 583, endPoint y: 399, distance: 207.6
click at [575, 399] on td "ANAARTER AKŞAM ROTA PLANI (34 CBF 439)" at bounding box center [503, 402] width 280 height 36
click at [600, 405] on td "ANAARTER AKŞAM ROTA PLANI (34 CBF 439)" at bounding box center [503, 402] width 280 height 36
